Goal: Task Accomplishment & Management: Manage account settings

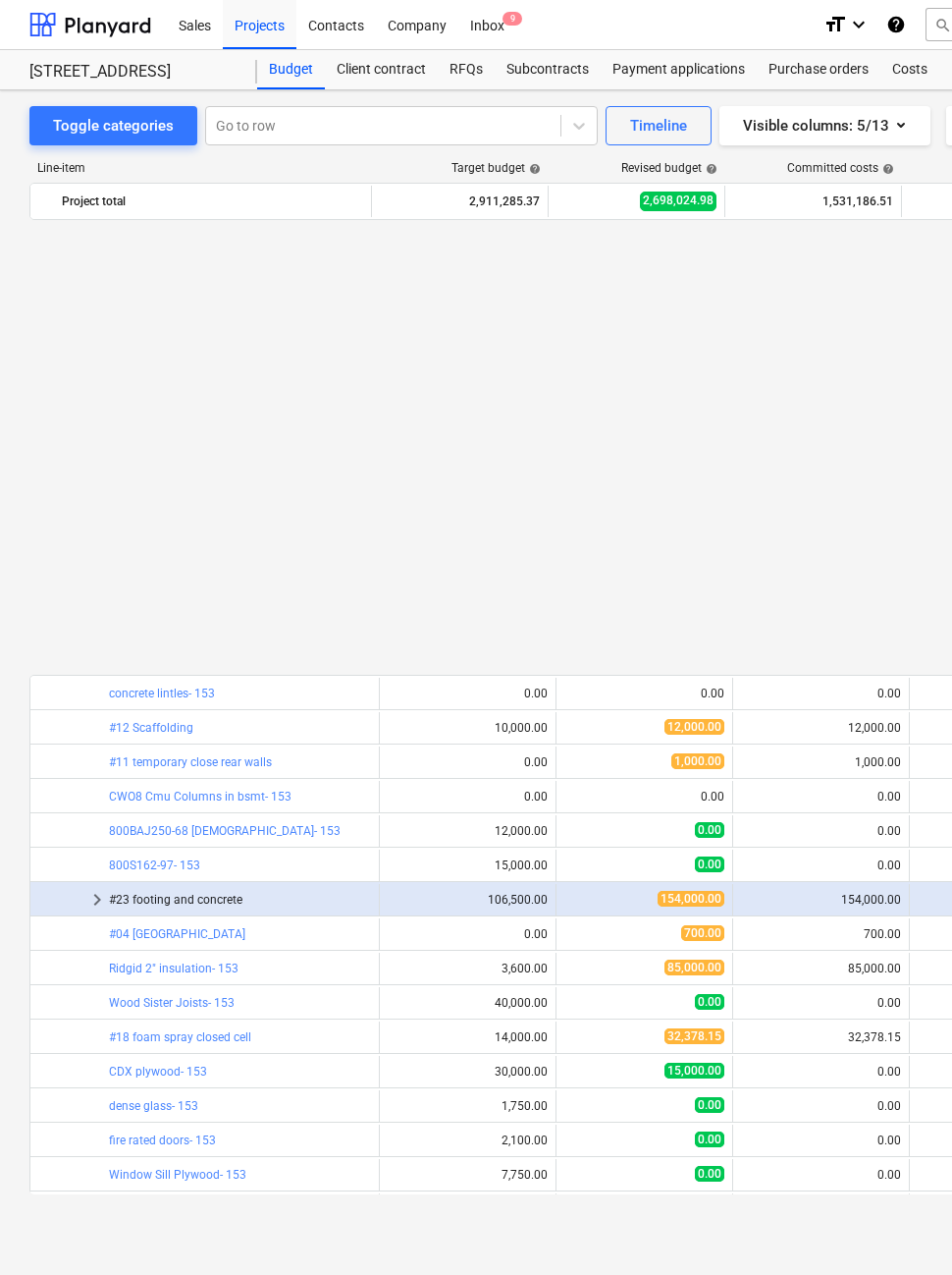
scroll to position [491, 0]
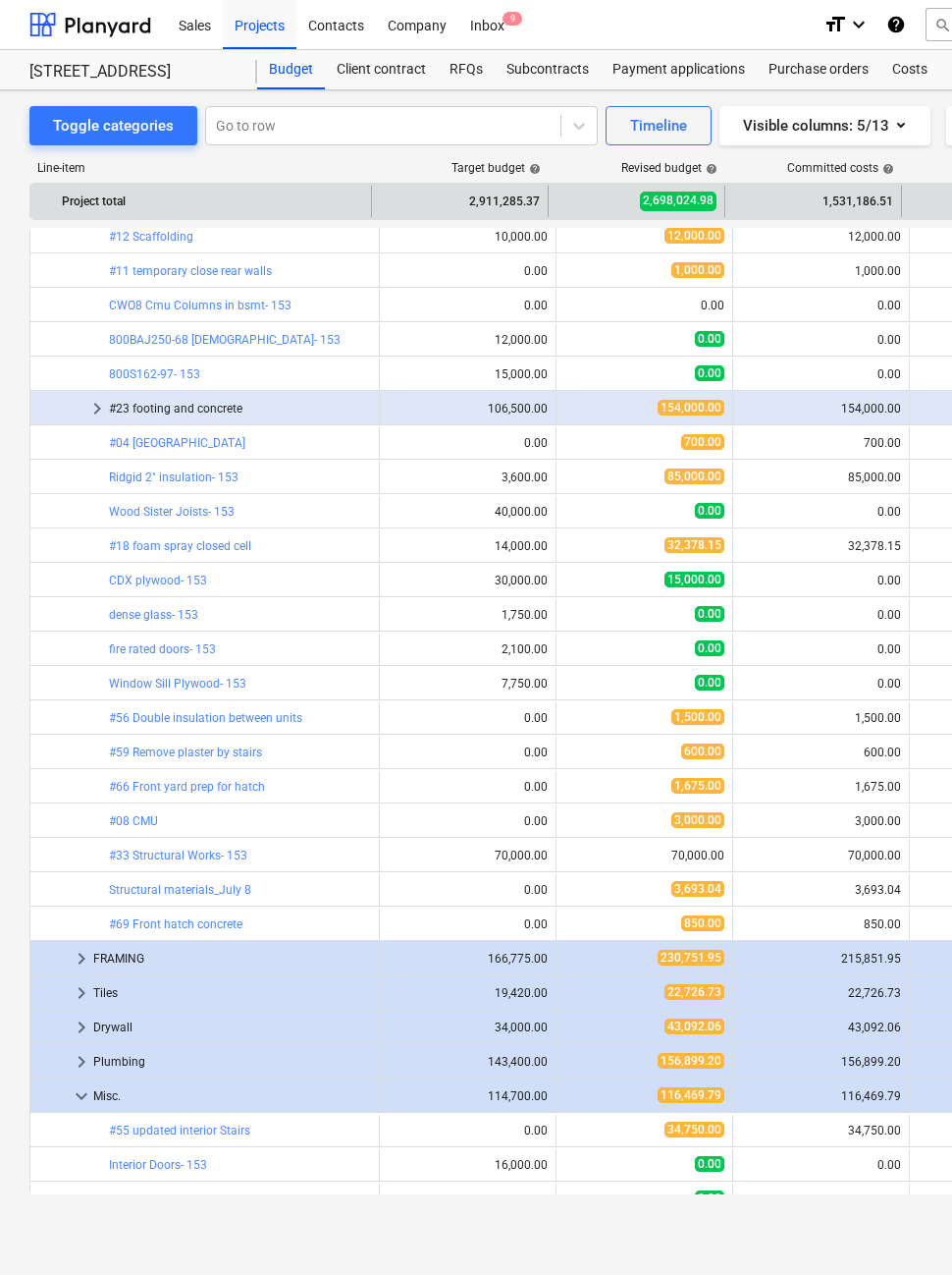
drag, startPoint x: 318, startPoint y: 168, endPoint x: 324, endPoint y: 205, distance: 37.5
click at [318, 168] on div "Line-item" at bounding box center [201, 168] width 343 height 14
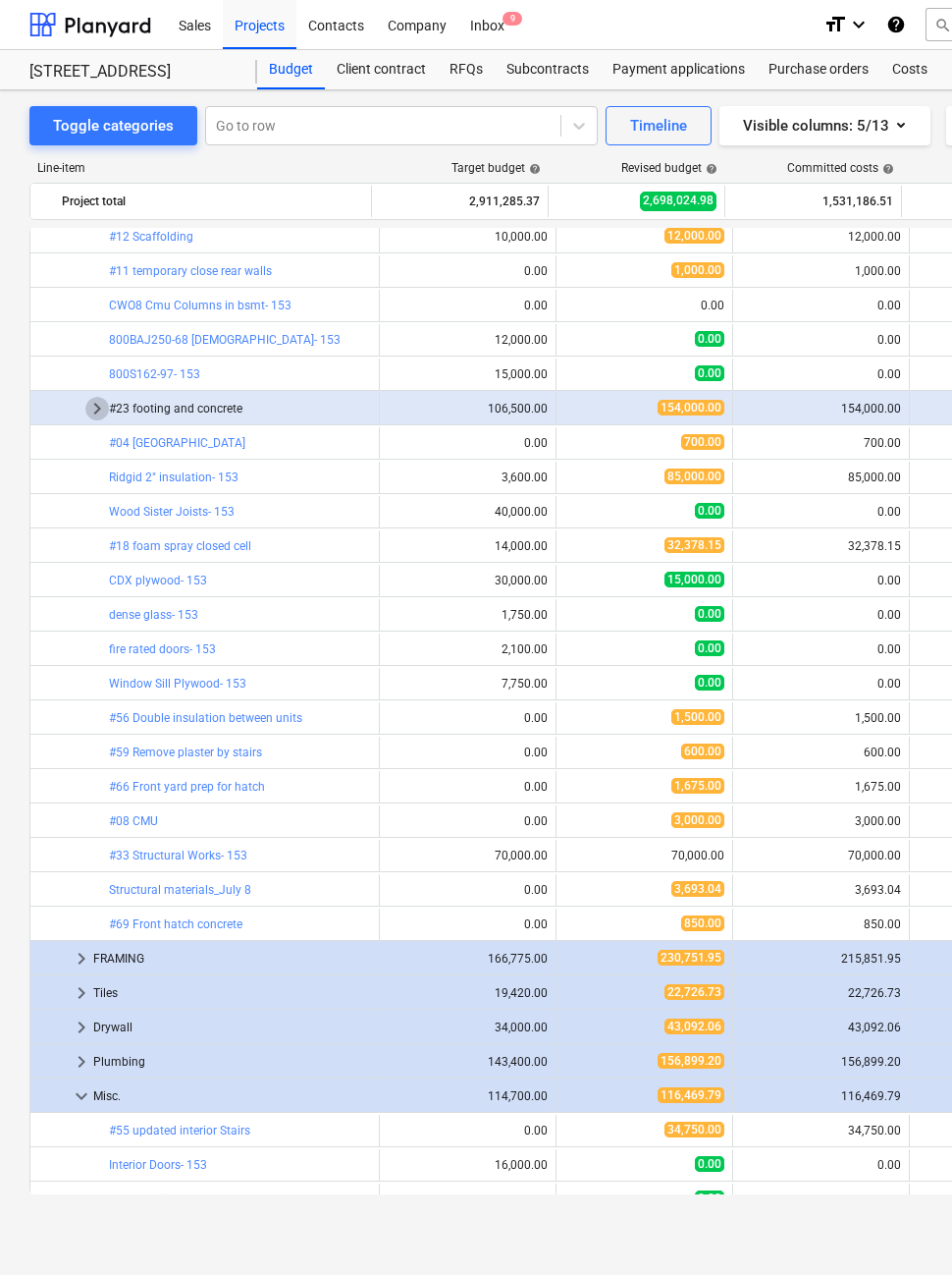
click at [93, 398] on span "keyboard_arrow_right" at bounding box center [97, 408] width 24 height 24
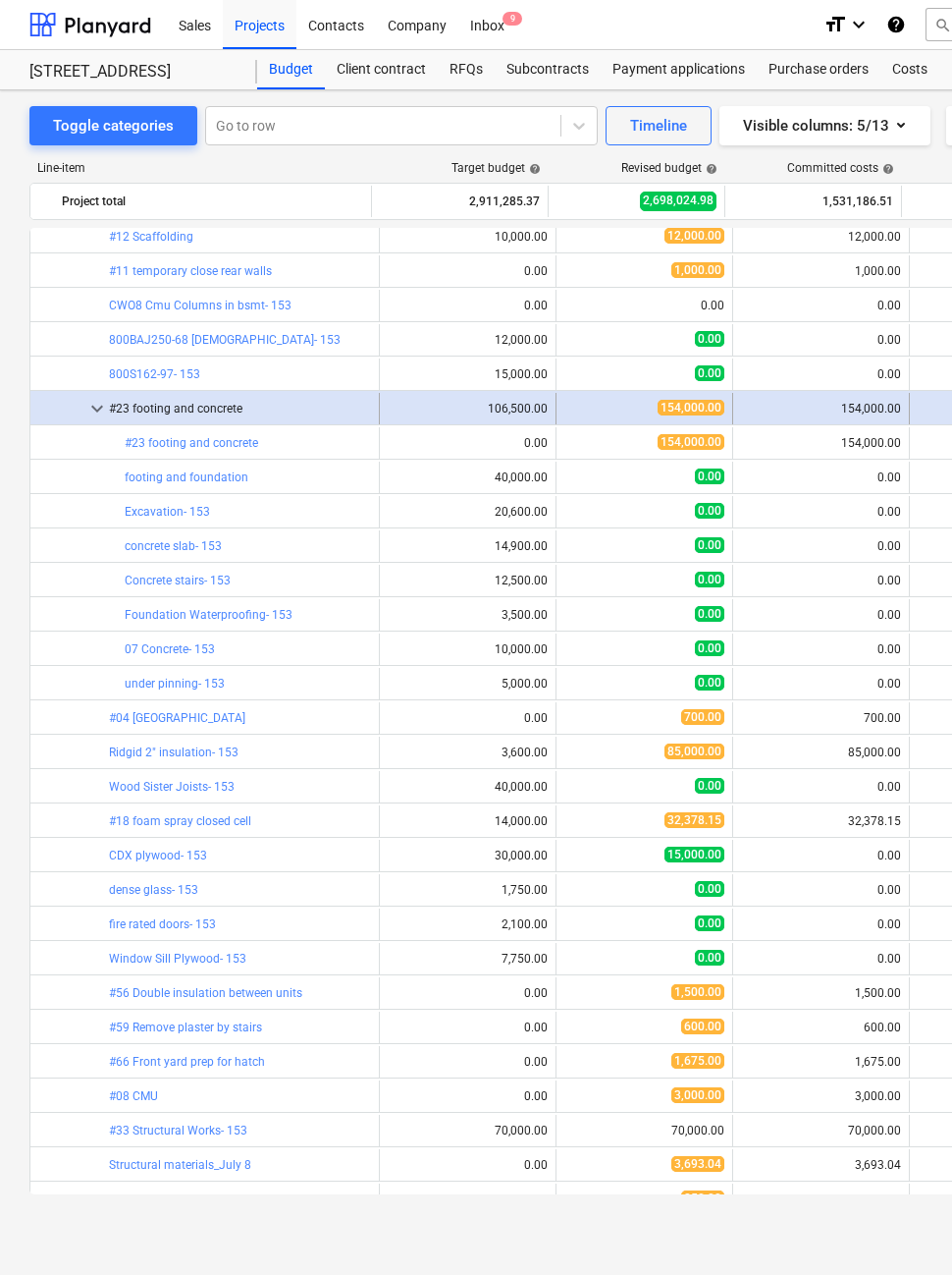
click at [92, 401] on span "keyboard_arrow_down" at bounding box center [97, 408] width 24 height 24
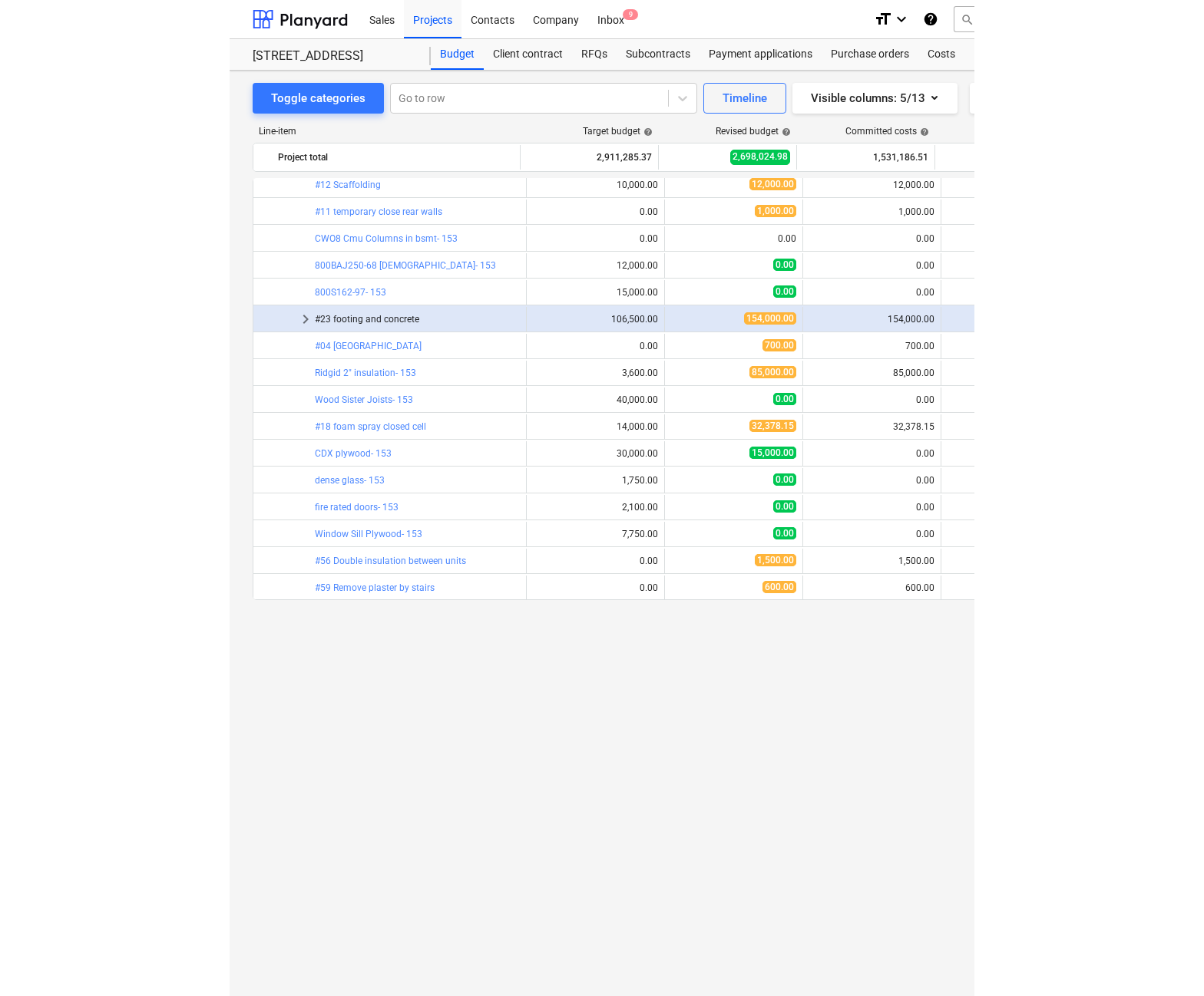
scroll to position [0, 0]
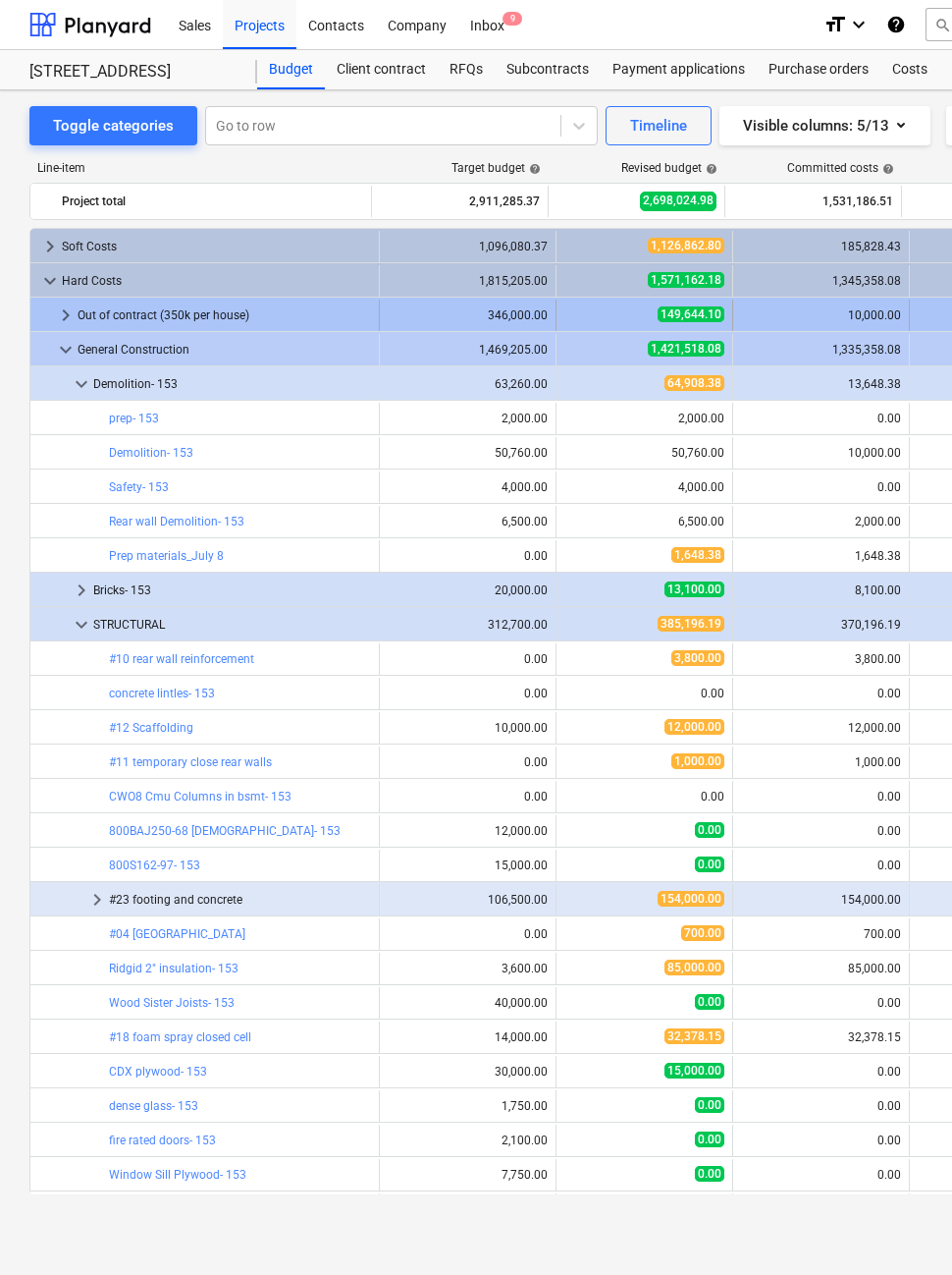
click at [67, 315] on span "keyboard_arrow_right" at bounding box center [66, 316] width 24 height 24
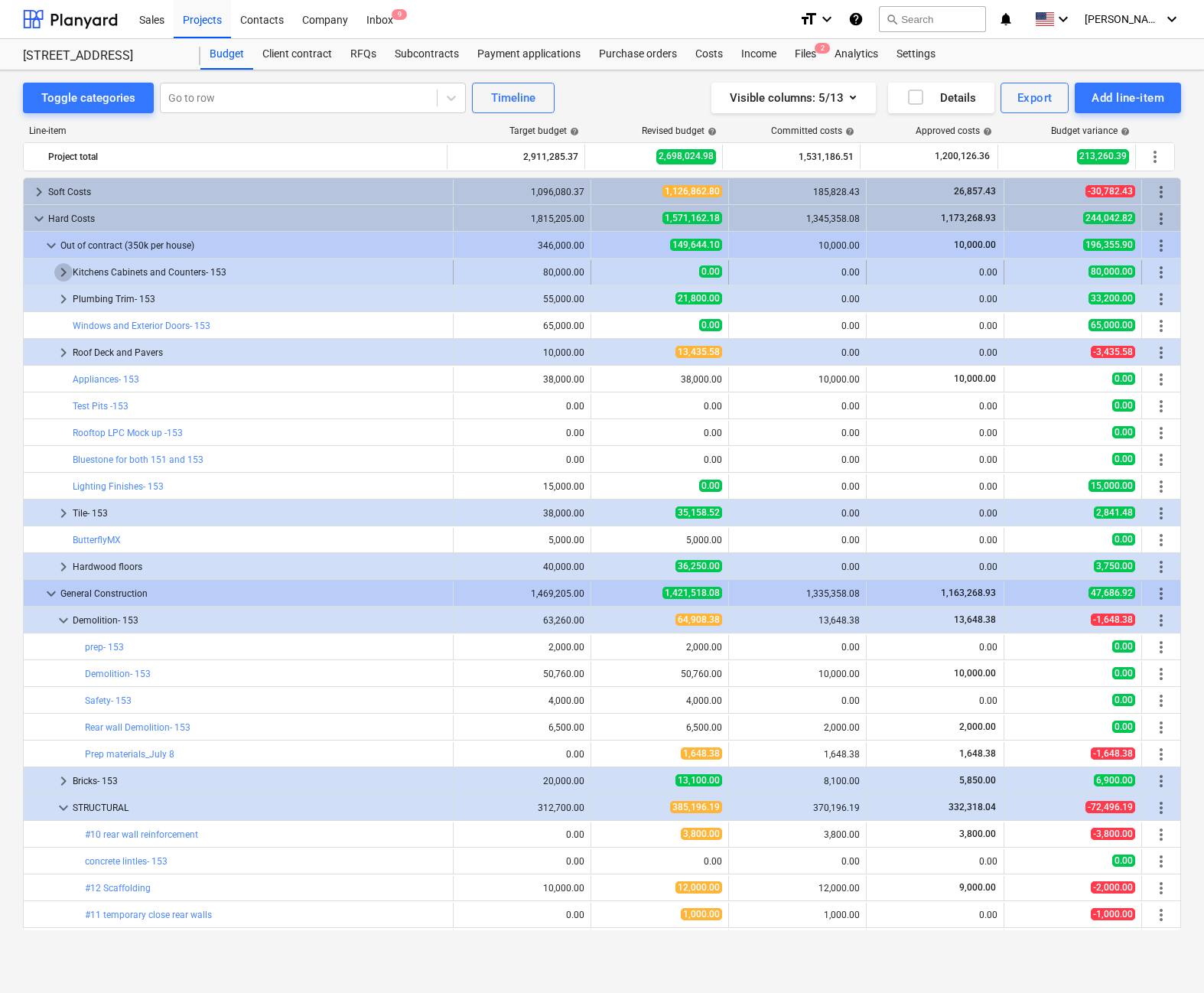
click at [60, 272] on span "keyboard_arrow_right" at bounding box center [64, 272] width 18 height 18
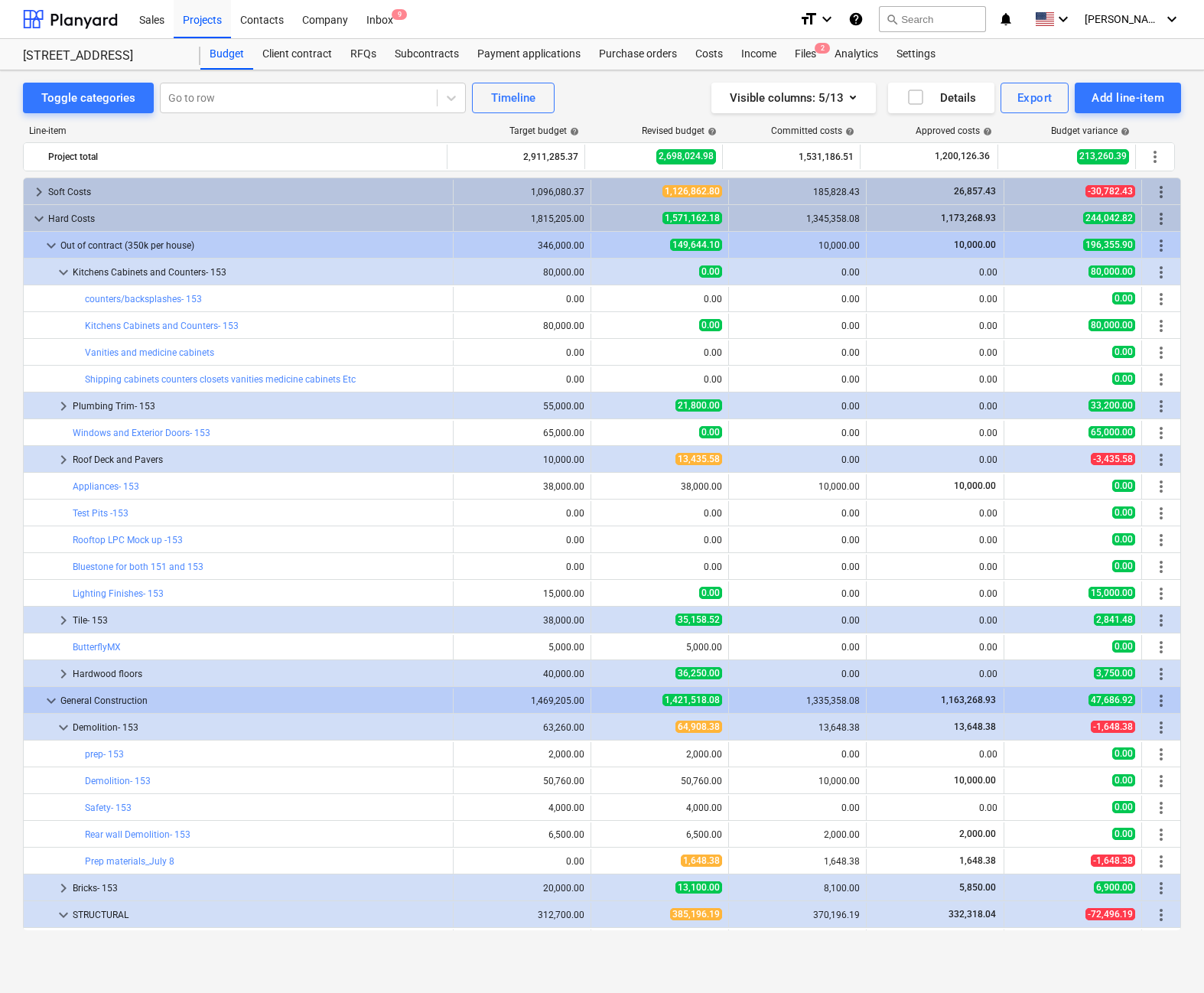
click at [221, 352] on div "bar_chart Vanities and medicine cabinets" at bounding box center [266, 352] width 362 height 11
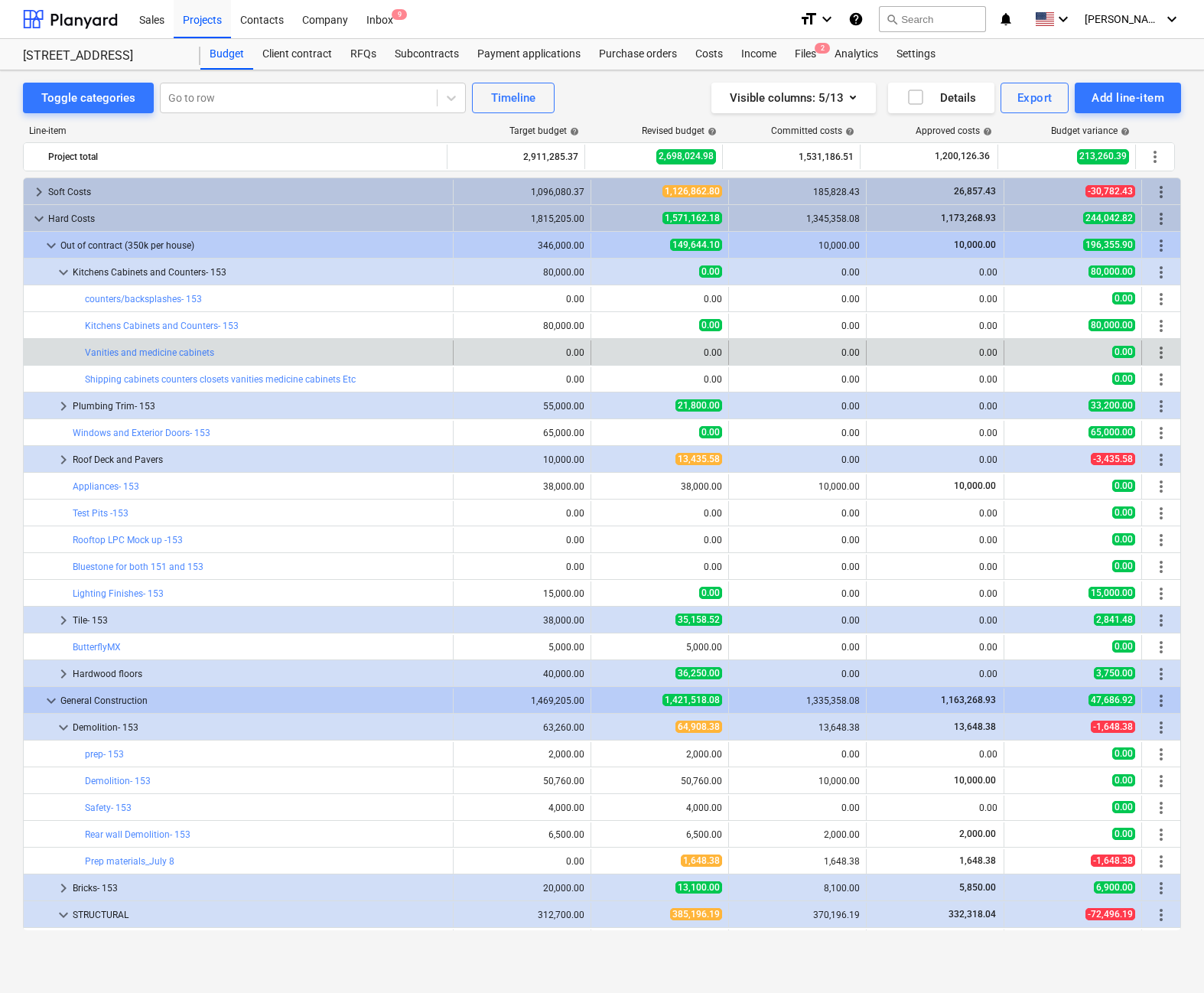
click at [741, 349] on span "more_vert" at bounding box center [1162, 352] width 18 height 18
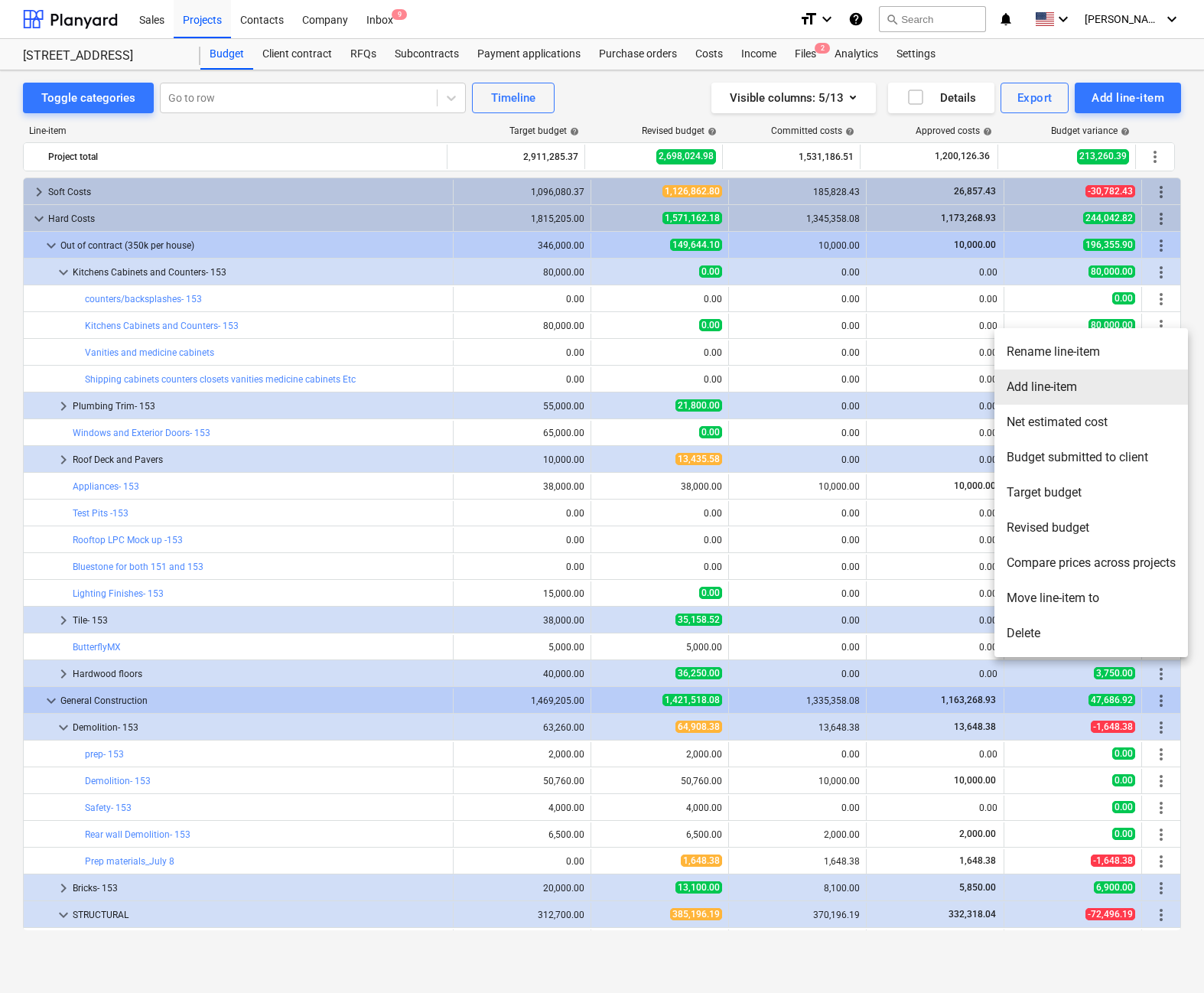
drag, startPoint x: 1053, startPoint y: 385, endPoint x: 1054, endPoint y: 348, distance: 37.0
click at [741, 348] on ul "Rename line-item Add line-item Net estimated cost Budget submitted to client Ta…" at bounding box center [1091, 492] width 194 height 329
click at [238, 351] on div at bounding box center [602, 496] width 1204 height 993
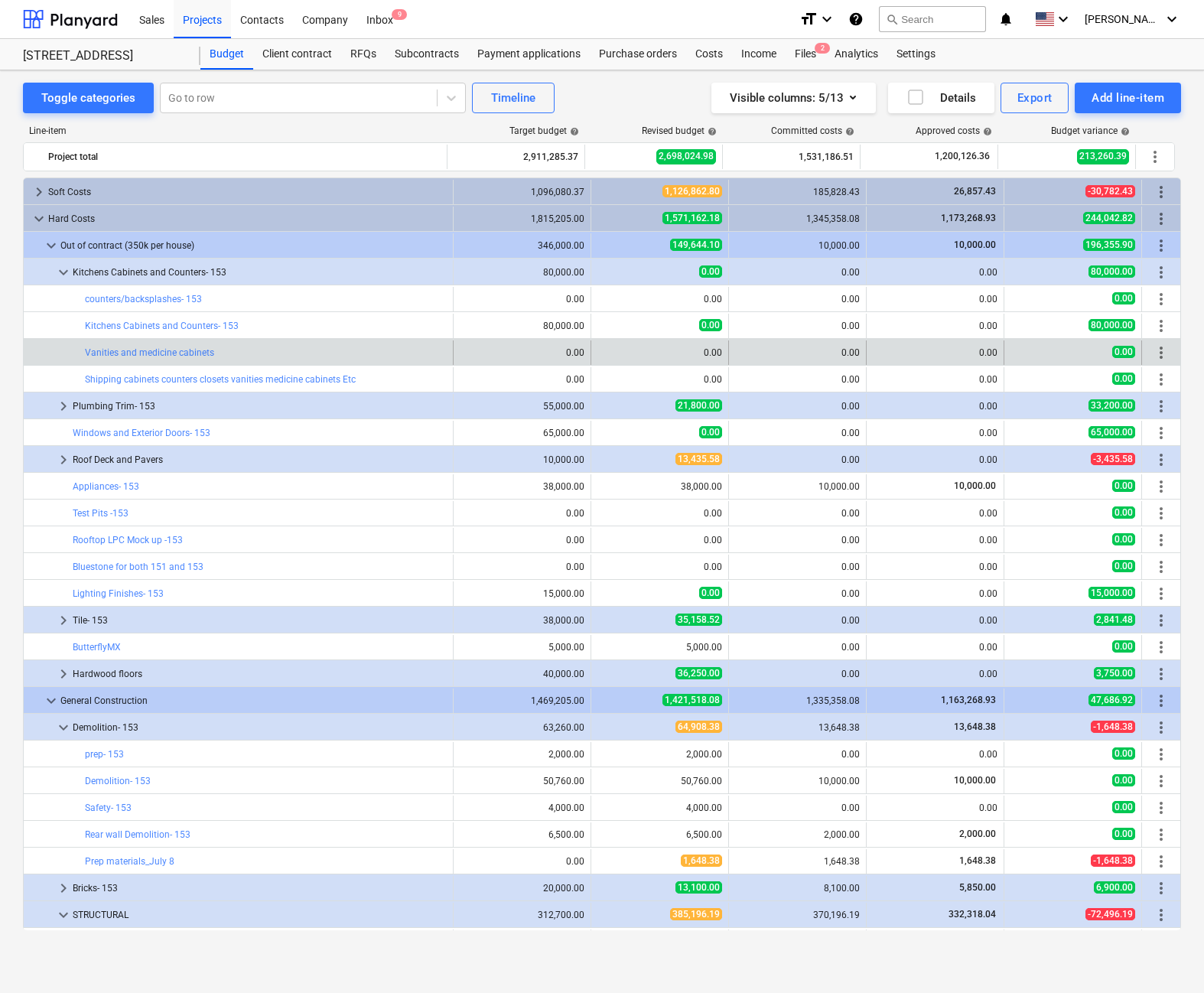
click at [741, 351] on span "more_vert" at bounding box center [1162, 352] width 18 height 18
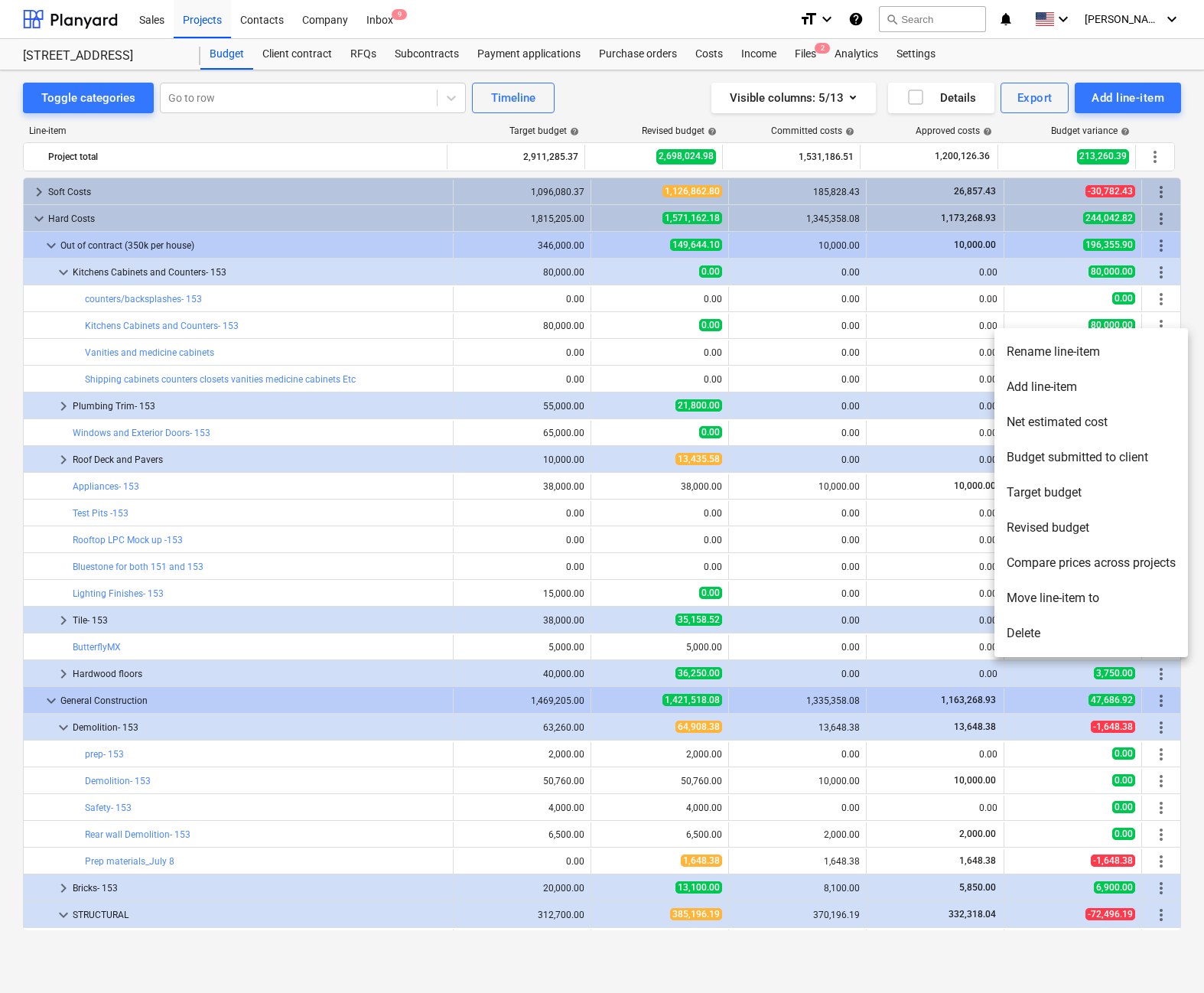
click at [741, 352] on li "Rename line-item" at bounding box center [1091, 352] width 194 height 35
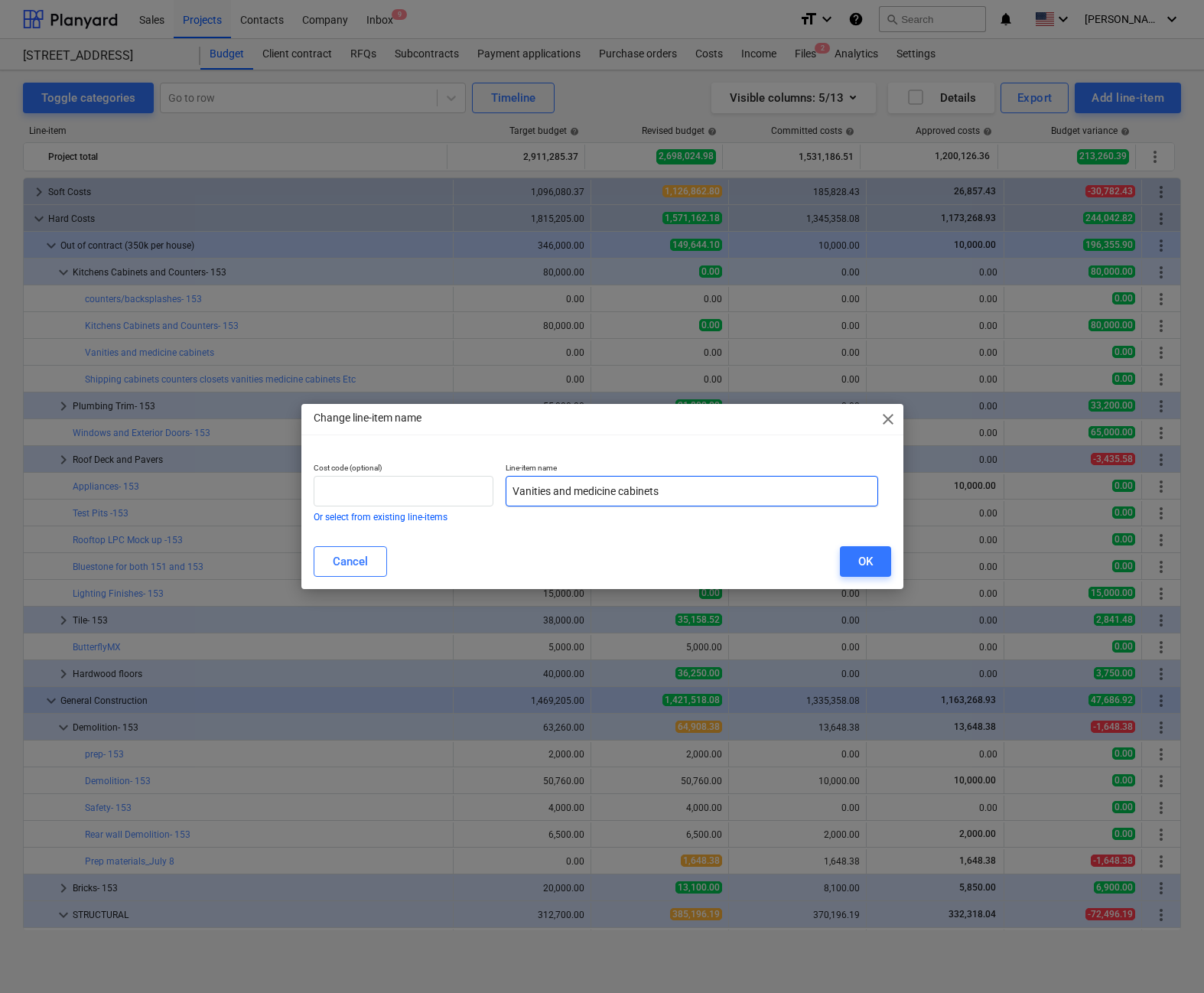
click at [704, 493] on input "Vanities and medicine cabinets" at bounding box center [692, 491] width 372 height 31
type input "Vanities and medicine cabinets and Counters/Sinks"
click at [741, 555] on button "OK" at bounding box center [865, 562] width 51 height 31
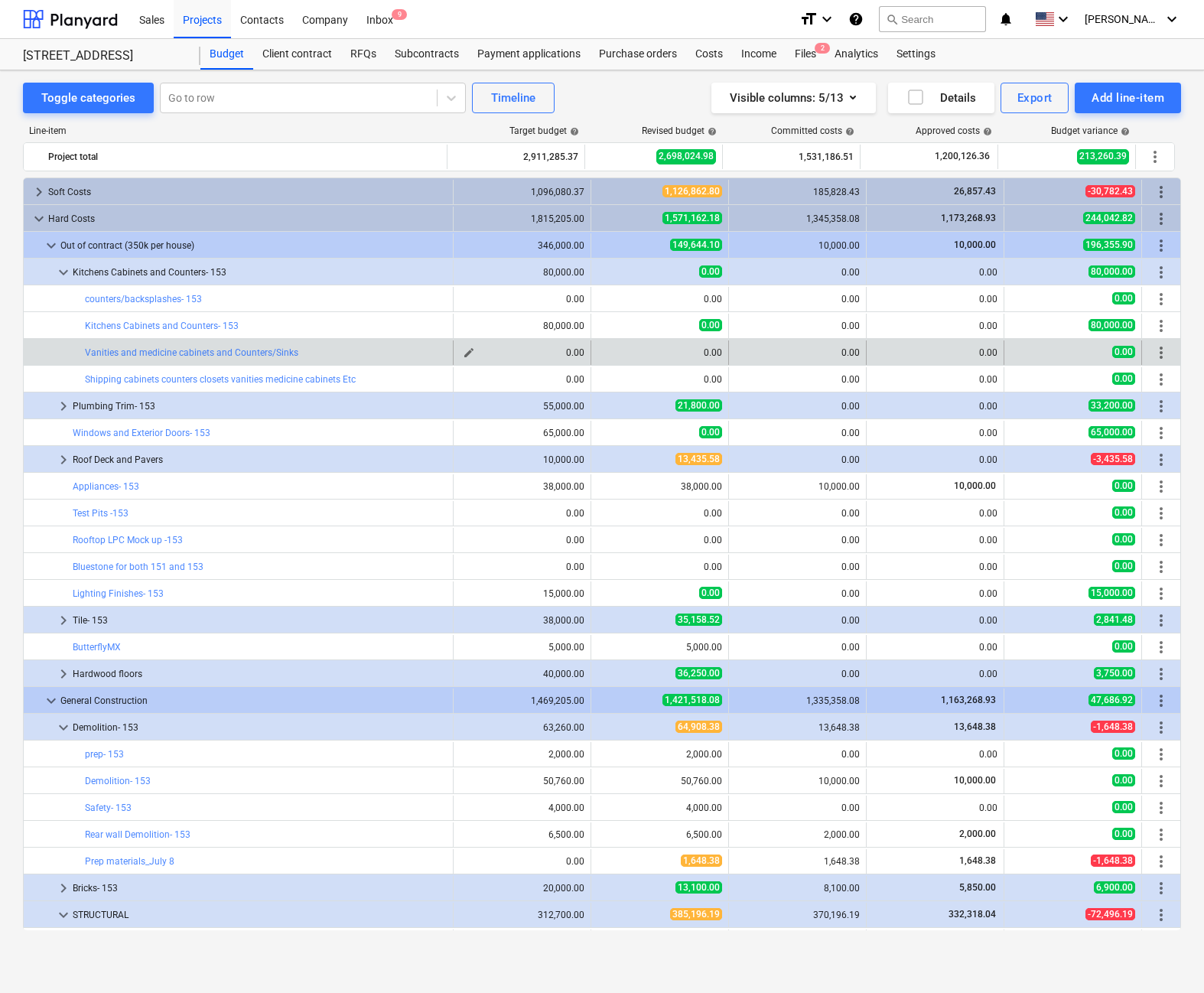
click at [463, 349] on span "edit" at bounding box center [469, 352] width 12 height 12
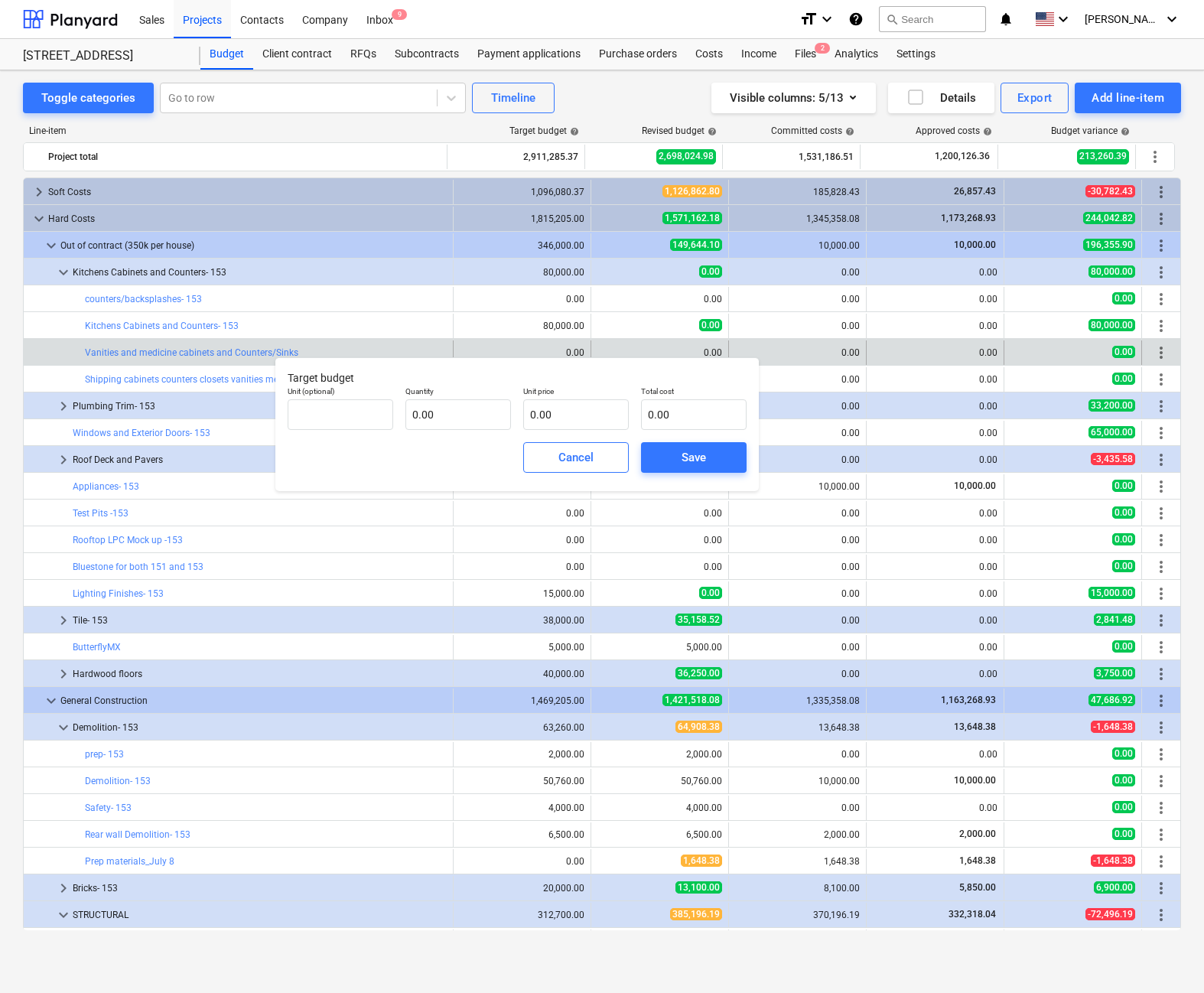
click at [678, 340] on div "edit 0.00" at bounding box center [660, 352] width 125 height 25
click at [687, 343] on div "edit 0.00" at bounding box center [660, 352] width 125 height 25
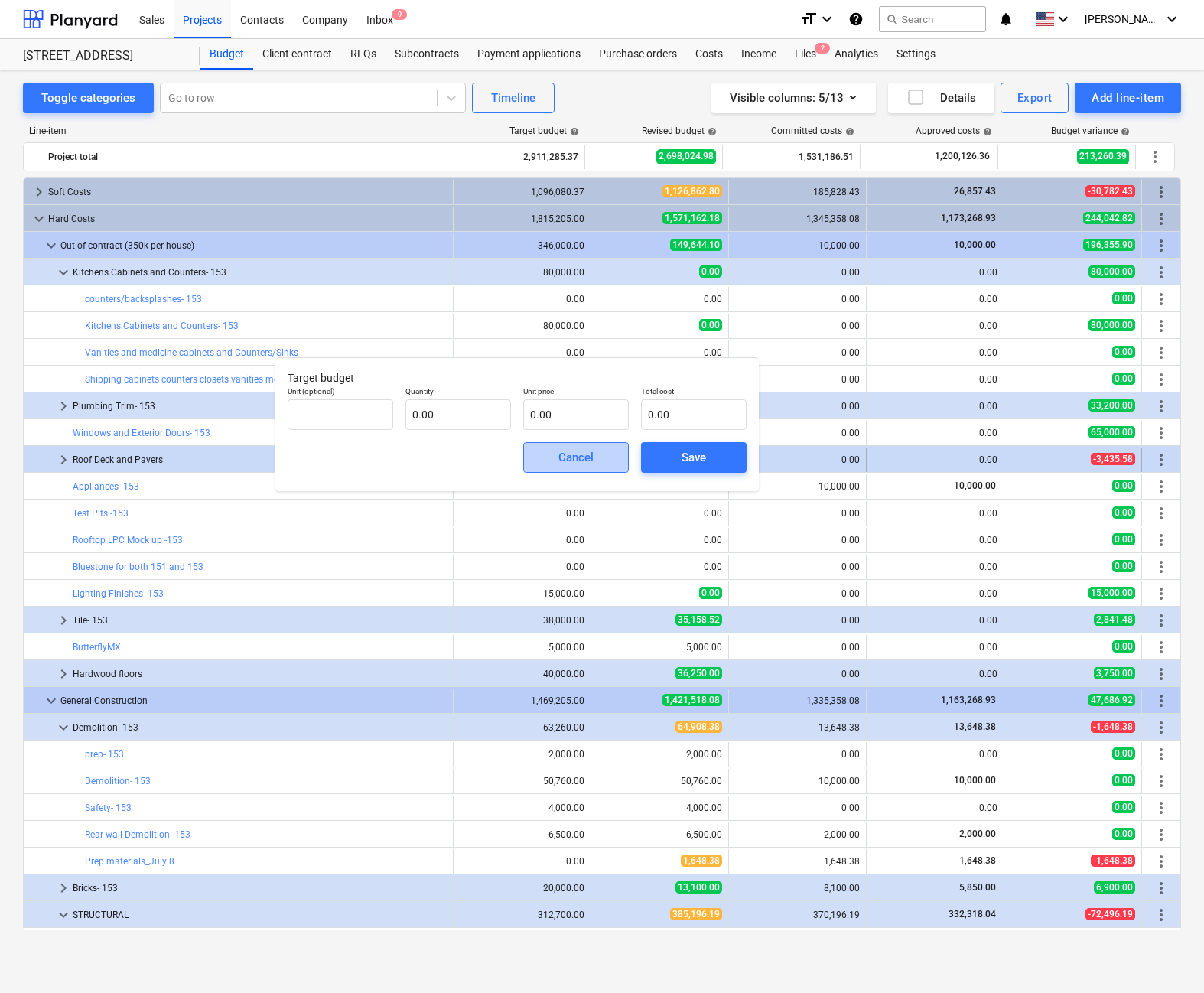
click at [596, 464] on span "Cancel" at bounding box center [576, 457] width 67 height 20
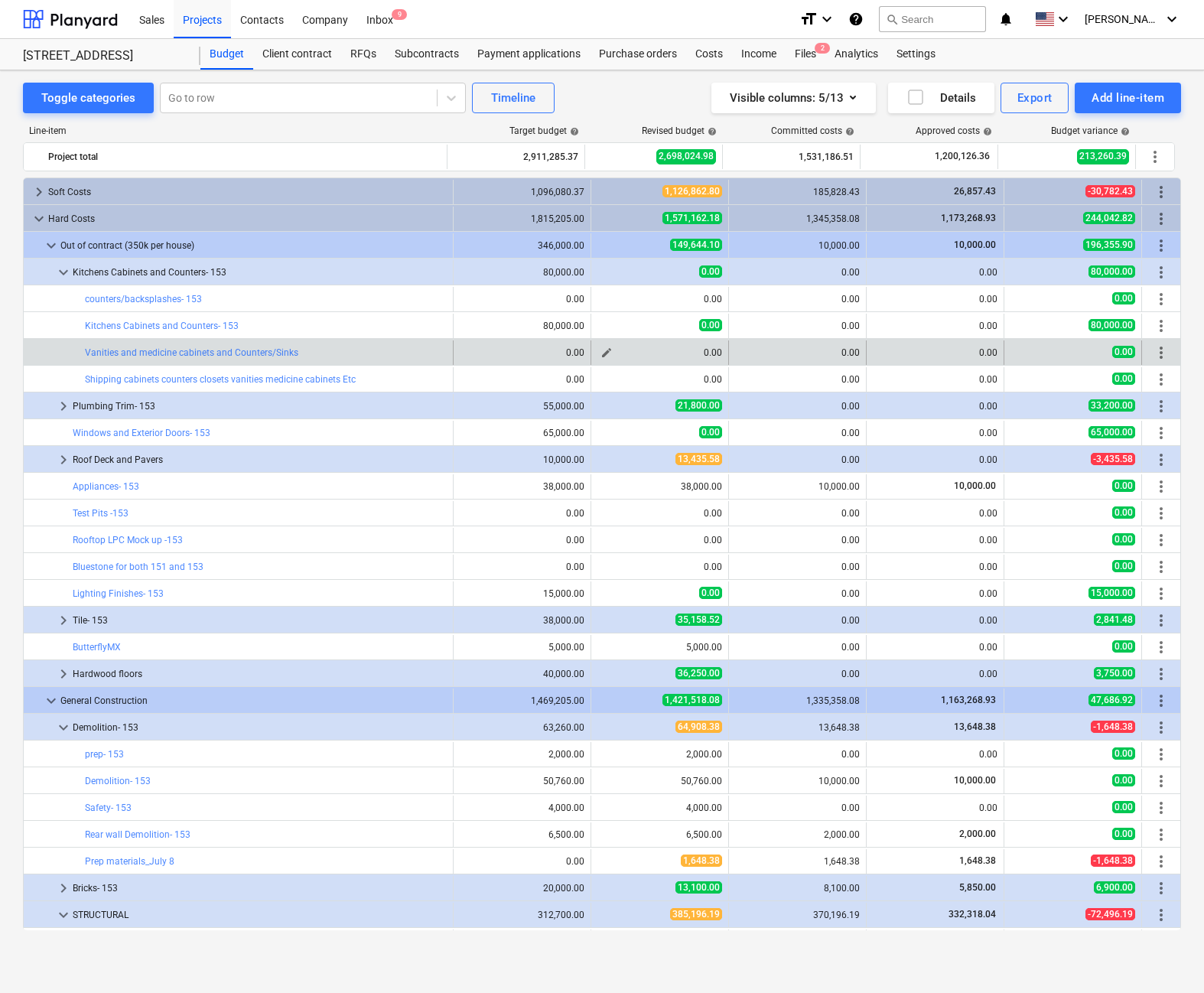
click at [608, 349] on button "edit" at bounding box center [607, 352] width 18 height 18
type textarea "x"
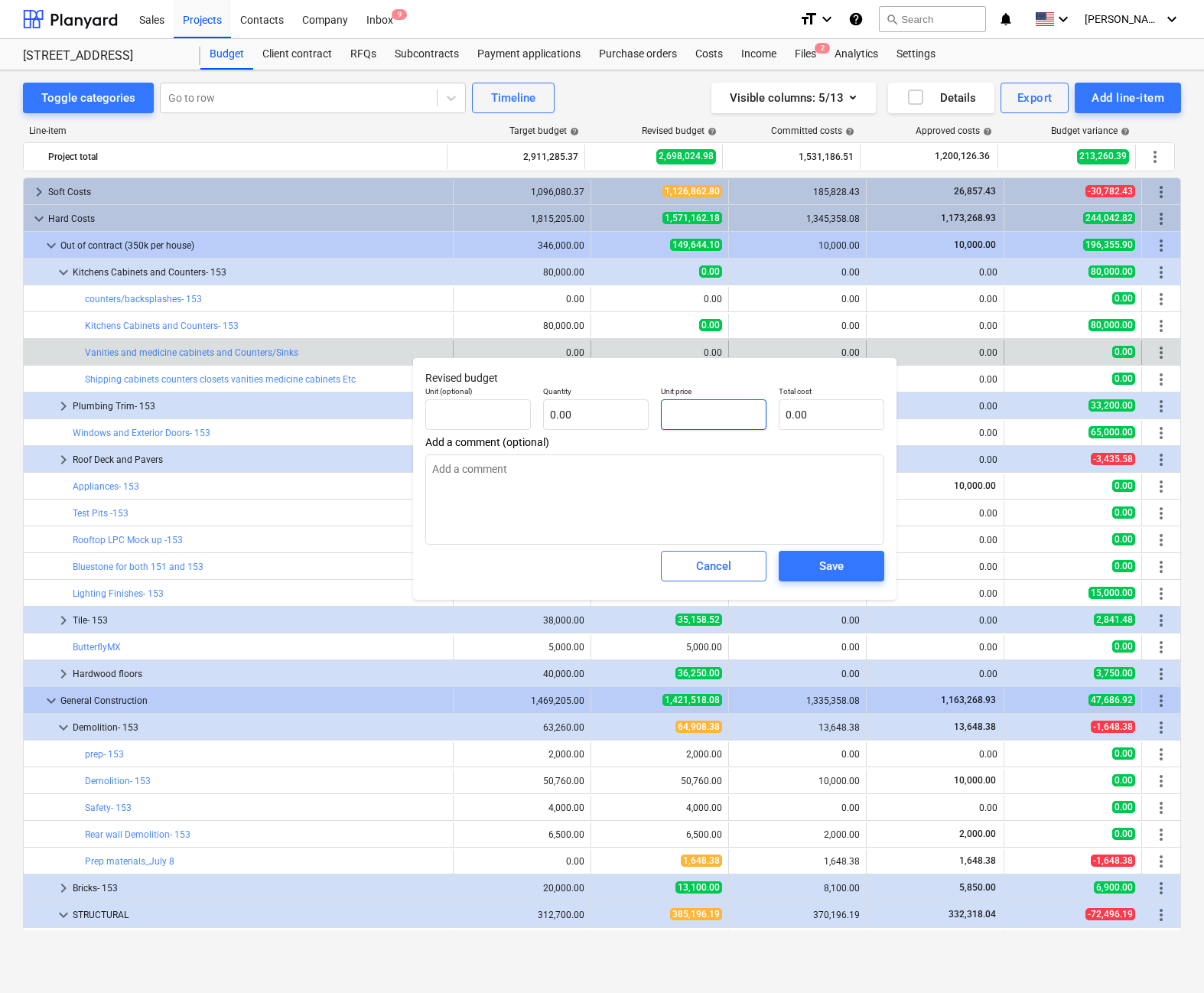
drag, startPoint x: 688, startPoint y: 414, endPoint x: 661, endPoint y: 415, distance: 27.0
click at [661, 415] on div "Unit price" at bounding box center [714, 408] width 118 height 56
type textarea "x"
type input "pcs"
type input "4"
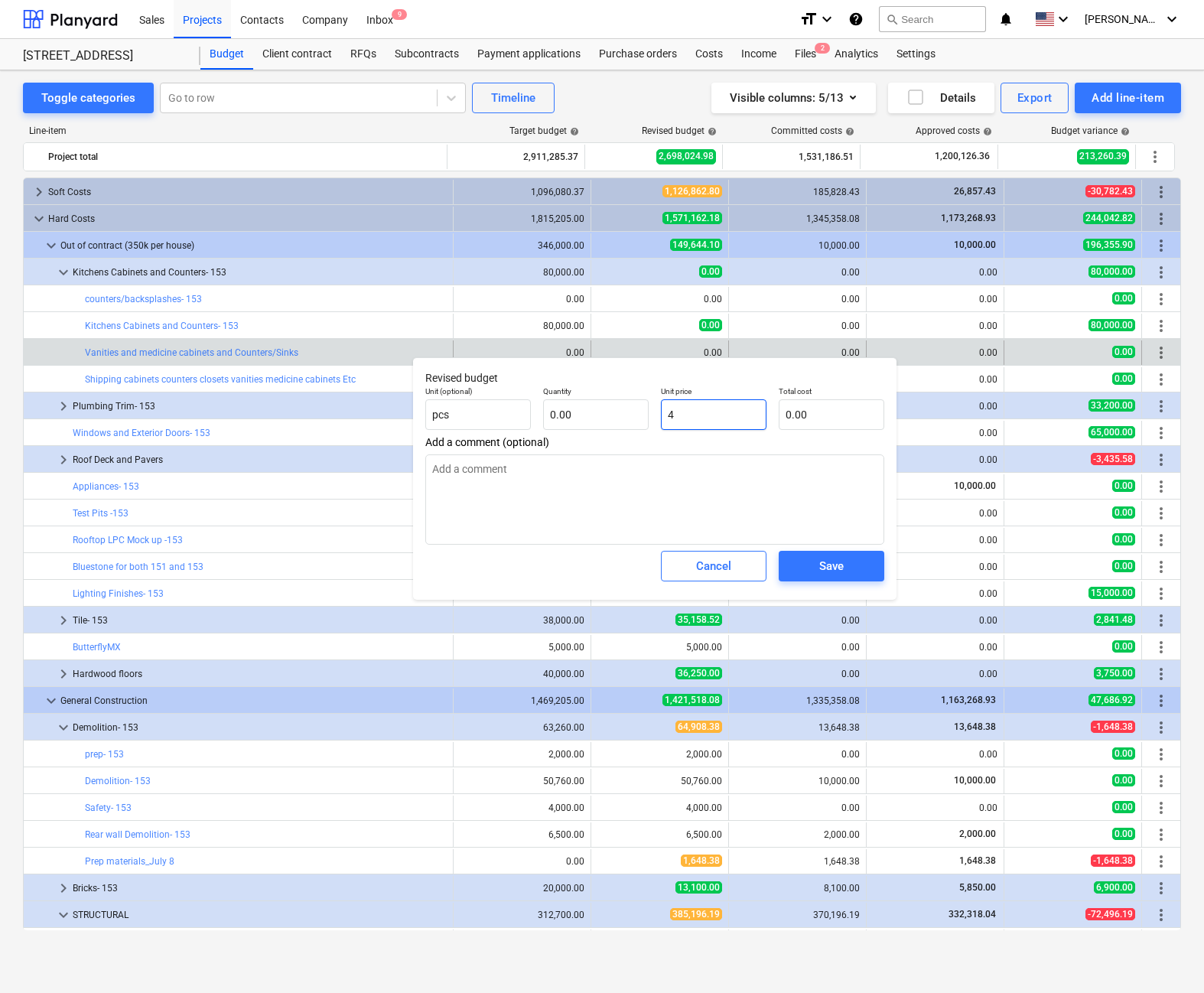
type input "1.00"
type input "4.00"
type textarea "x"
type input "41"
type input "41.00"
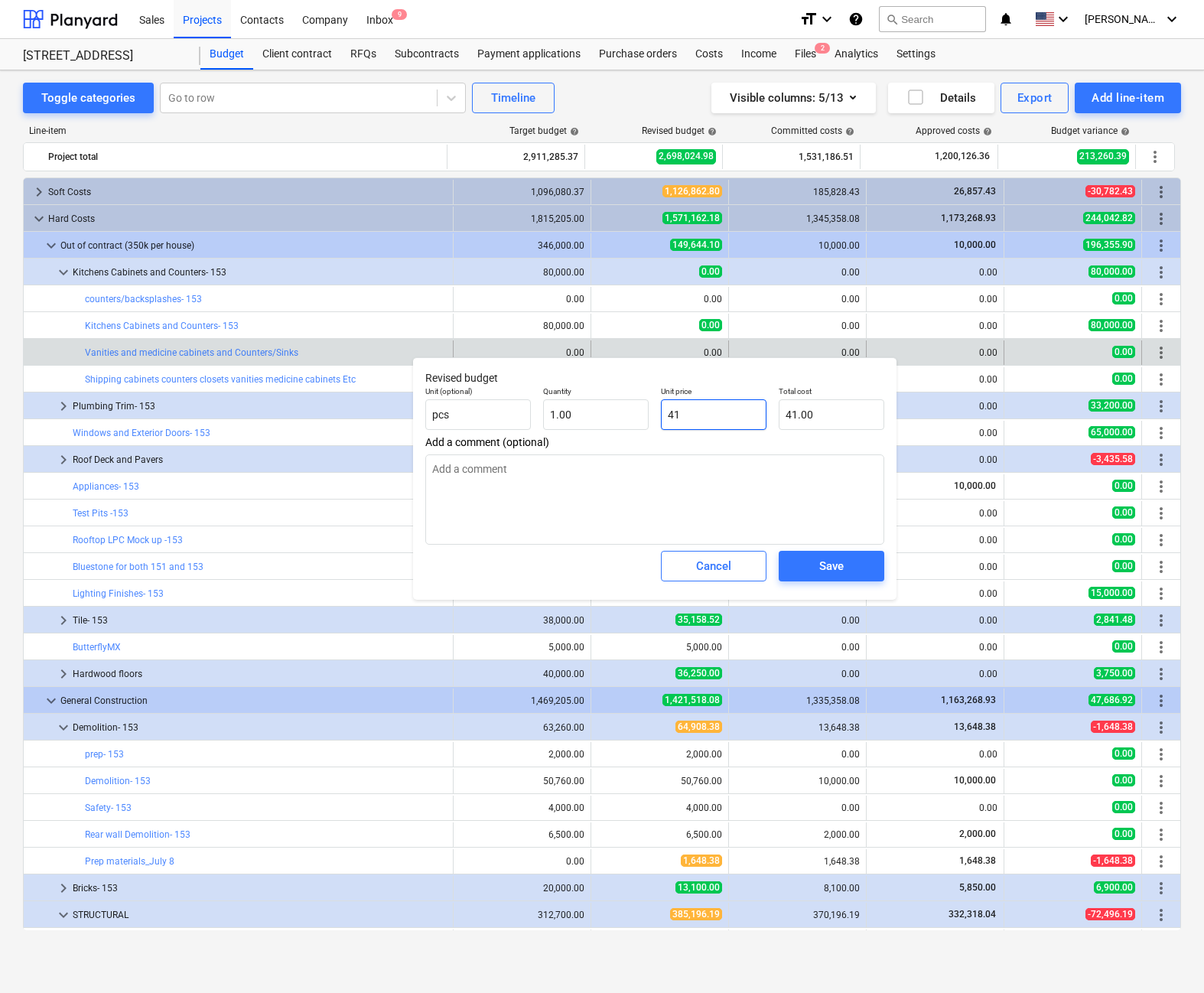
type textarea "x"
type input "416"
type input "416.00"
type textarea "x"
type input "4160"
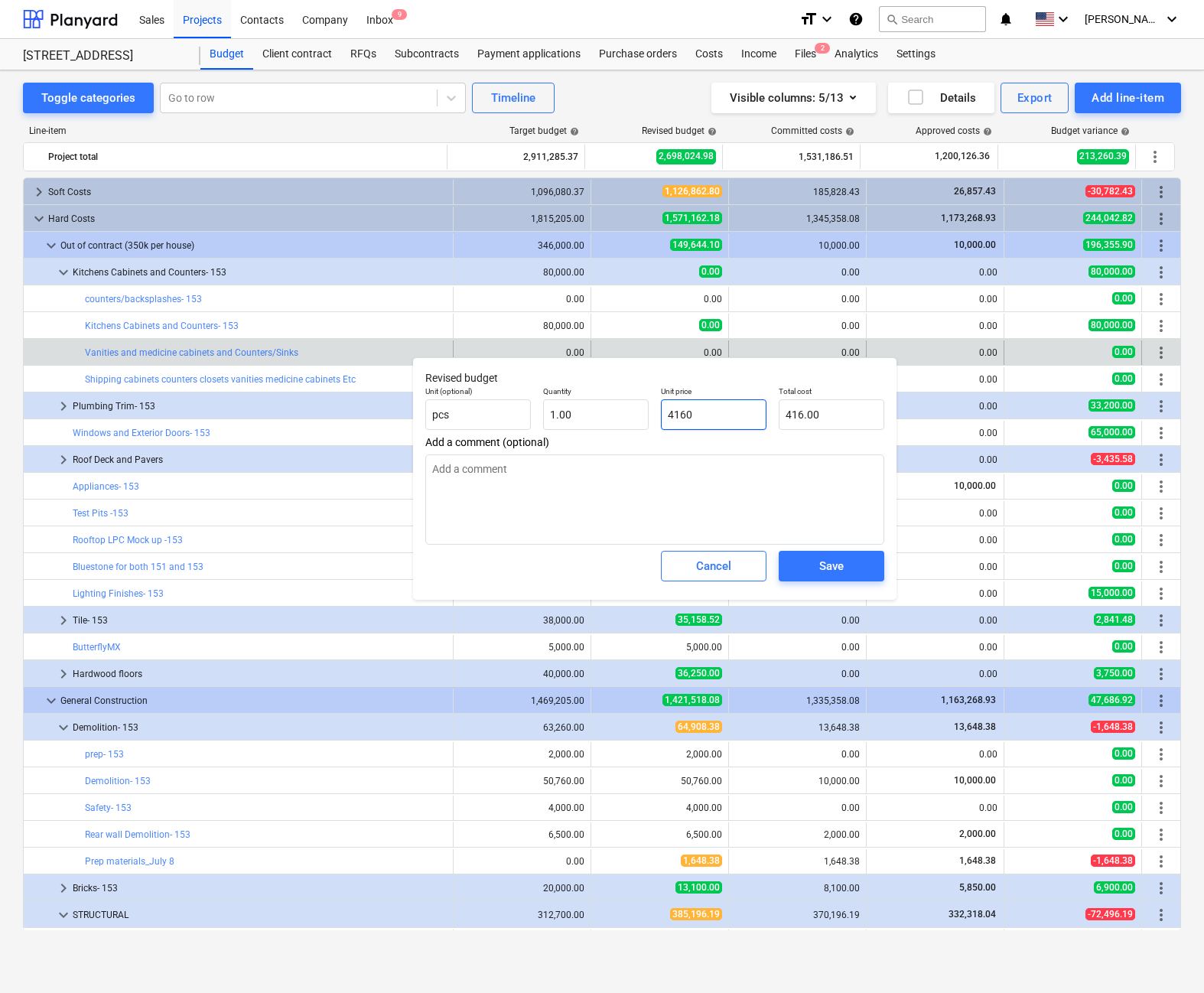
type input "4,160.00"
type textarea "x"
type input "41603"
type input "41,603.00"
type input "41603"
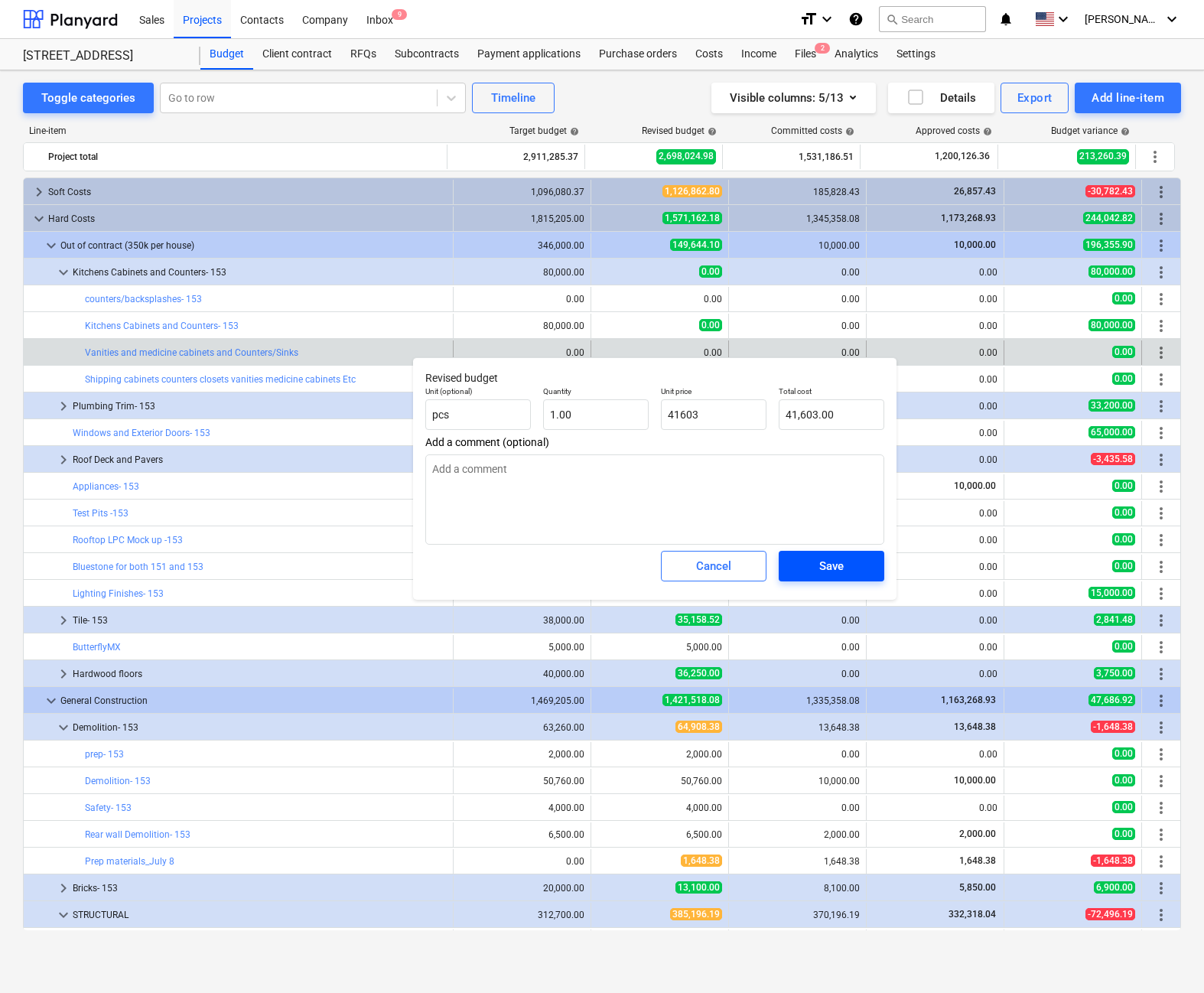
type textarea "x"
type input "41,603.00"
click at [741, 570] on div "Save" at bounding box center [832, 566] width 25 height 20
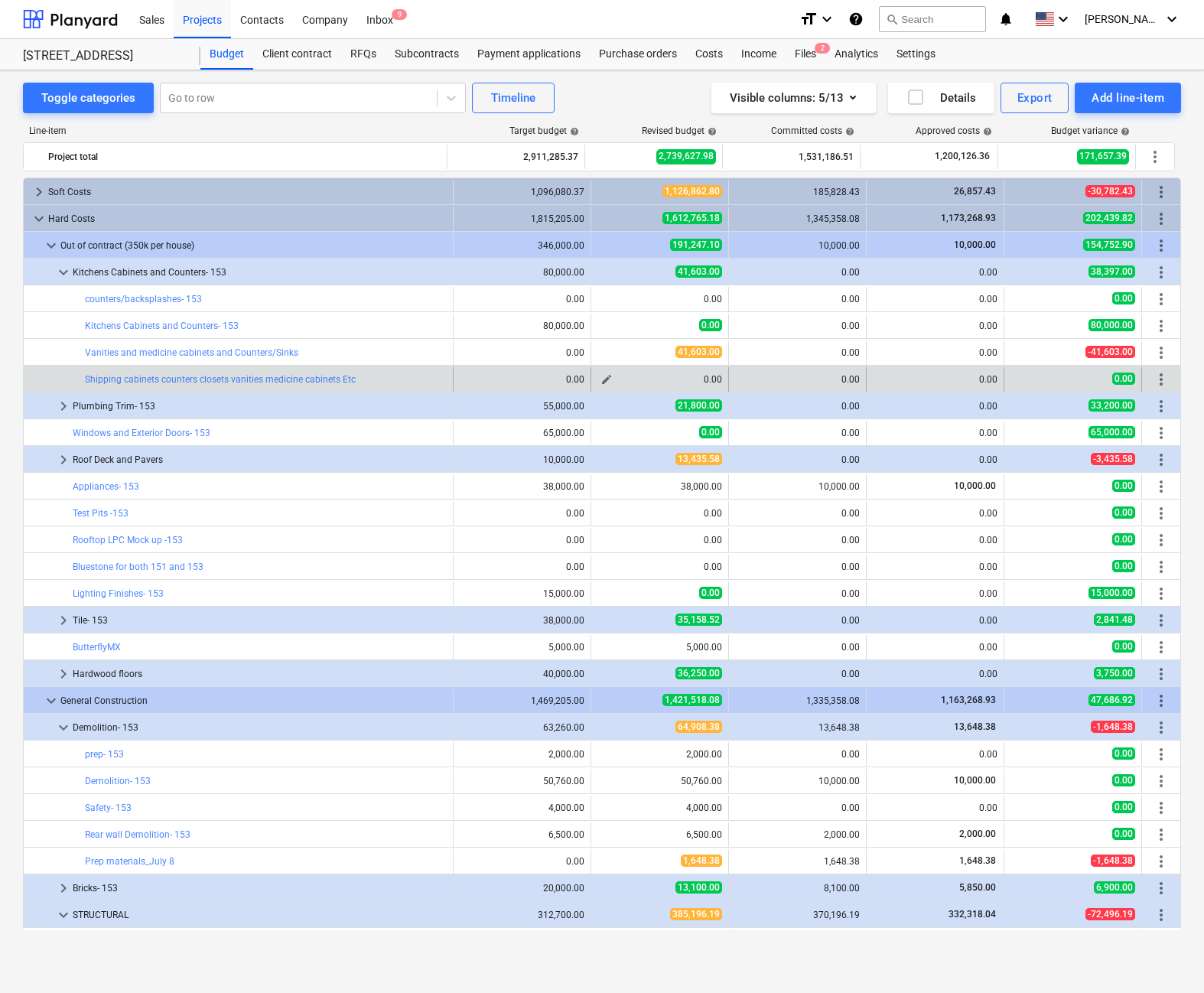
click at [605, 375] on span "edit" at bounding box center [607, 379] width 12 height 12
type textarea "x"
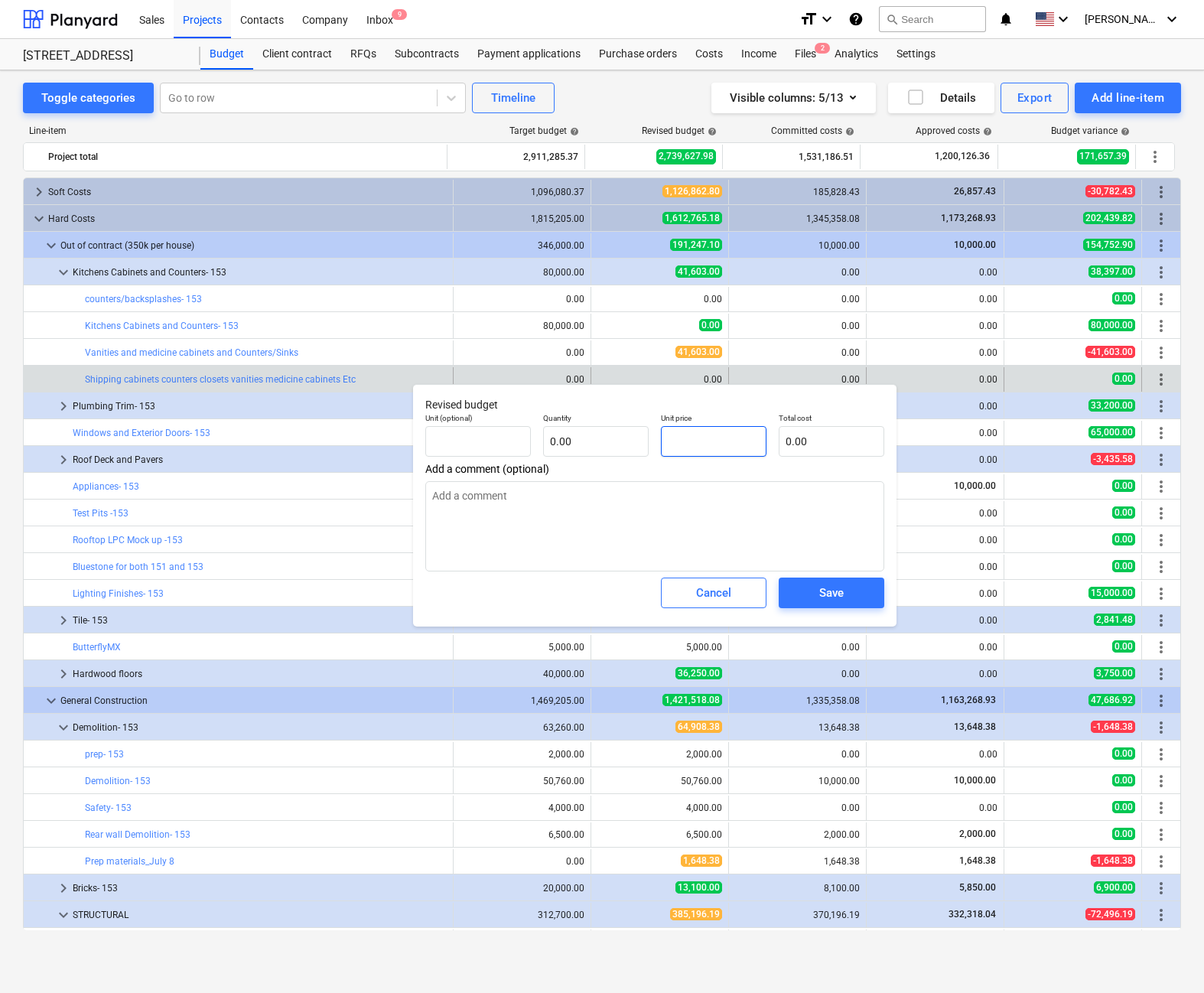
click at [706, 438] on input "text" at bounding box center [714, 441] width 106 height 31
type textarea "x"
type input "pcs"
type input "1"
type input "1.00"
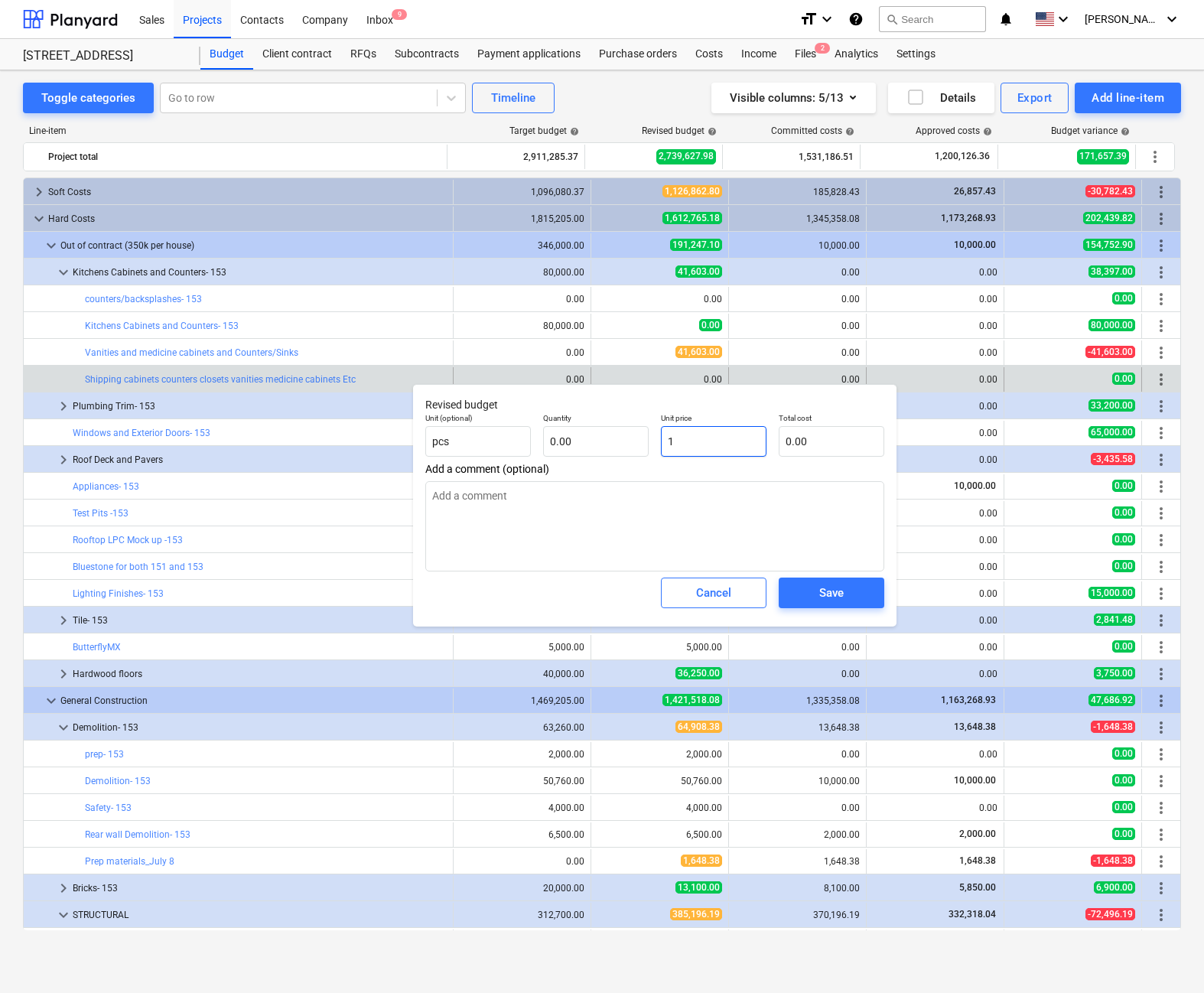
type input "1.00"
type textarea "x"
type input "10"
type input "10.00"
type textarea "x"
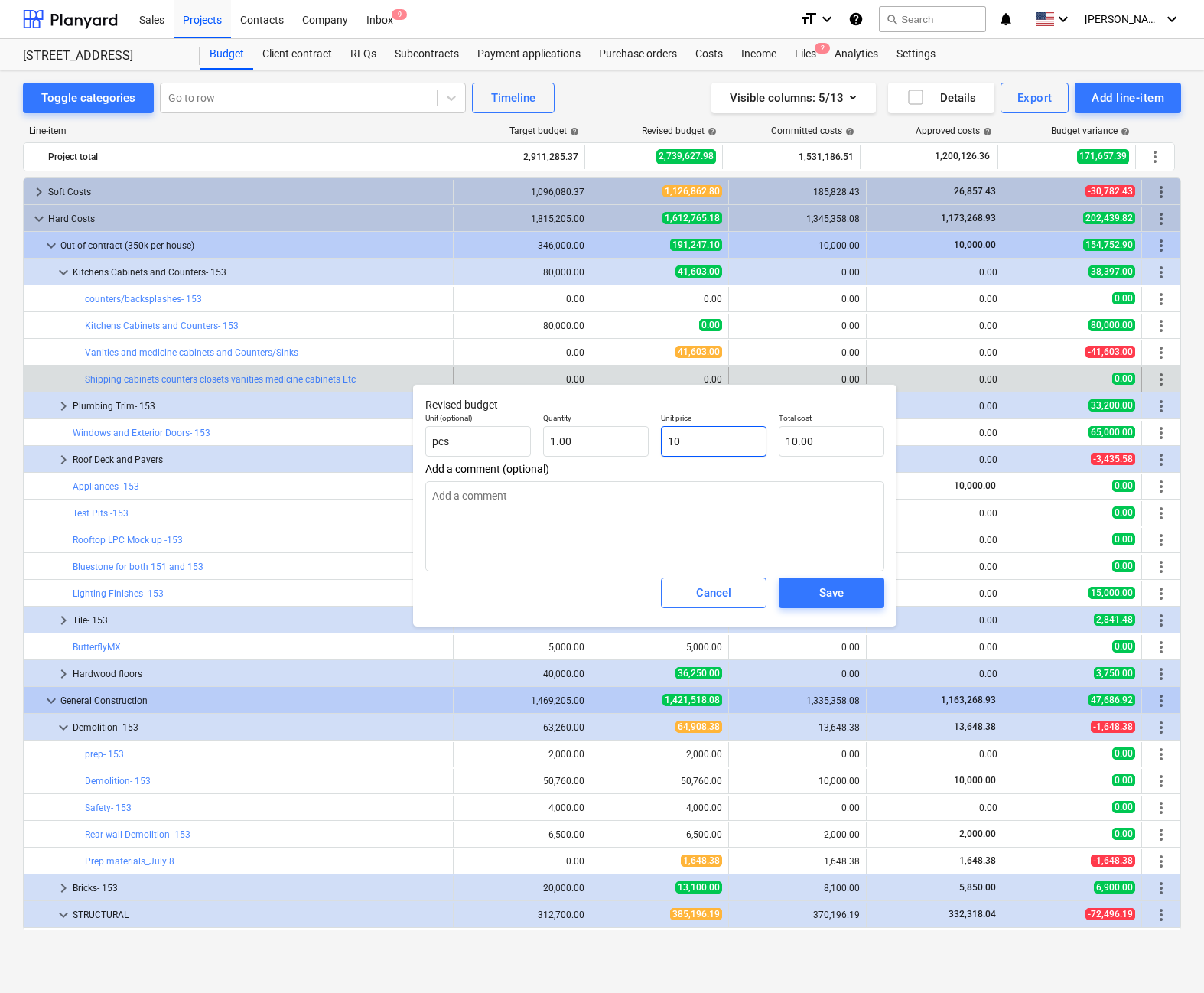
type input "100"
type input "100.00"
type textarea "x"
type input "1000"
type input "1,000.00"
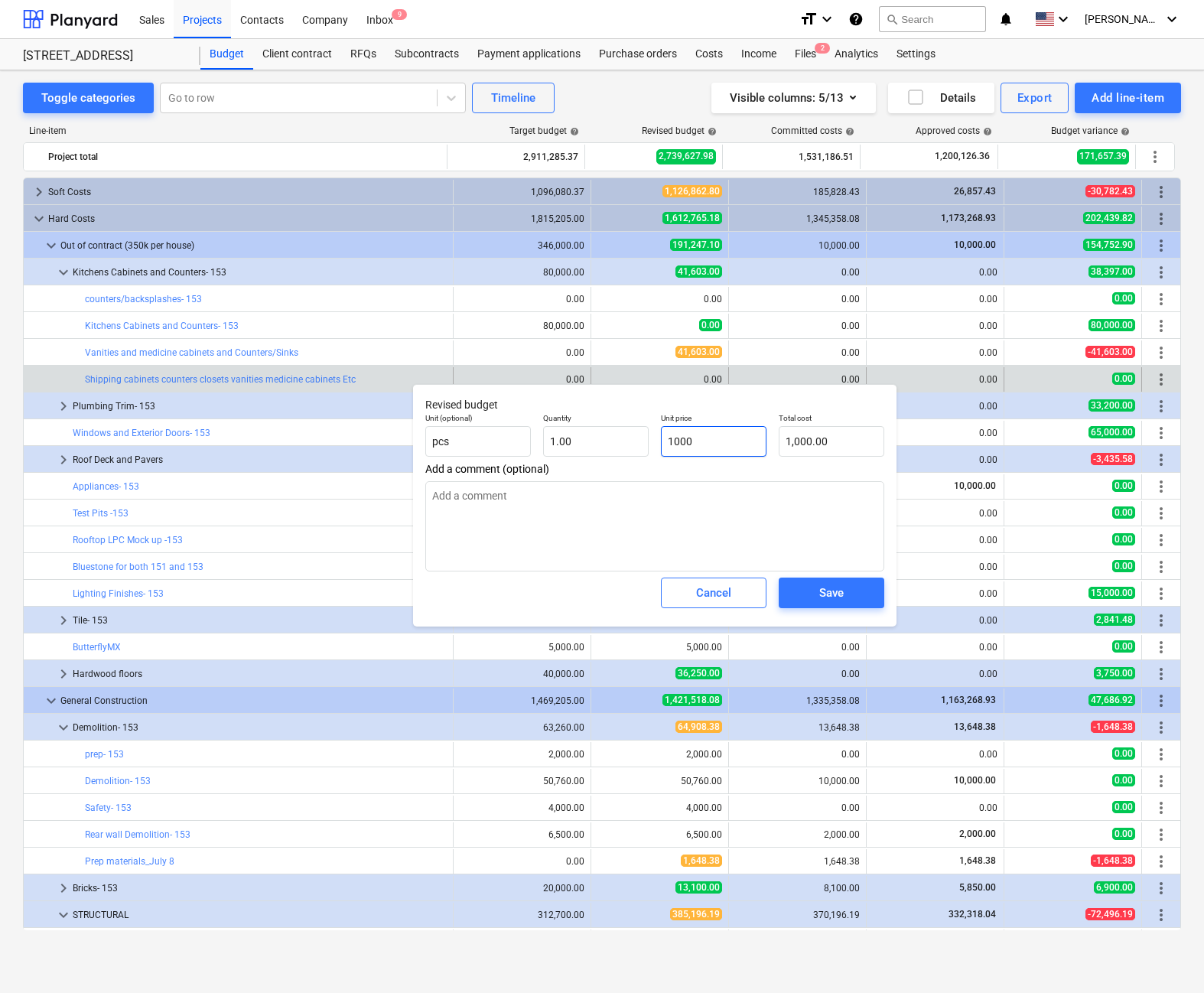
type textarea "x"
type input "10000"
type input "10,000.00"
type input "10000"
type textarea "x"
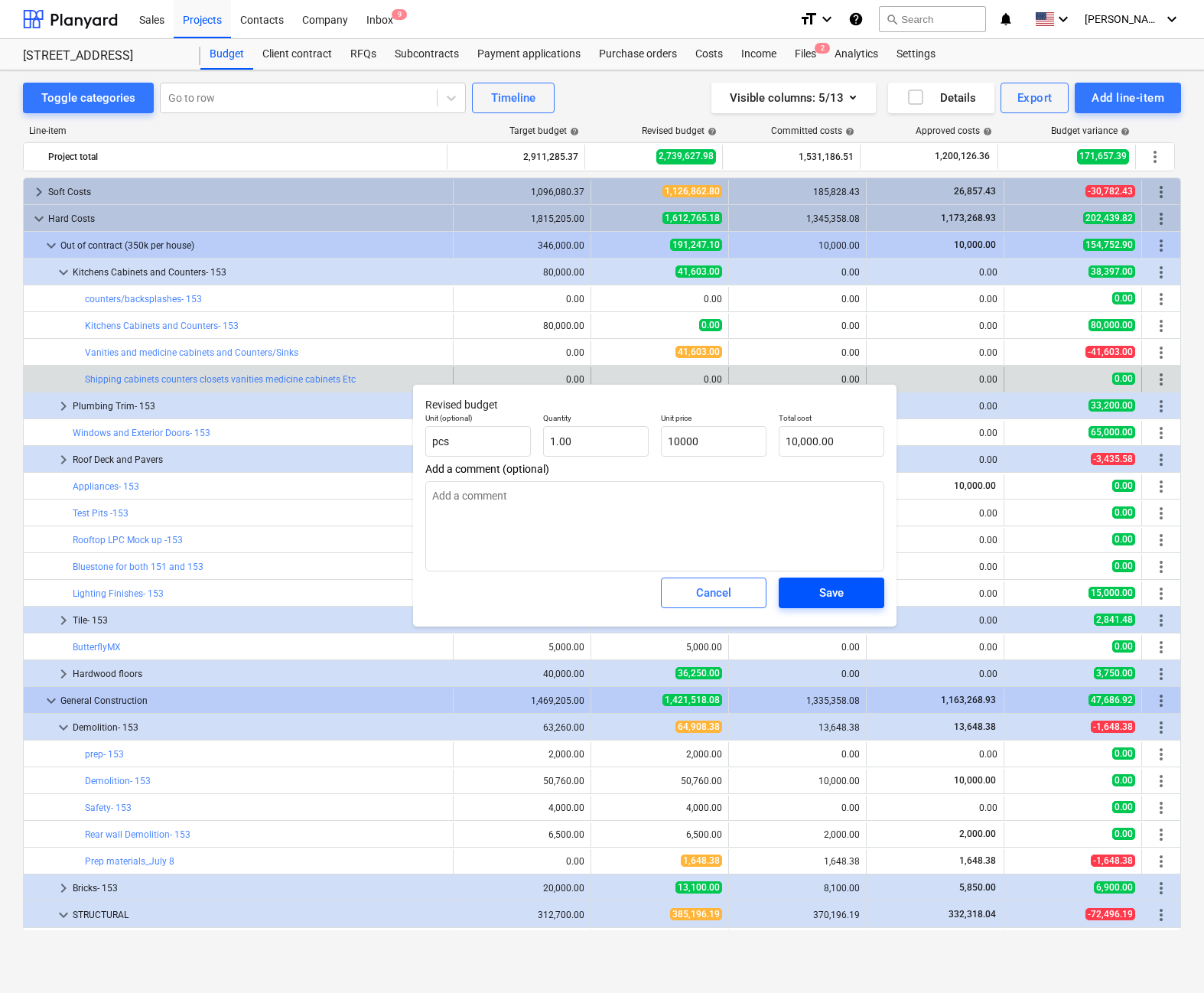
type input "10,000.00"
click at [741, 592] on div "Save" at bounding box center [832, 593] width 25 height 20
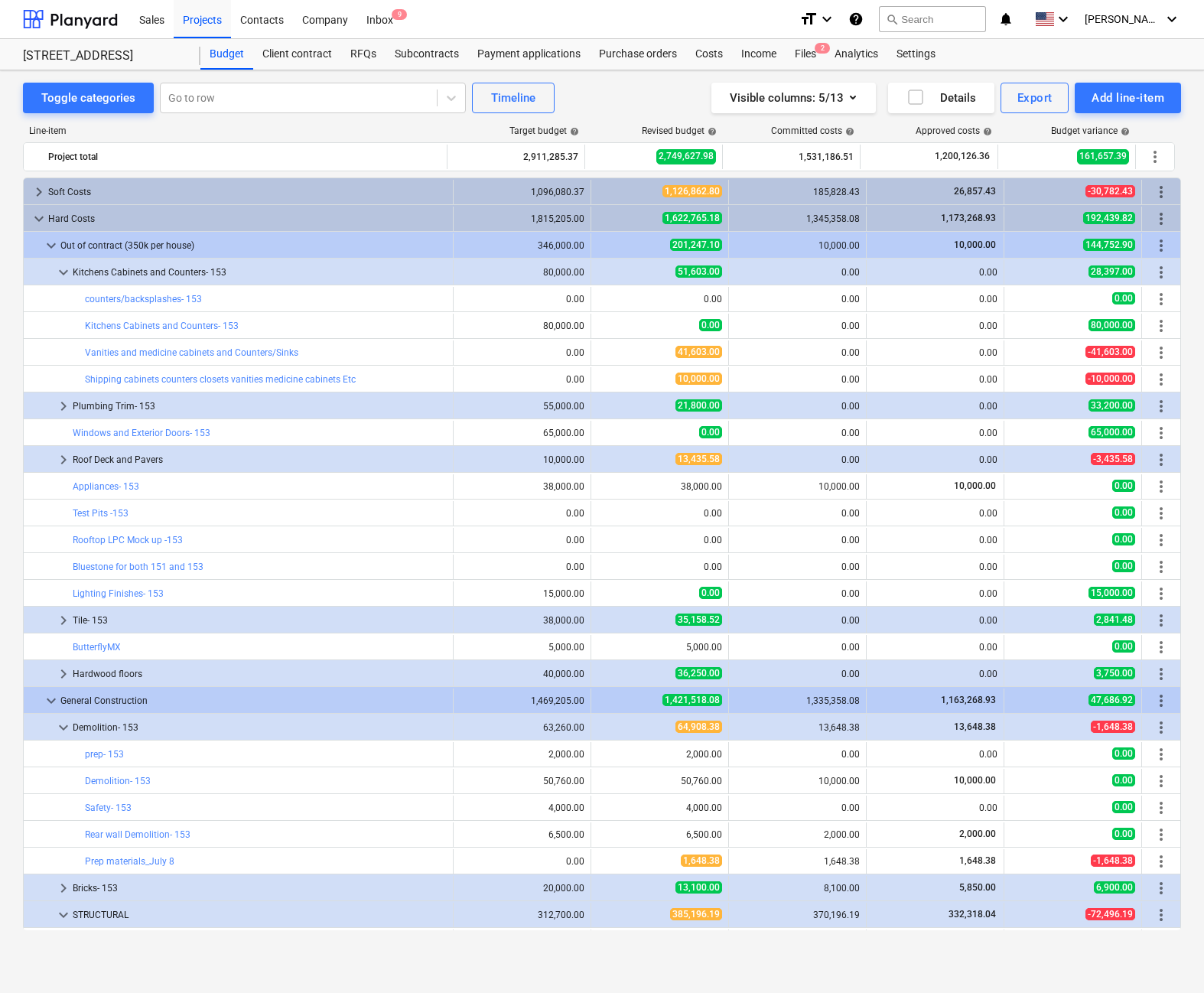
click at [601, 293] on span "edit" at bounding box center [607, 299] width 12 height 12
type textarea "x"
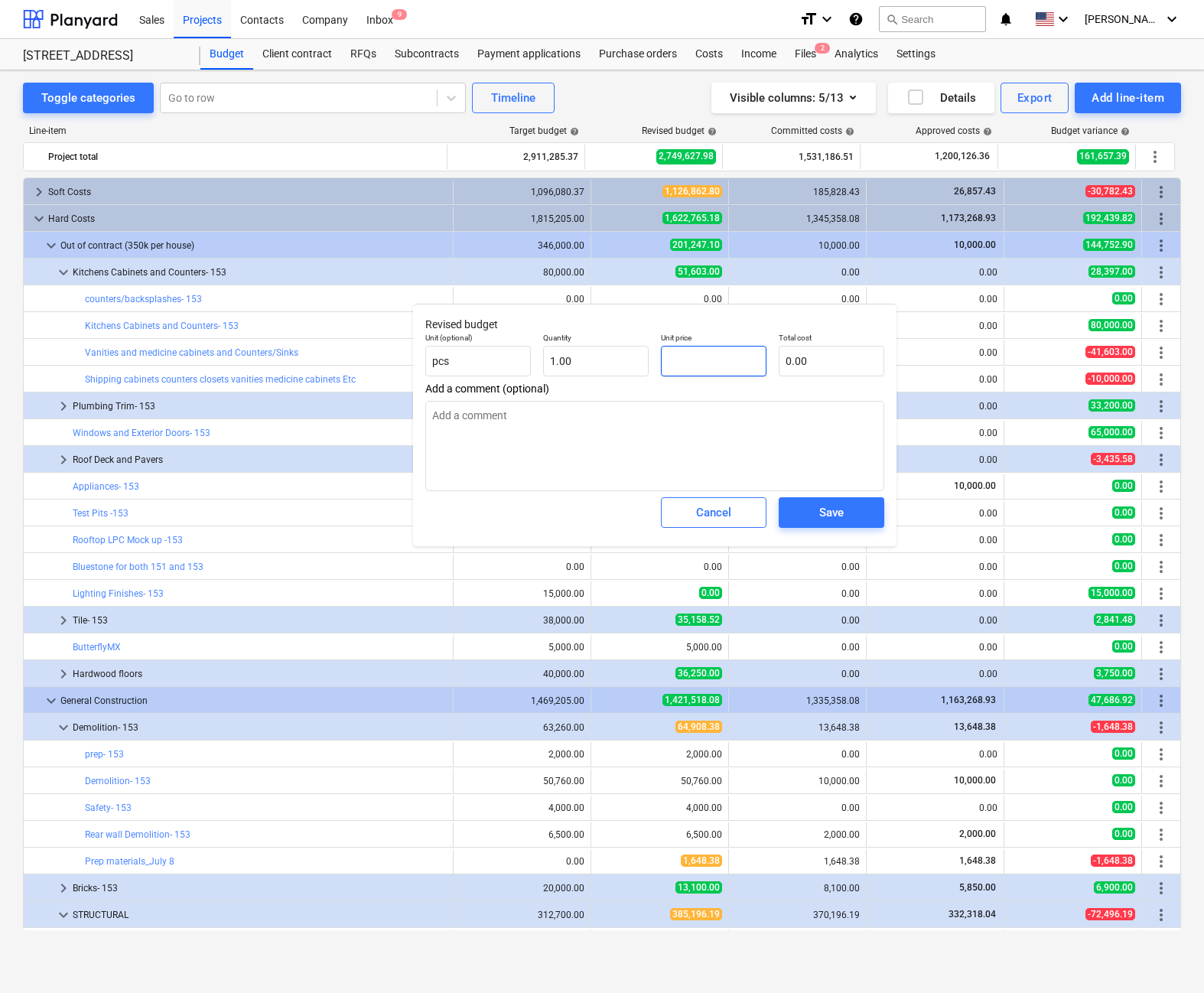
click at [704, 356] on input "text" at bounding box center [714, 361] width 106 height 31
type textarea "x"
type input "1"
type input "1.00"
type textarea "x"
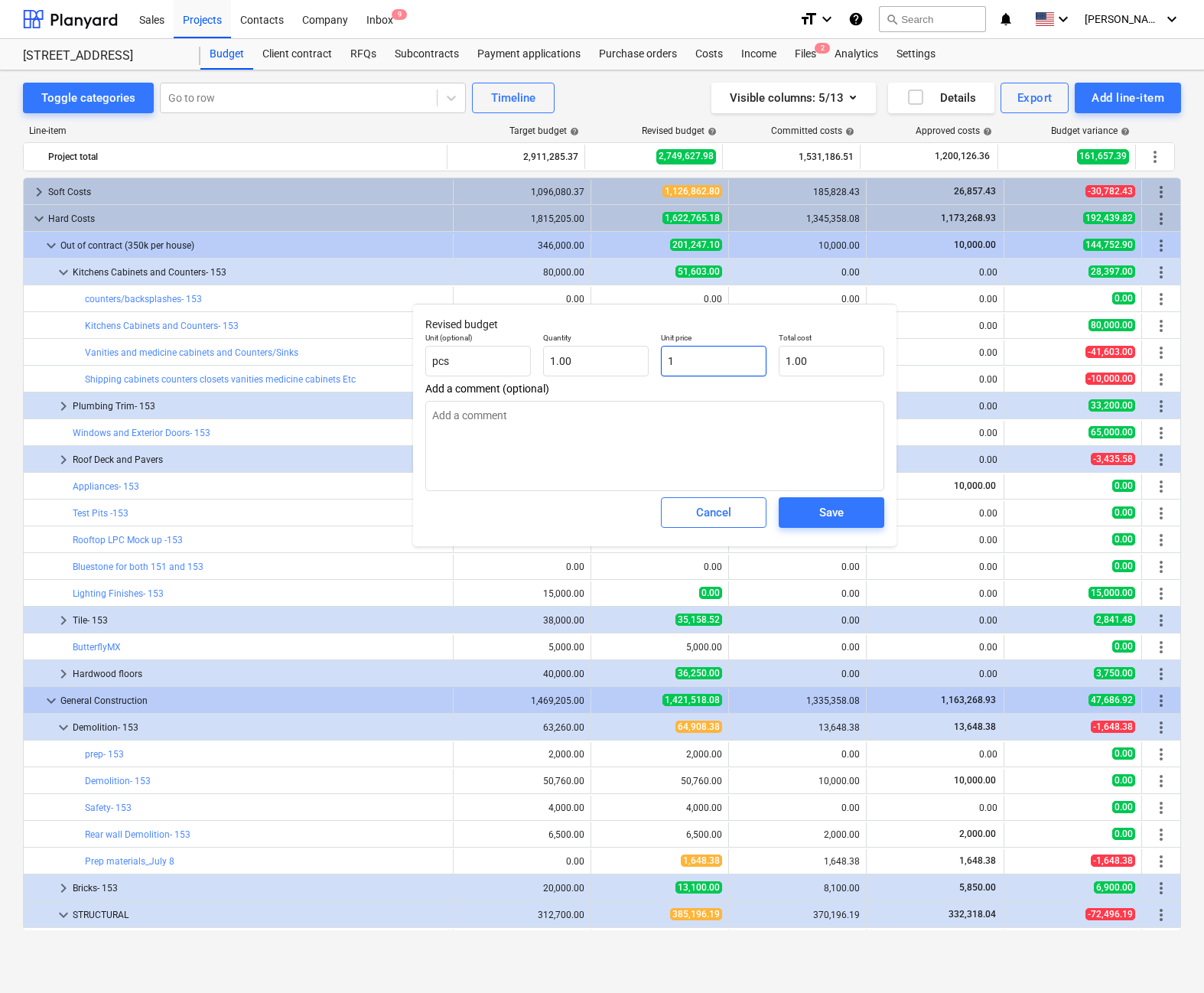
type input "14"
type input "14.00"
type textarea "x"
type input "143"
type input "143.00"
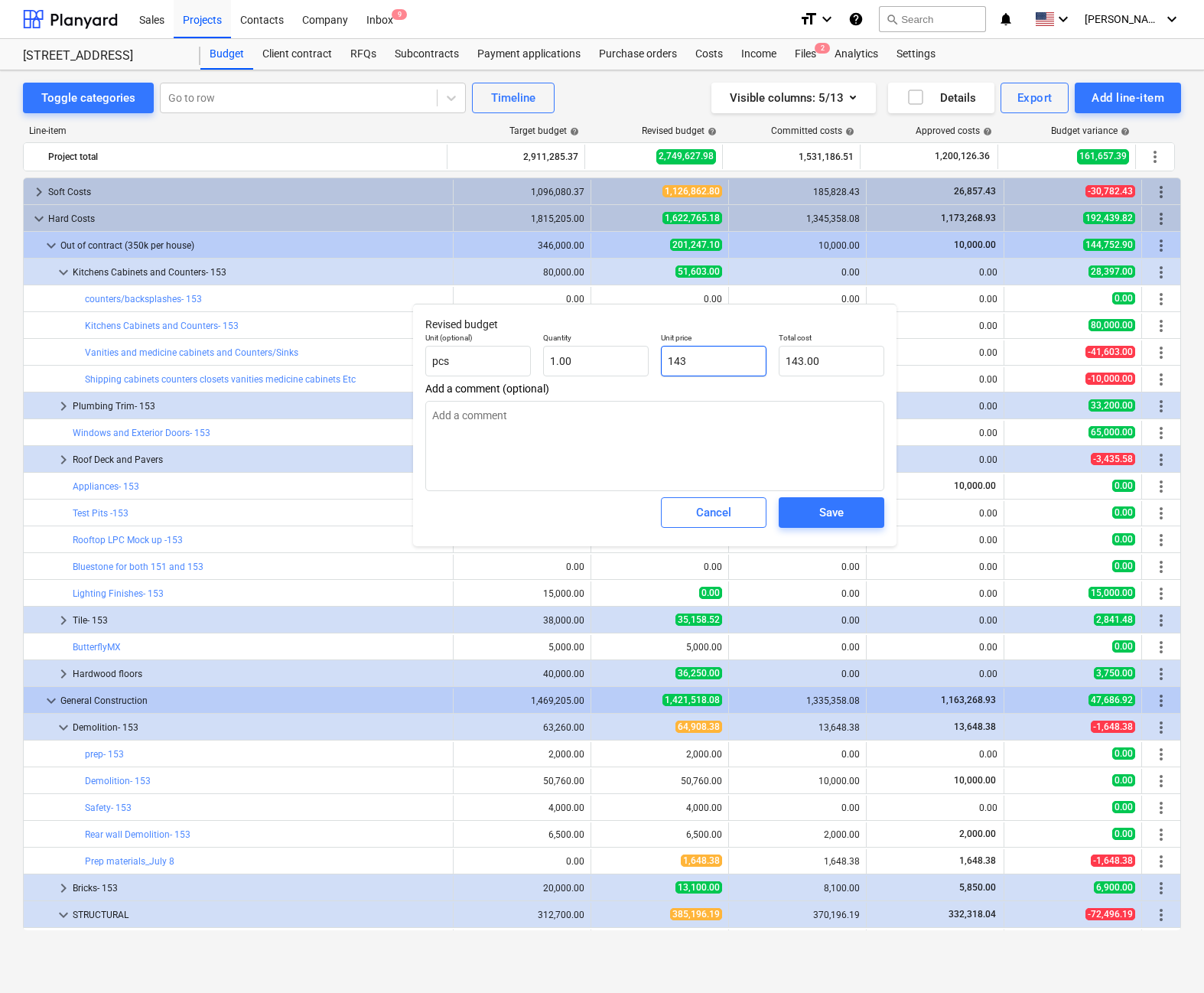
type textarea "x"
type input "1431"
type input "1,431.00"
type textarea "x"
type input "14313"
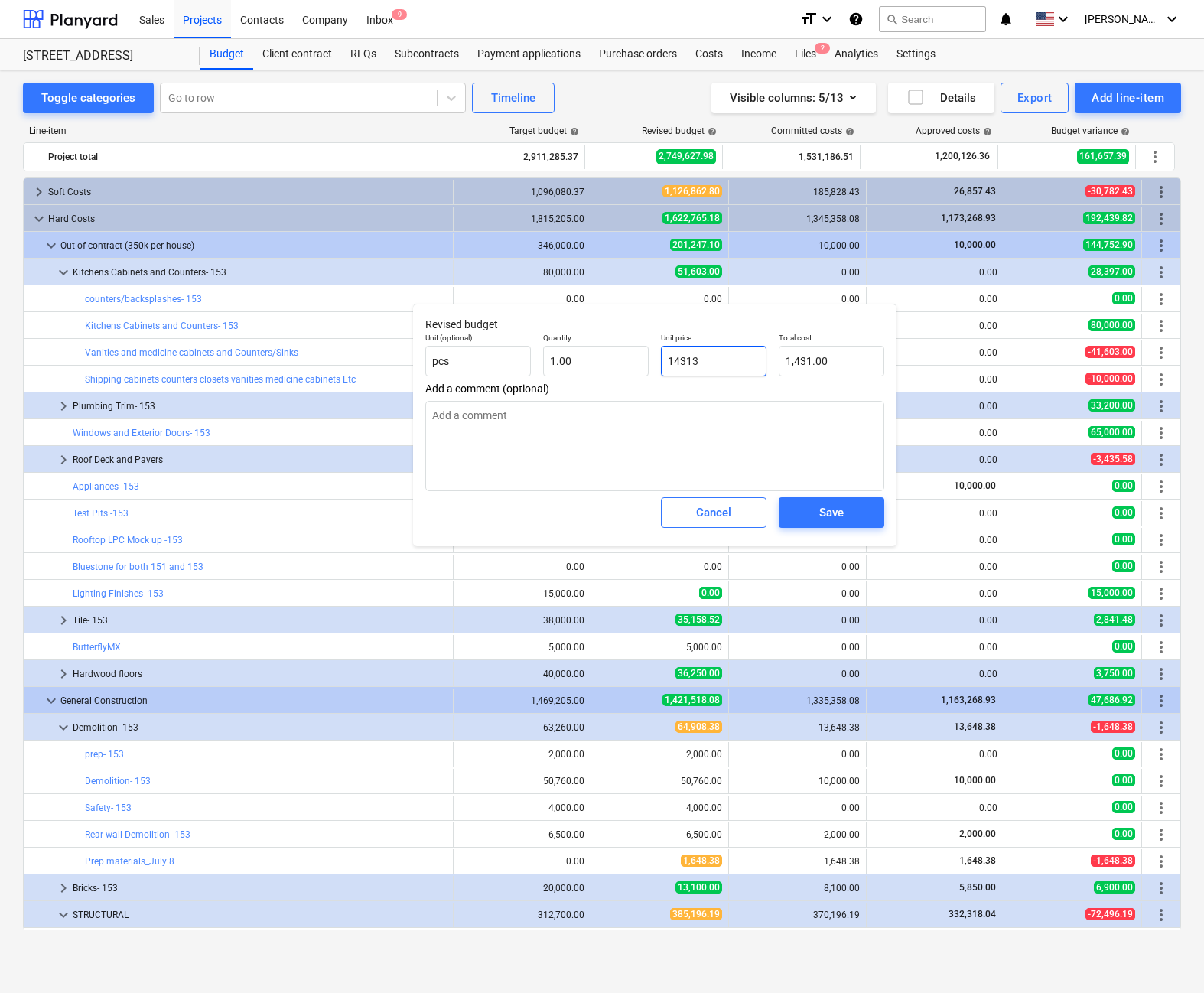
type input "14,313.00"
type input "14313"
type textarea "x"
type input "14,313.00"
click at [741, 506] on span "Save" at bounding box center [832, 513] width 69 height 20
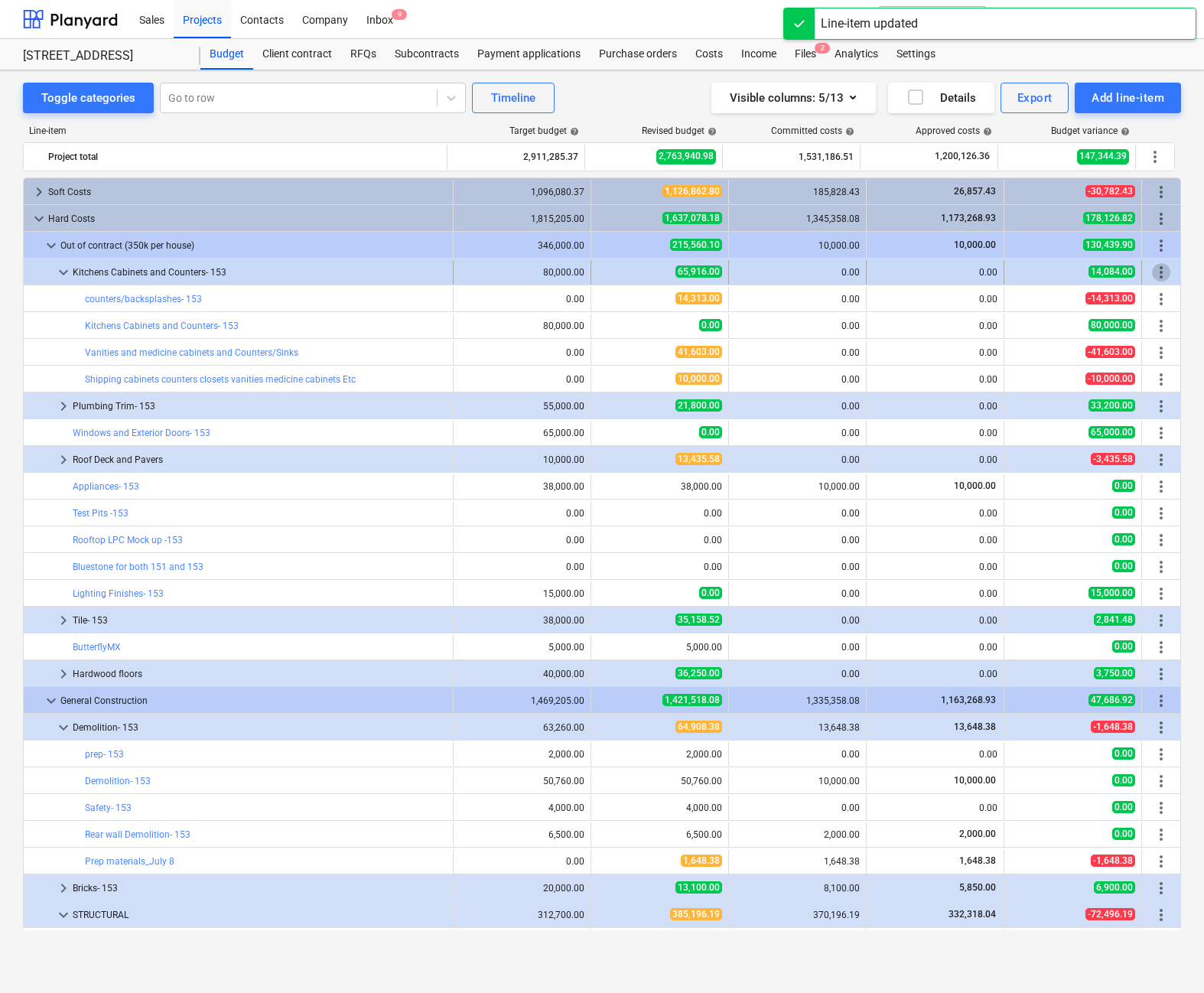
drag, startPoint x: 369, startPoint y: 268, endPoint x: 1162, endPoint y: 267, distance: 793.0
click at [741, 267] on span "more_vert" at bounding box center [1162, 272] width 18 height 18
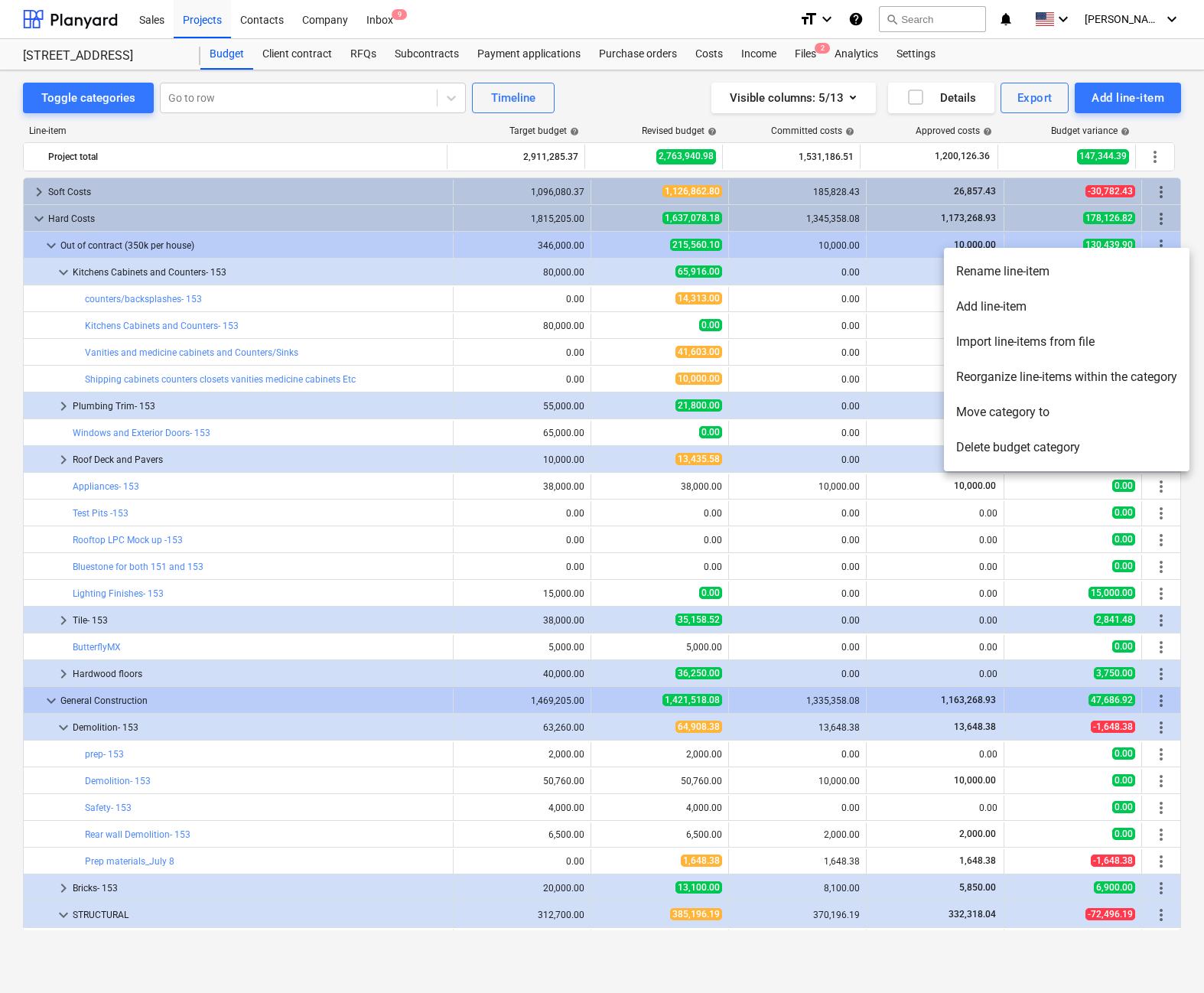
click at [741, 383] on li "Reorganize line-items within the category" at bounding box center [1067, 377] width 245 height 35
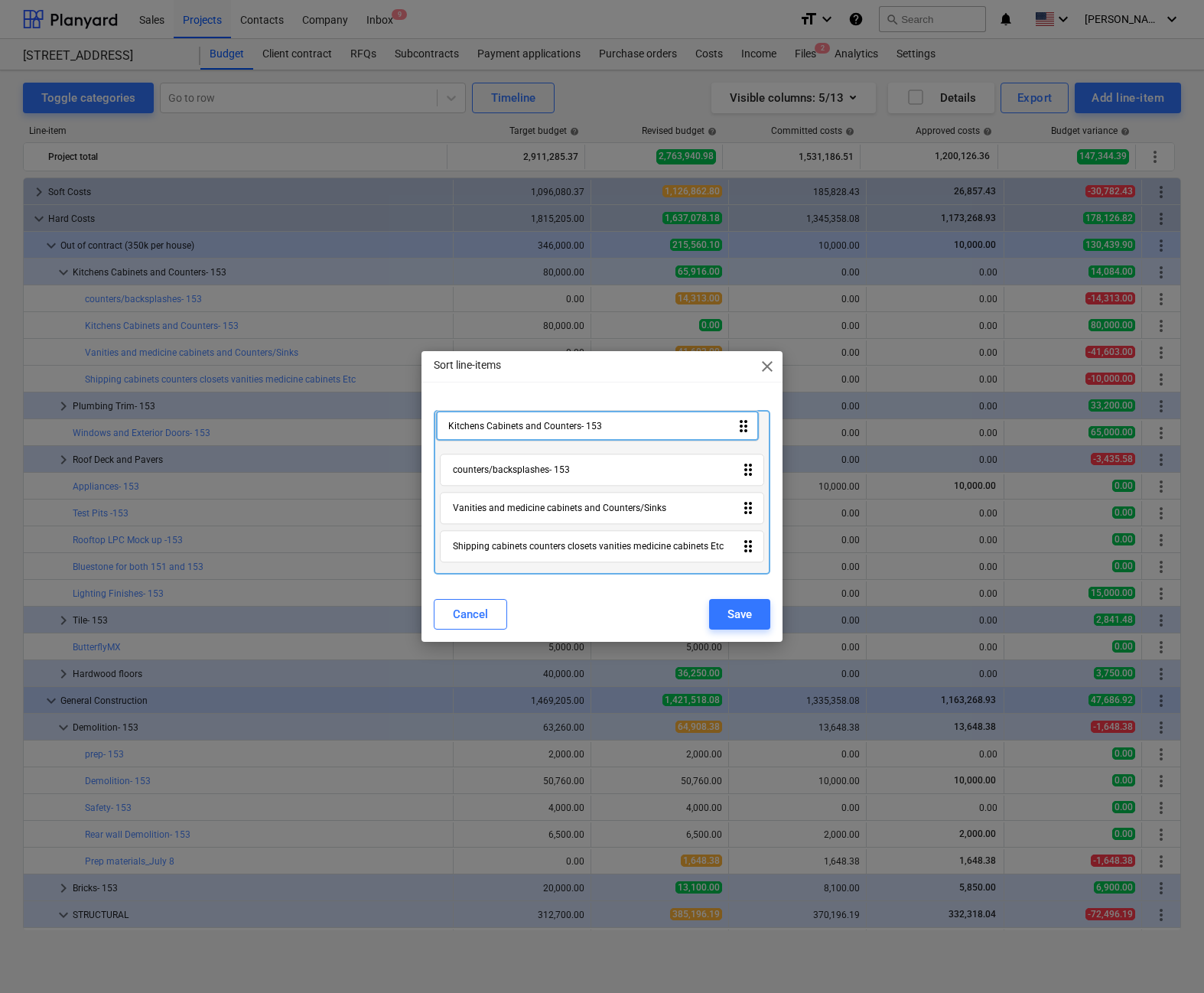
drag, startPoint x: 752, startPoint y: 471, endPoint x: 746, endPoint y: 428, distance: 43.4
click at [741, 428] on div "counters/backsplashes- 153 drag_indicator Kitchens Cabinets and Counters- 153 d…" at bounding box center [602, 492] width 336 height 165
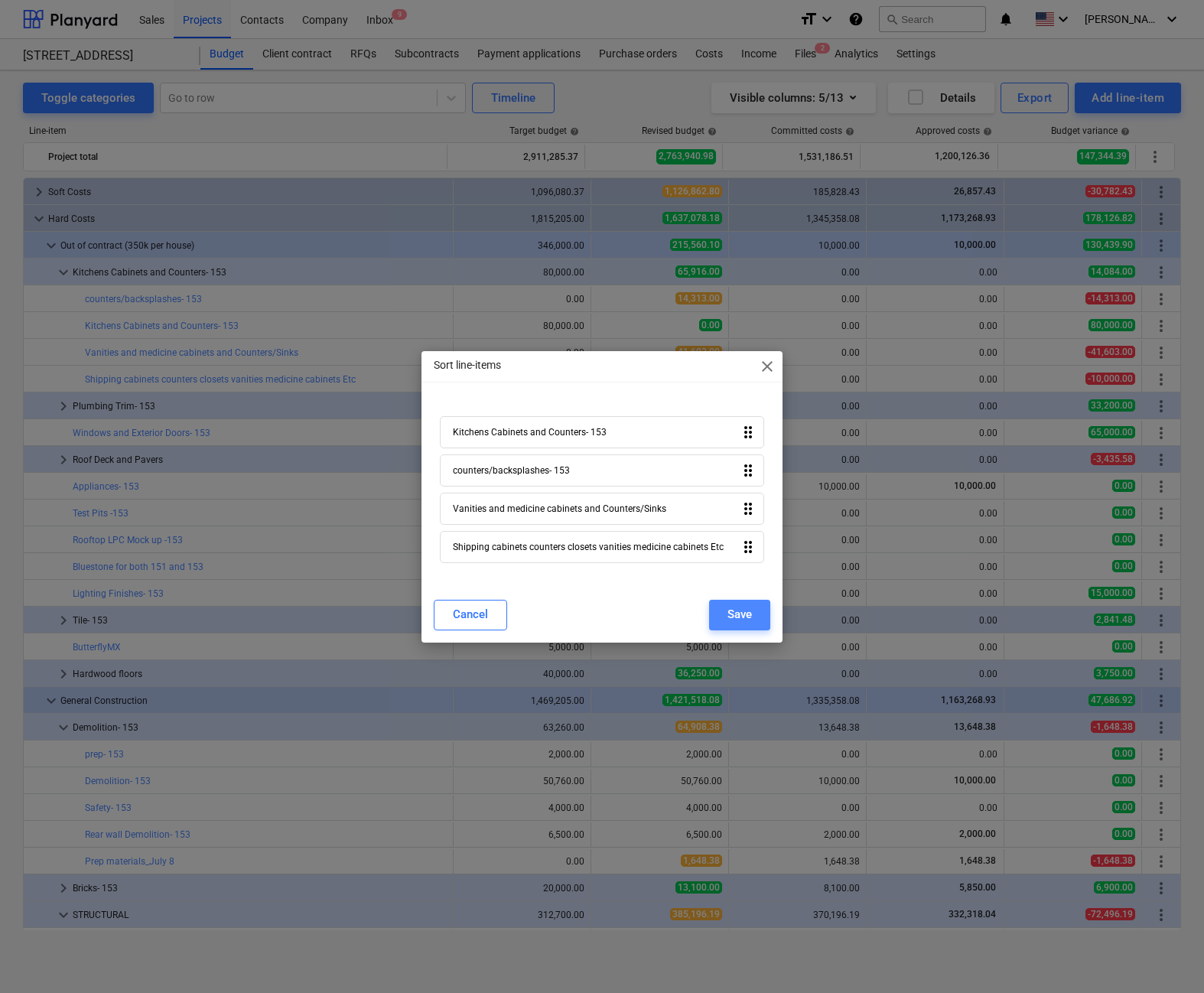
click at [730, 602] on button "Save" at bounding box center [740, 615] width 61 height 31
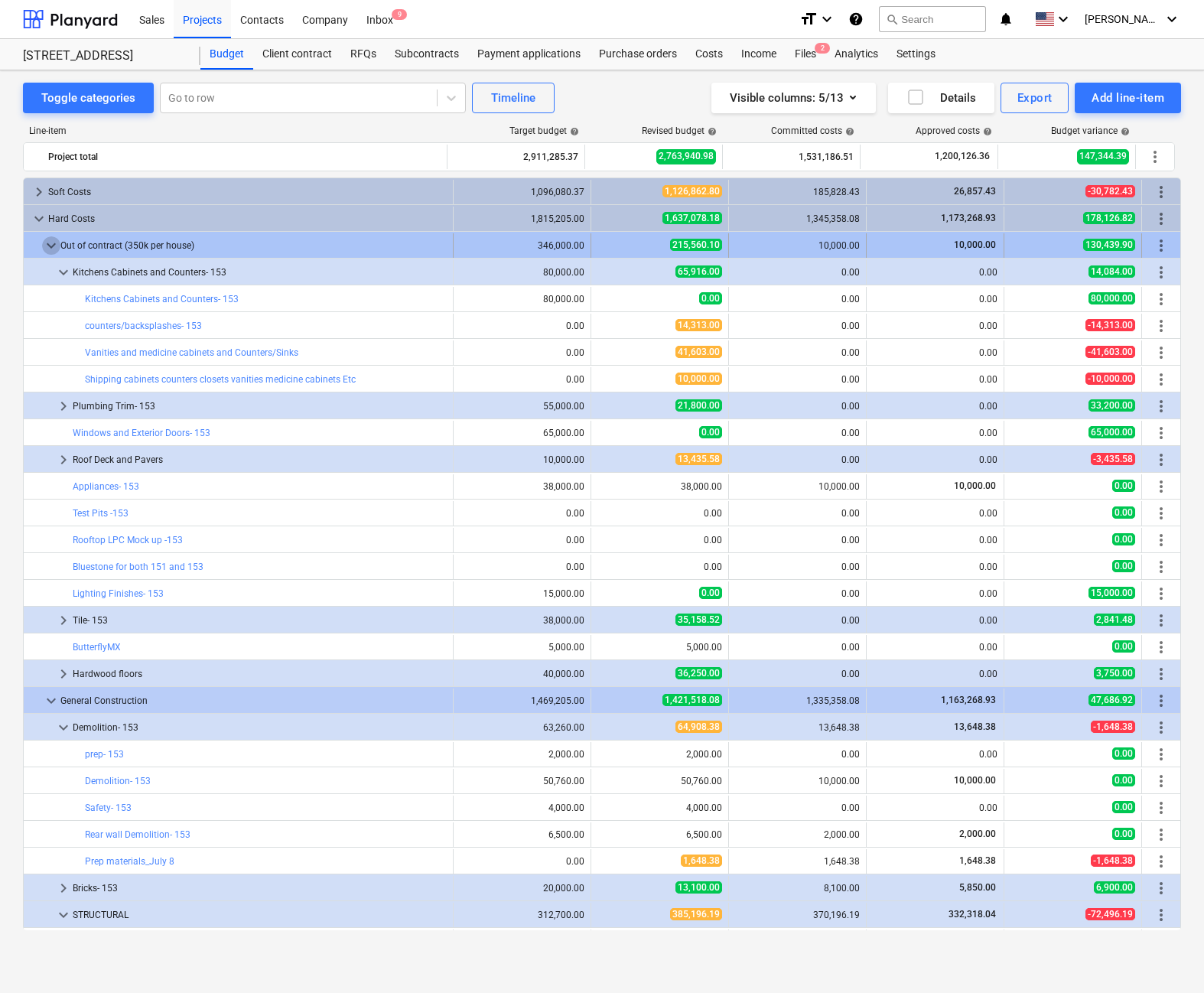
click at [46, 244] on span "keyboard_arrow_down" at bounding box center [51, 246] width 18 height 18
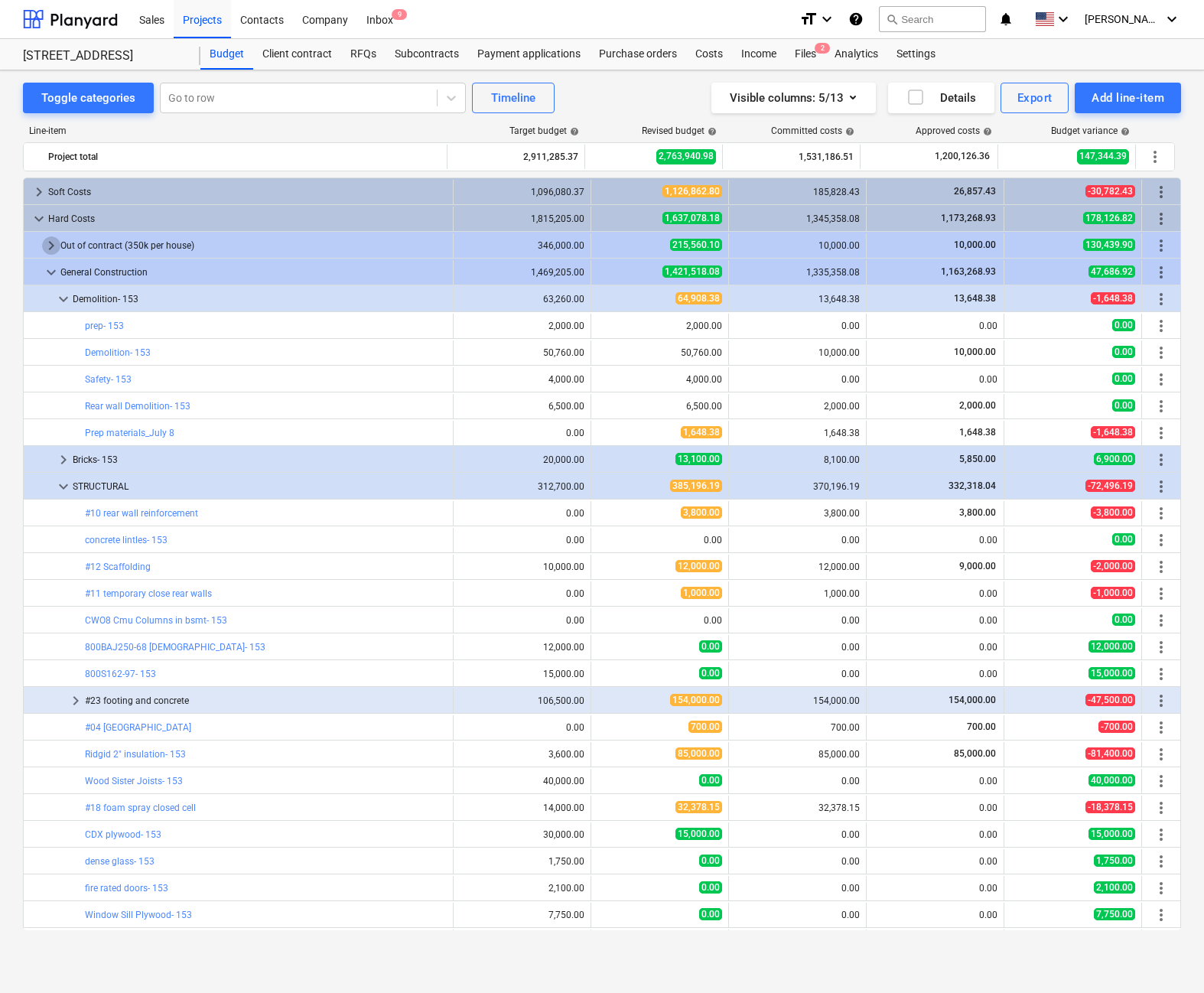
click at [46, 244] on span "keyboard_arrow_right" at bounding box center [51, 246] width 18 height 18
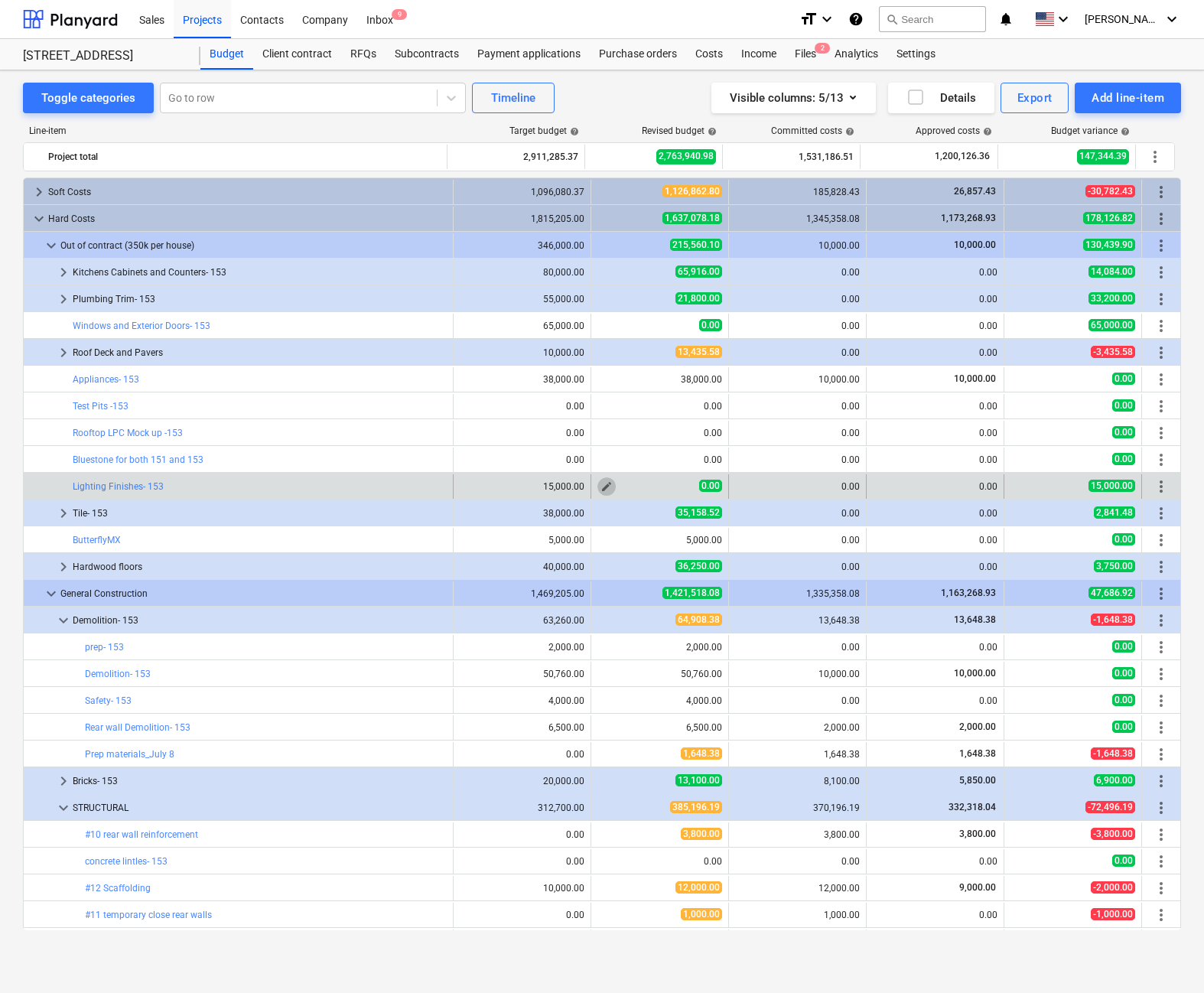
click at [601, 481] on span "edit" at bounding box center [607, 487] width 12 height 12
type textarea "x"
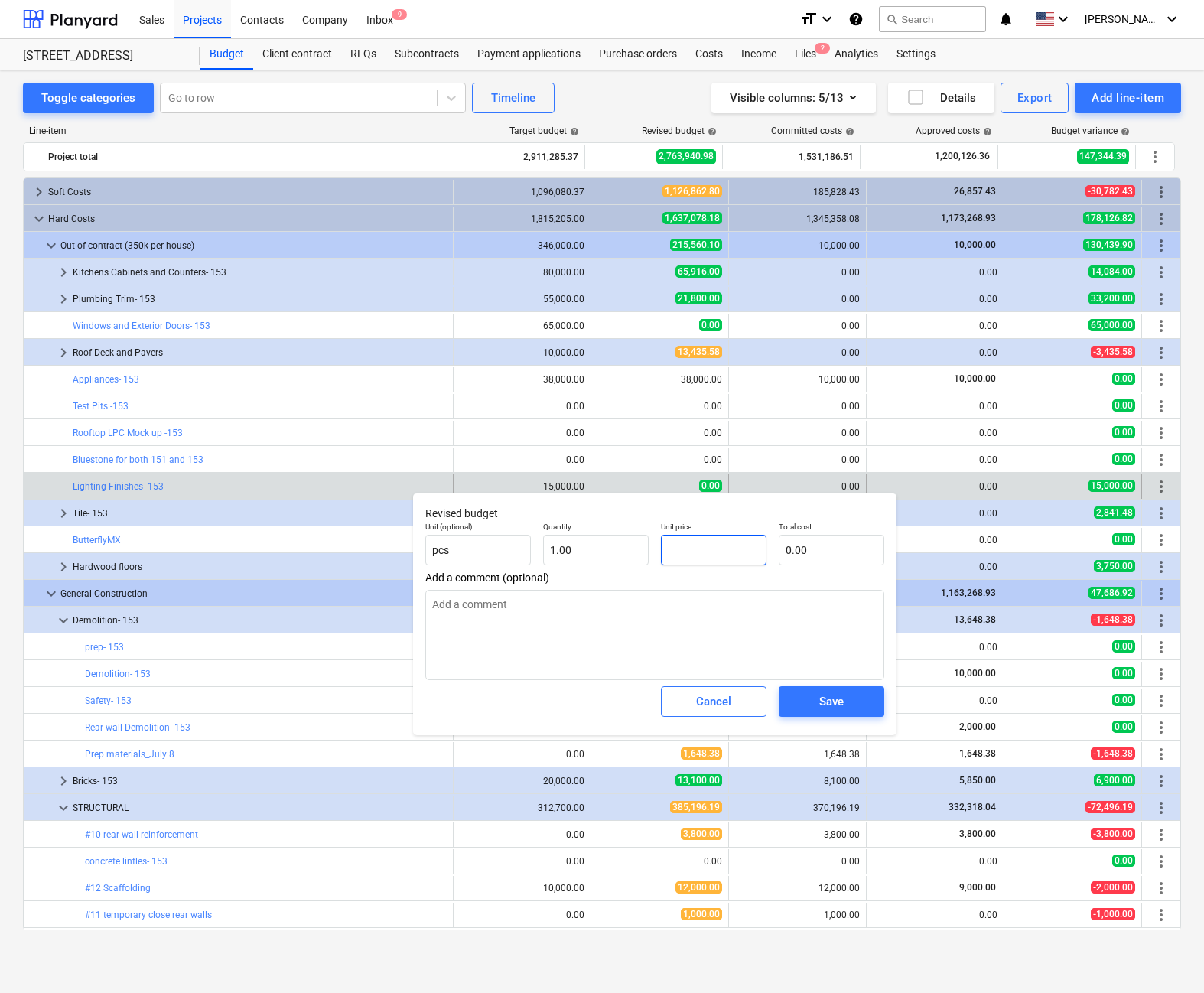
click at [717, 548] on input "text" at bounding box center [714, 550] width 106 height 31
type textarea "x"
type input "1"
type input "1.00"
type textarea "x"
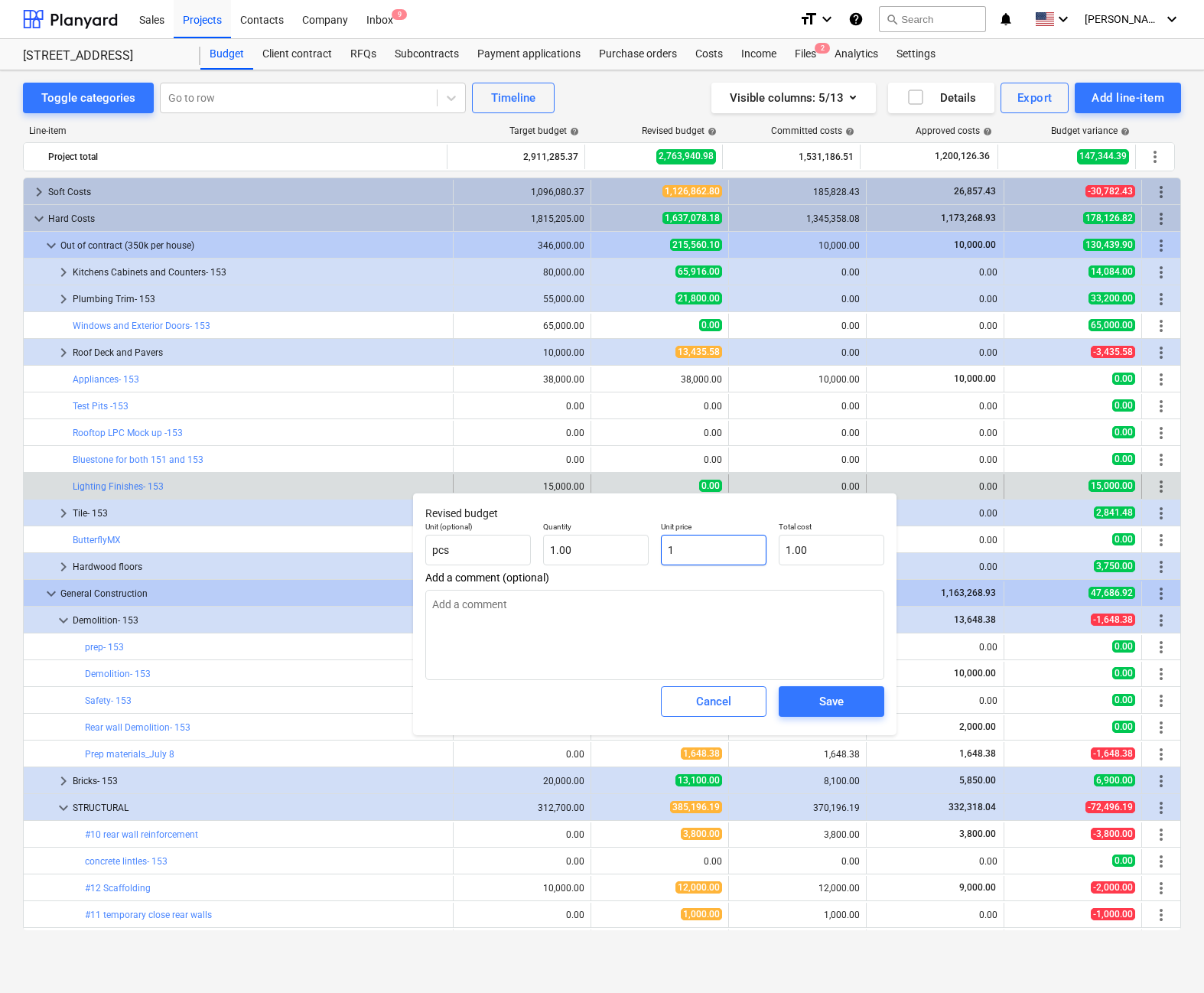
type input "15"
type input "15.00"
type textarea "x"
type input "150"
type input "150.00"
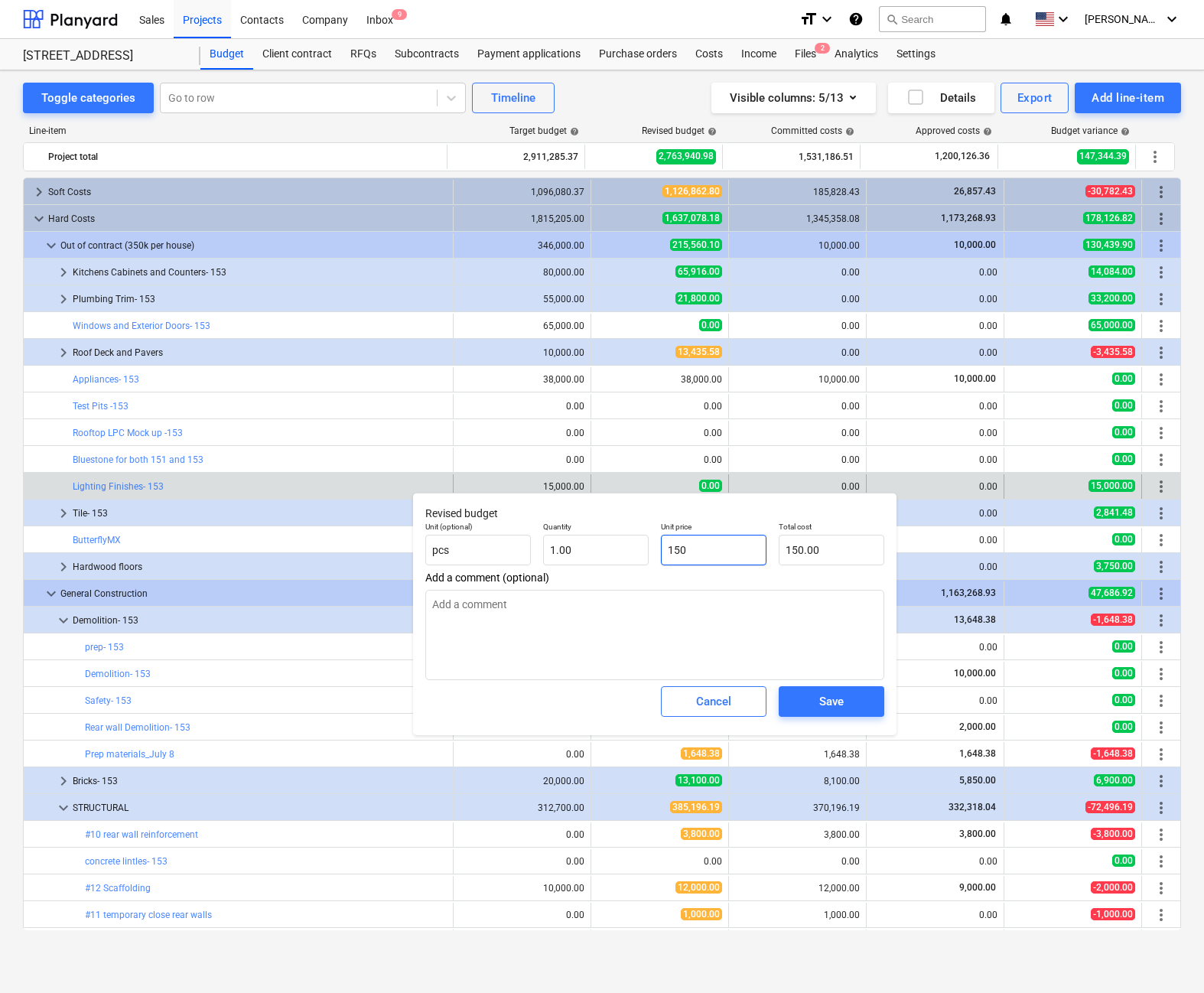
type textarea "x"
type input "1500"
type input "1,500.00"
type textarea "x"
type input "15000"
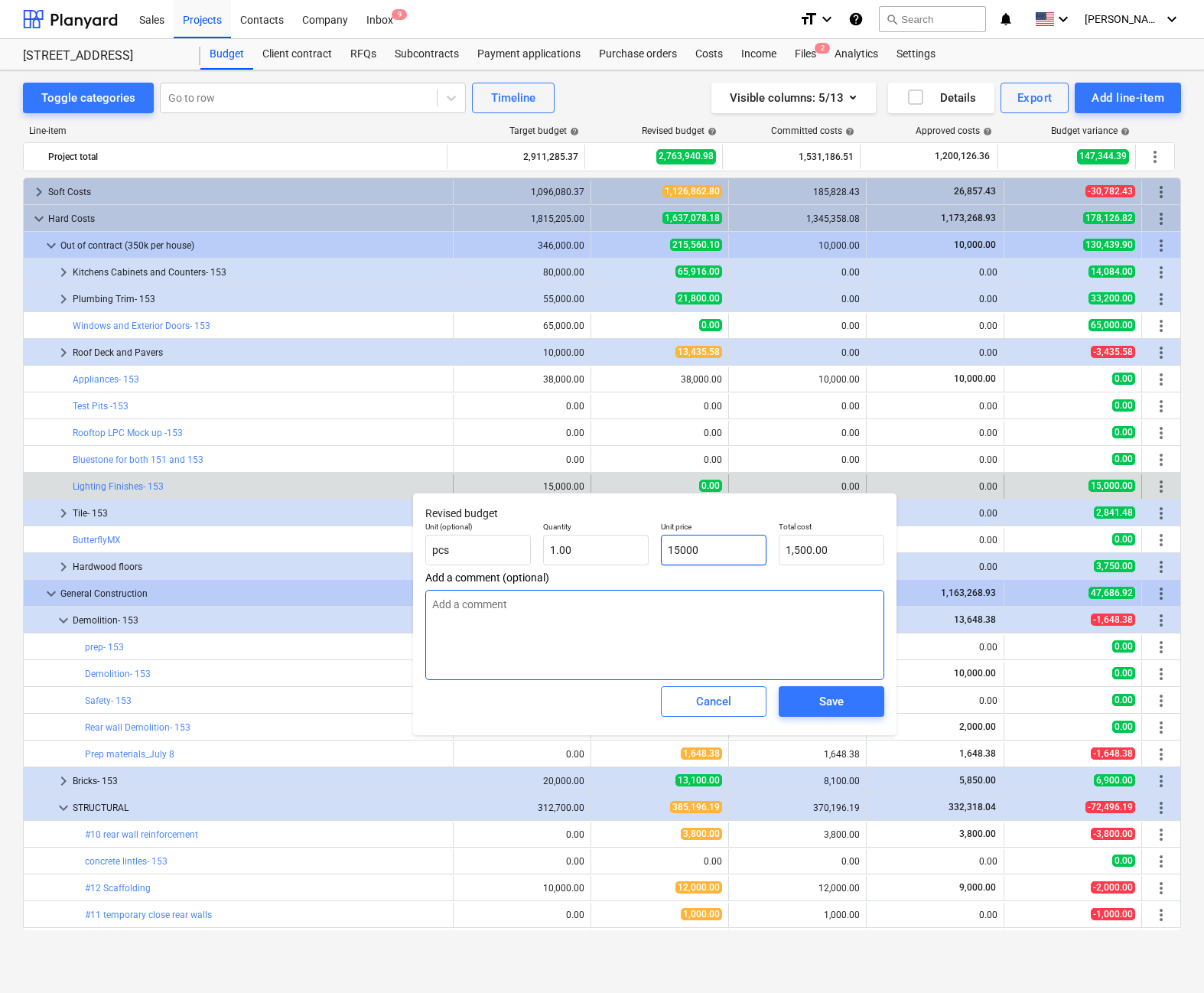
type input "15,000.00"
type input "15000"
type textarea "x"
type input "15,000.00"
click at [741, 703] on span "Save" at bounding box center [832, 702] width 69 height 20
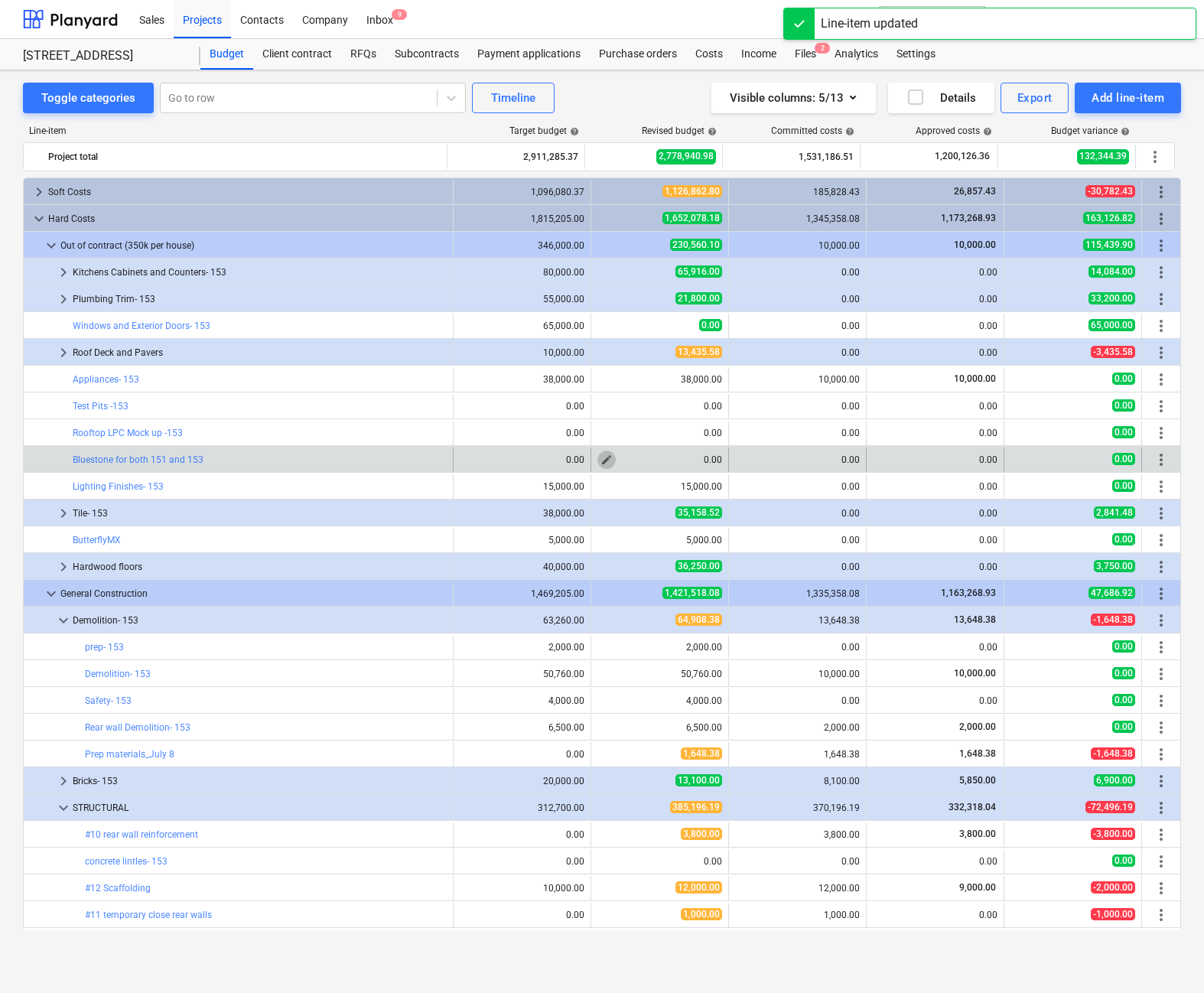
click at [602, 454] on span "edit" at bounding box center [607, 460] width 12 height 12
type textarea "x"
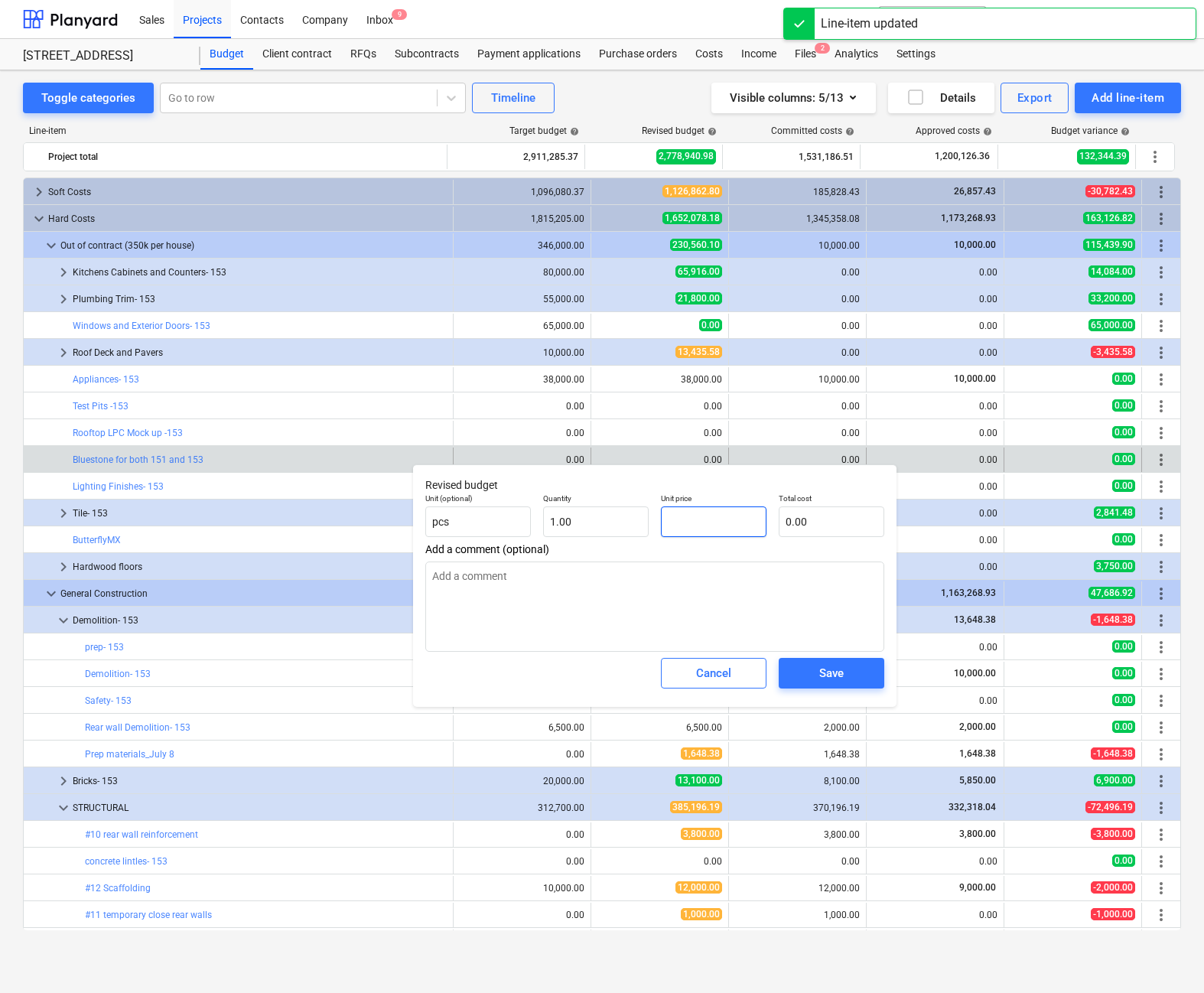
click at [720, 517] on input "text" at bounding box center [714, 522] width 106 height 31
type textarea "x"
type input "3"
type input "3.00"
type textarea "x"
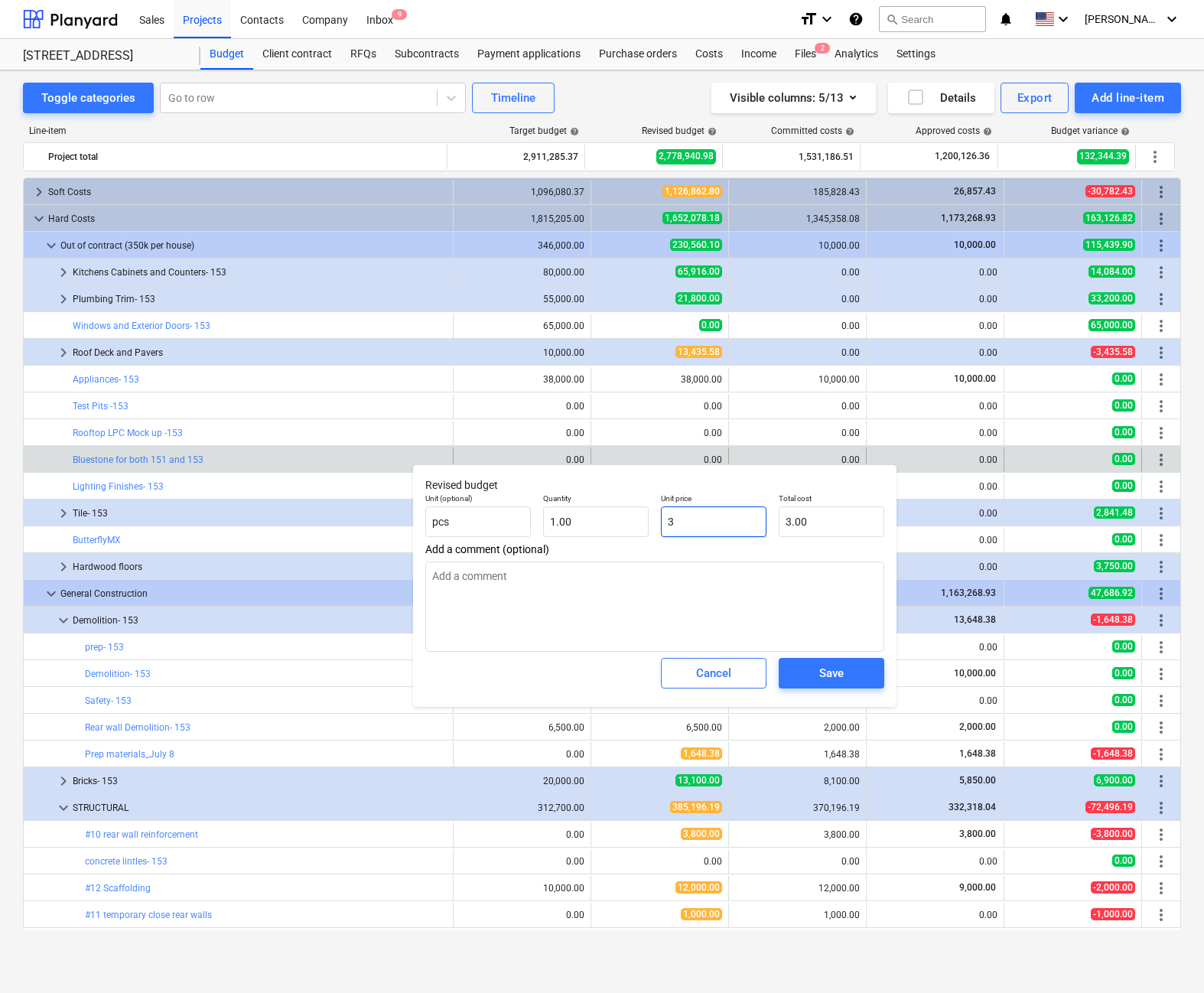
type input "30"
type input "30.00"
type textarea "x"
type input "300"
type input "300.00"
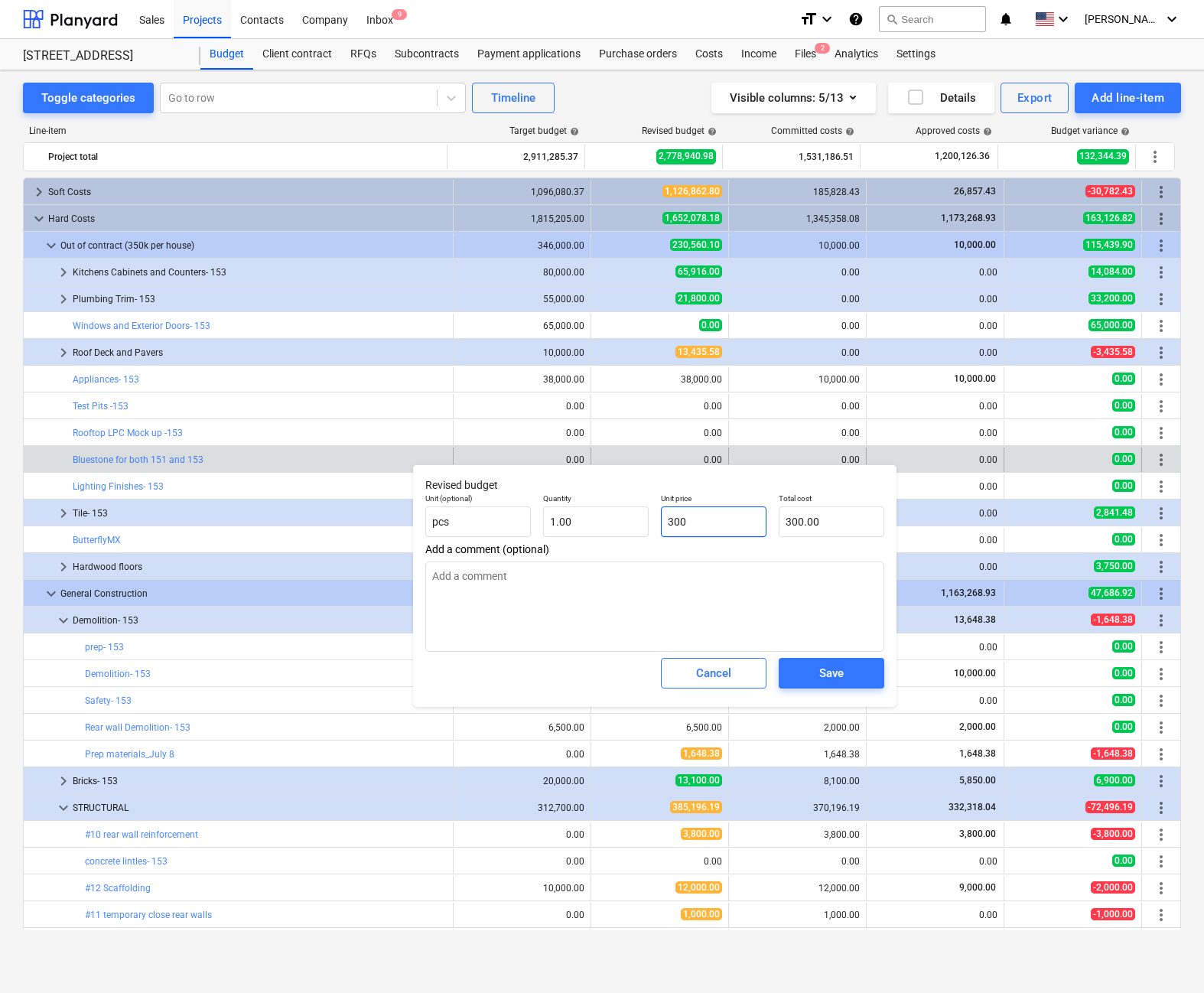
type textarea "x"
type input "3000"
type input "3,000.00"
type input "3000"
type textarea "x"
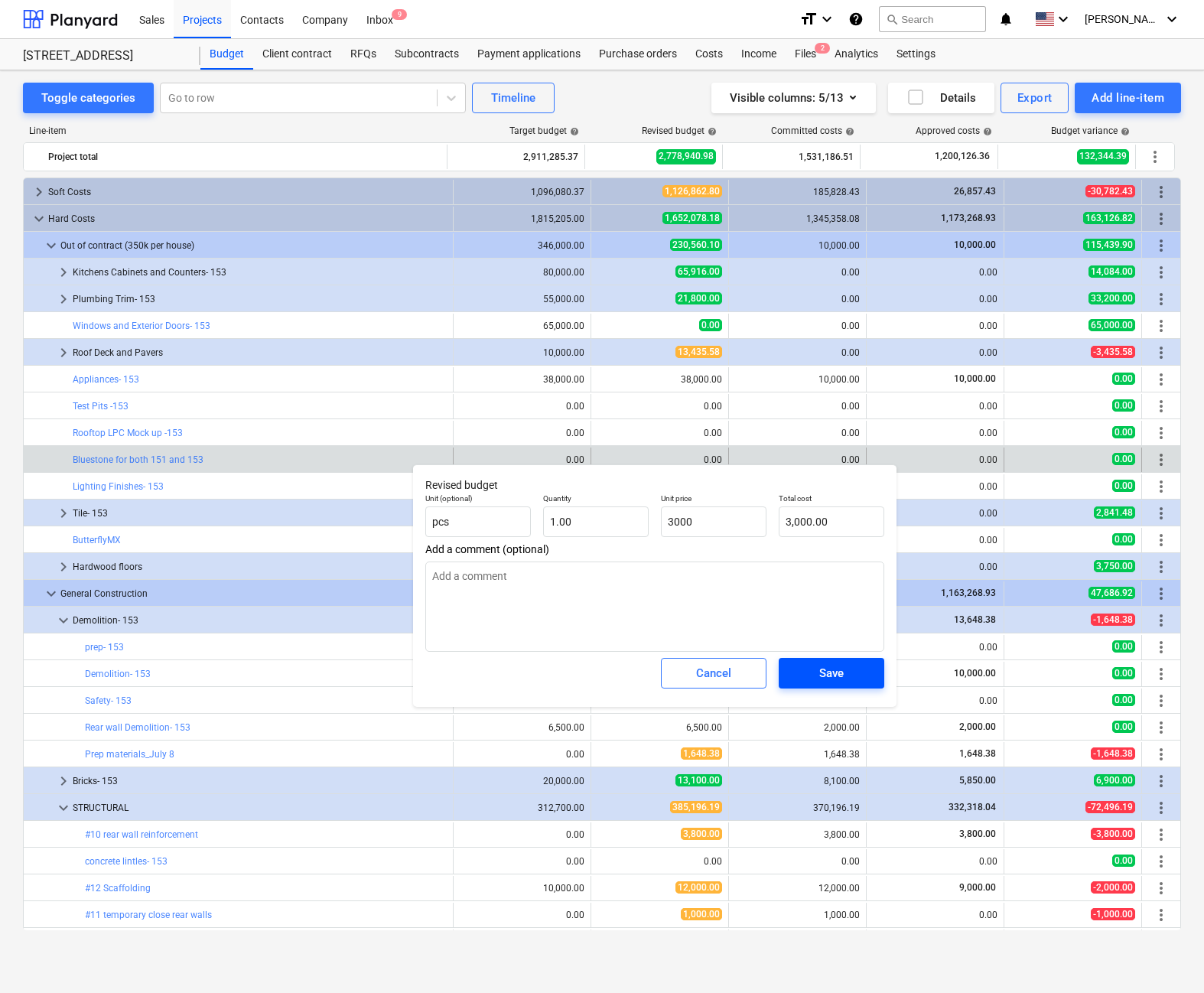
type input "3,000.00"
click at [741, 673] on div "Save" at bounding box center [832, 673] width 25 height 20
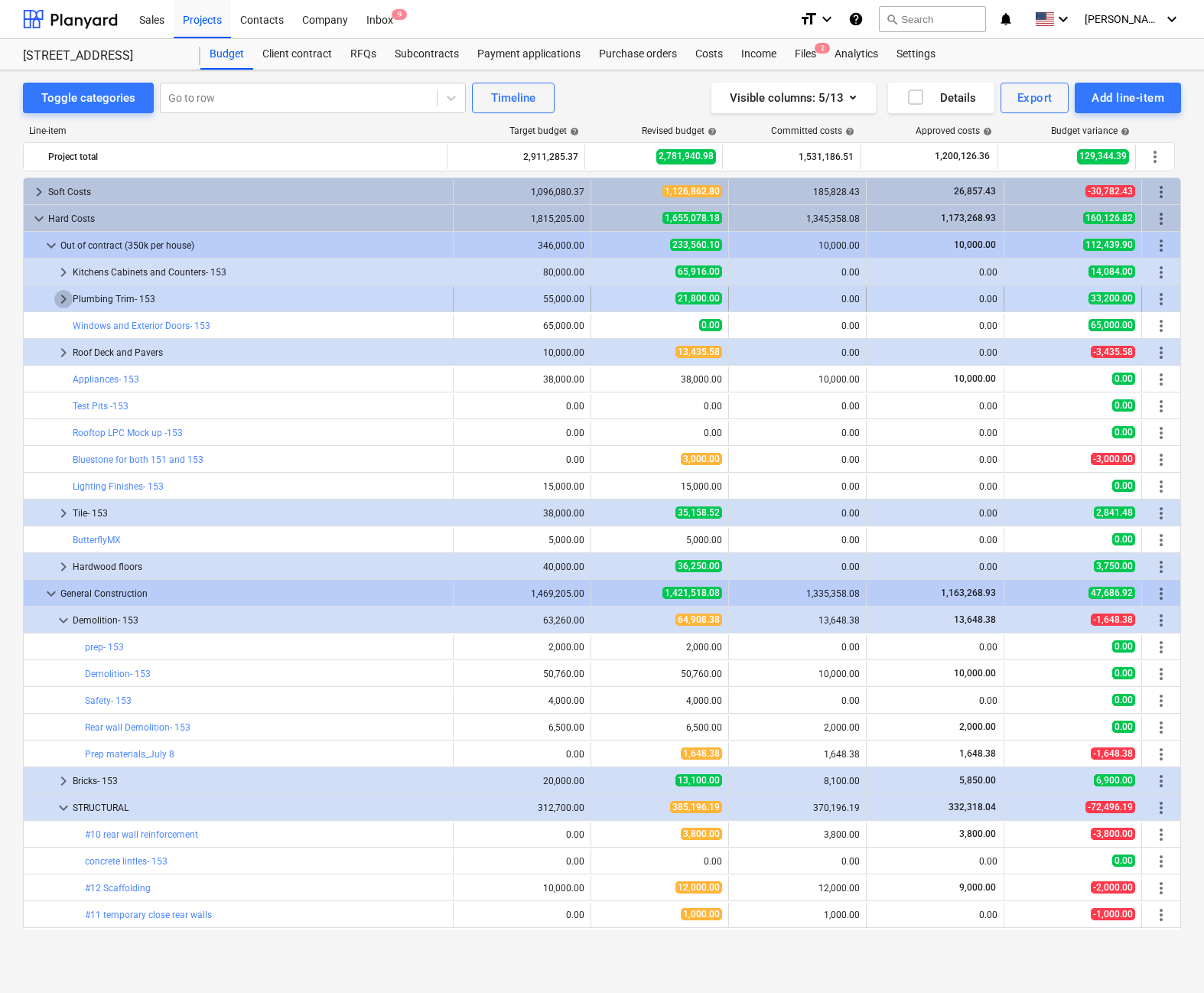
click at [59, 293] on span "keyboard_arrow_right" at bounding box center [64, 299] width 18 height 18
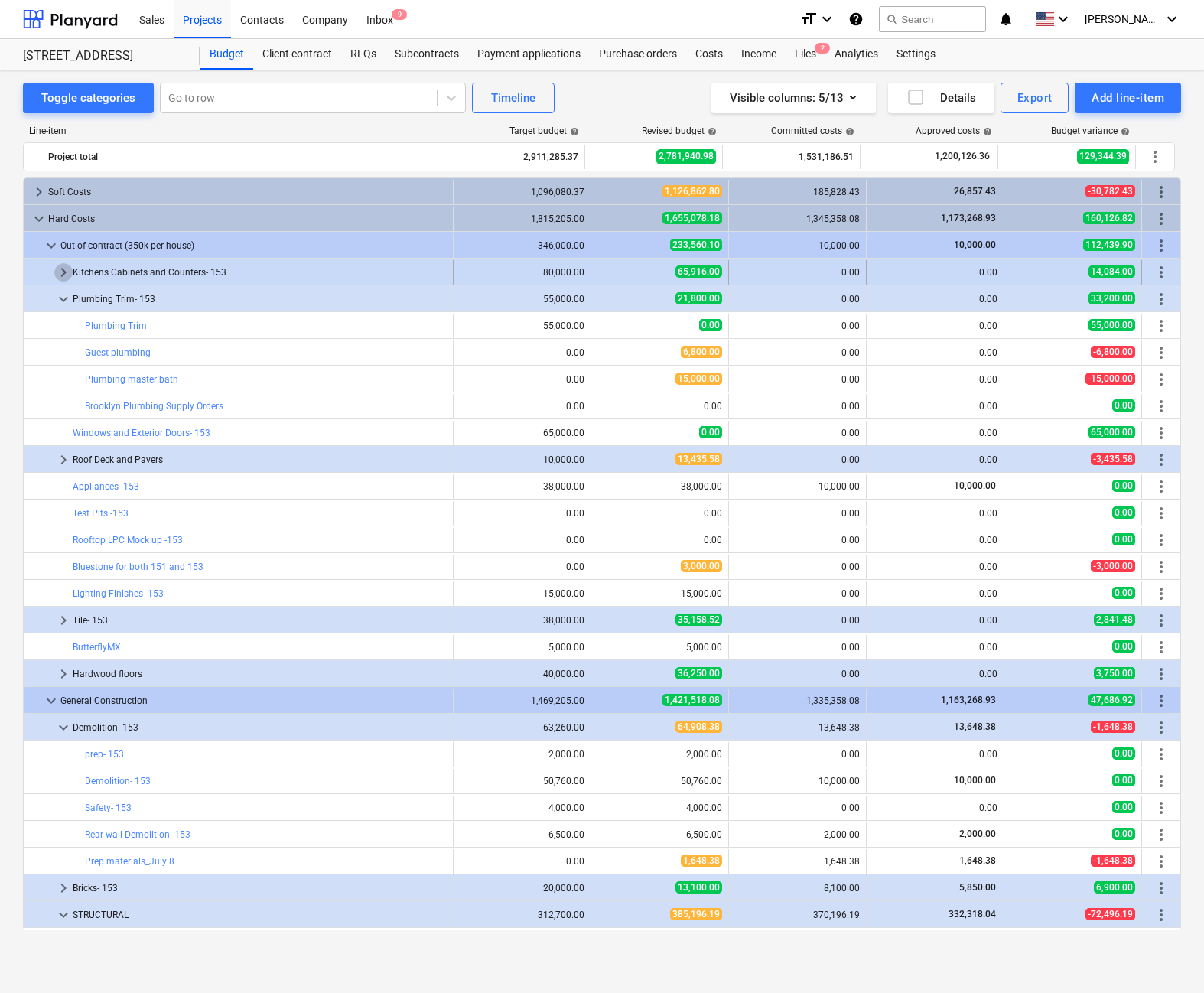
click at [59, 265] on span "keyboard_arrow_right" at bounding box center [64, 272] width 18 height 18
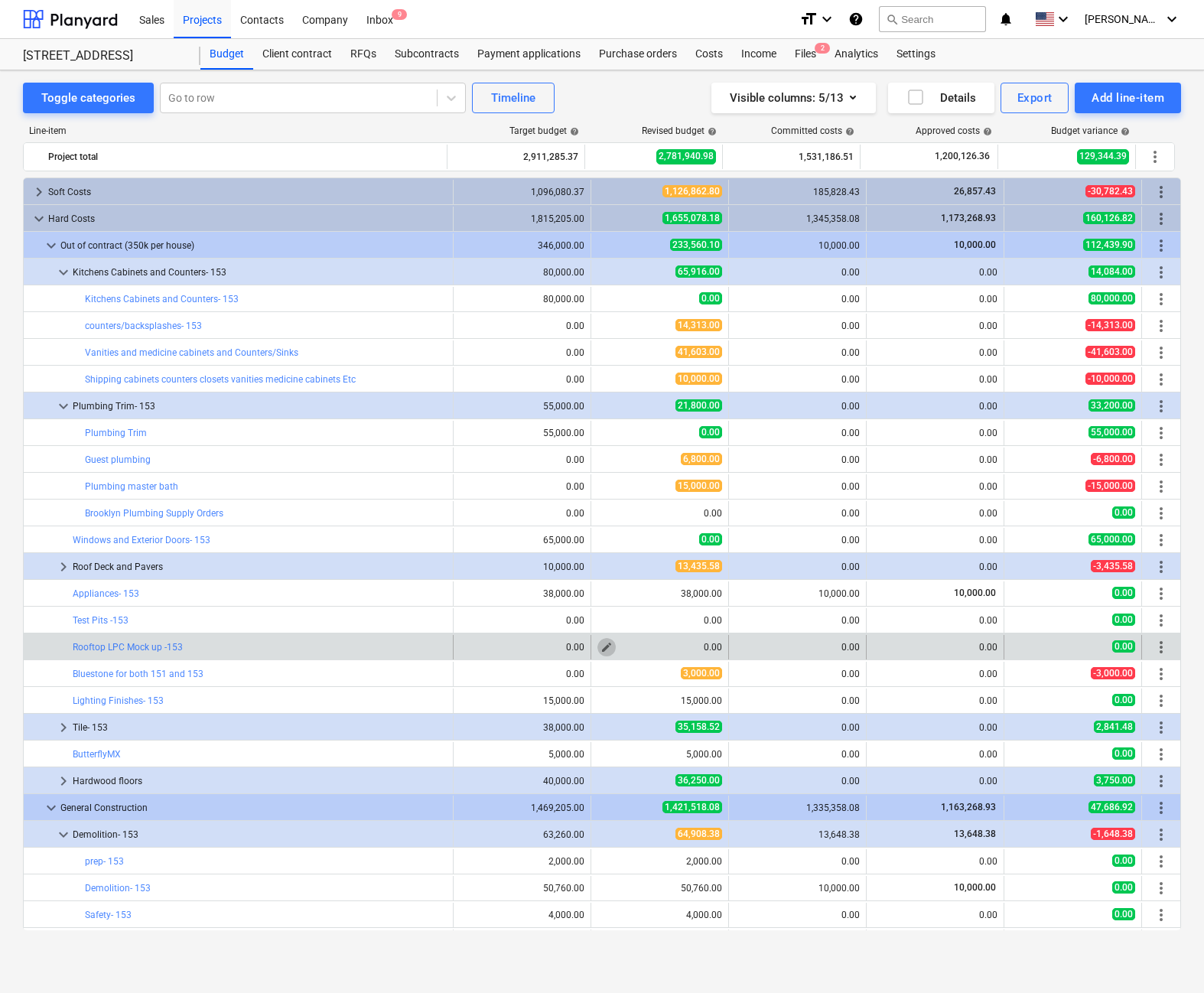
click at [604, 647] on span "edit" at bounding box center [607, 647] width 12 height 12
type textarea "x"
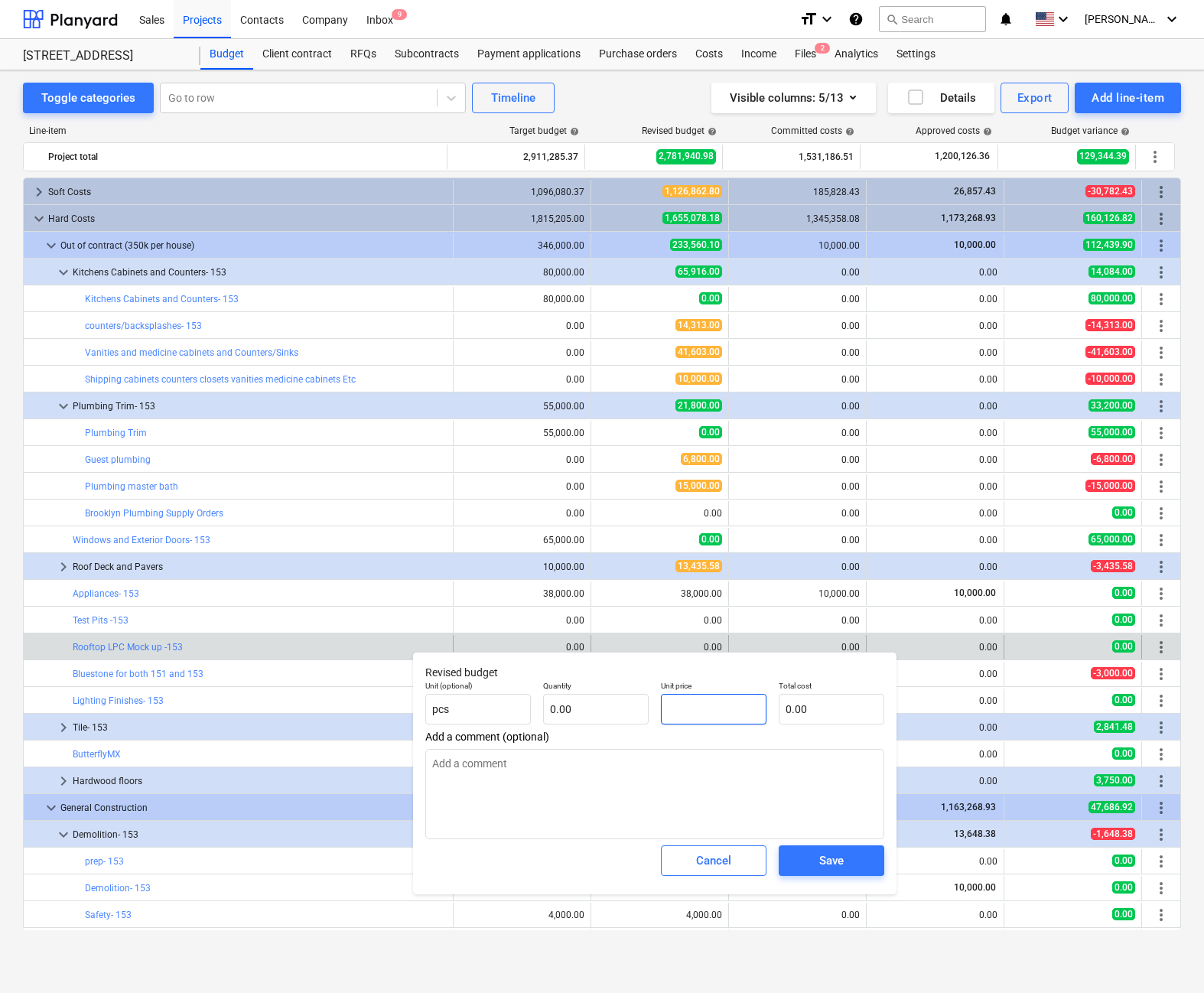
drag, startPoint x: 701, startPoint y: 709, endPoint x: 671, endPoint y: 713, distance: 30.3
click at [671, 713] on input "text" at bounding box center [714, 710] width 106 height 31
type textarea "x"
type input "1"
type textarea "x"
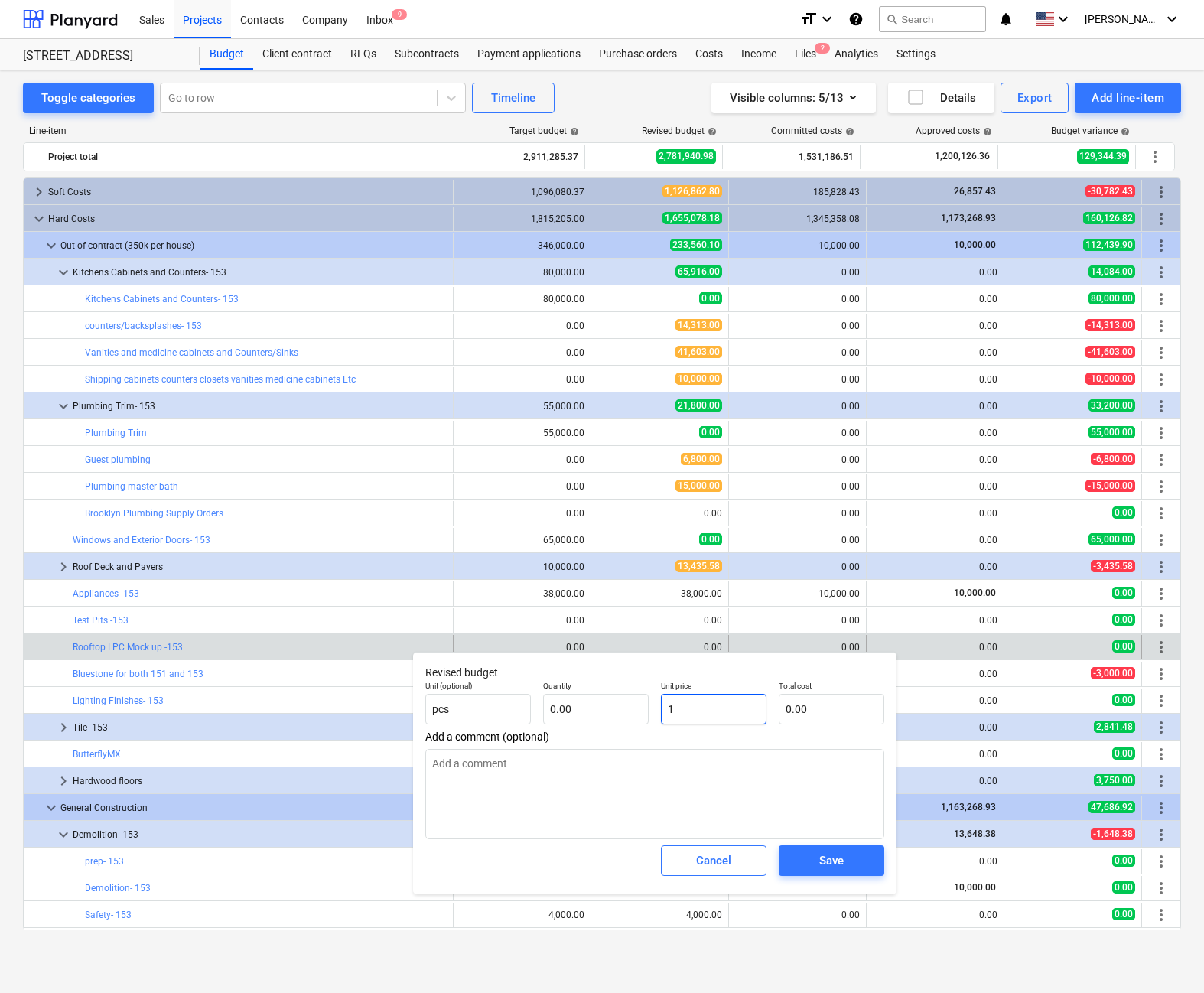
type input "10"
type textarea "x"
type input "100"
type textarea "x"
type input "1000"
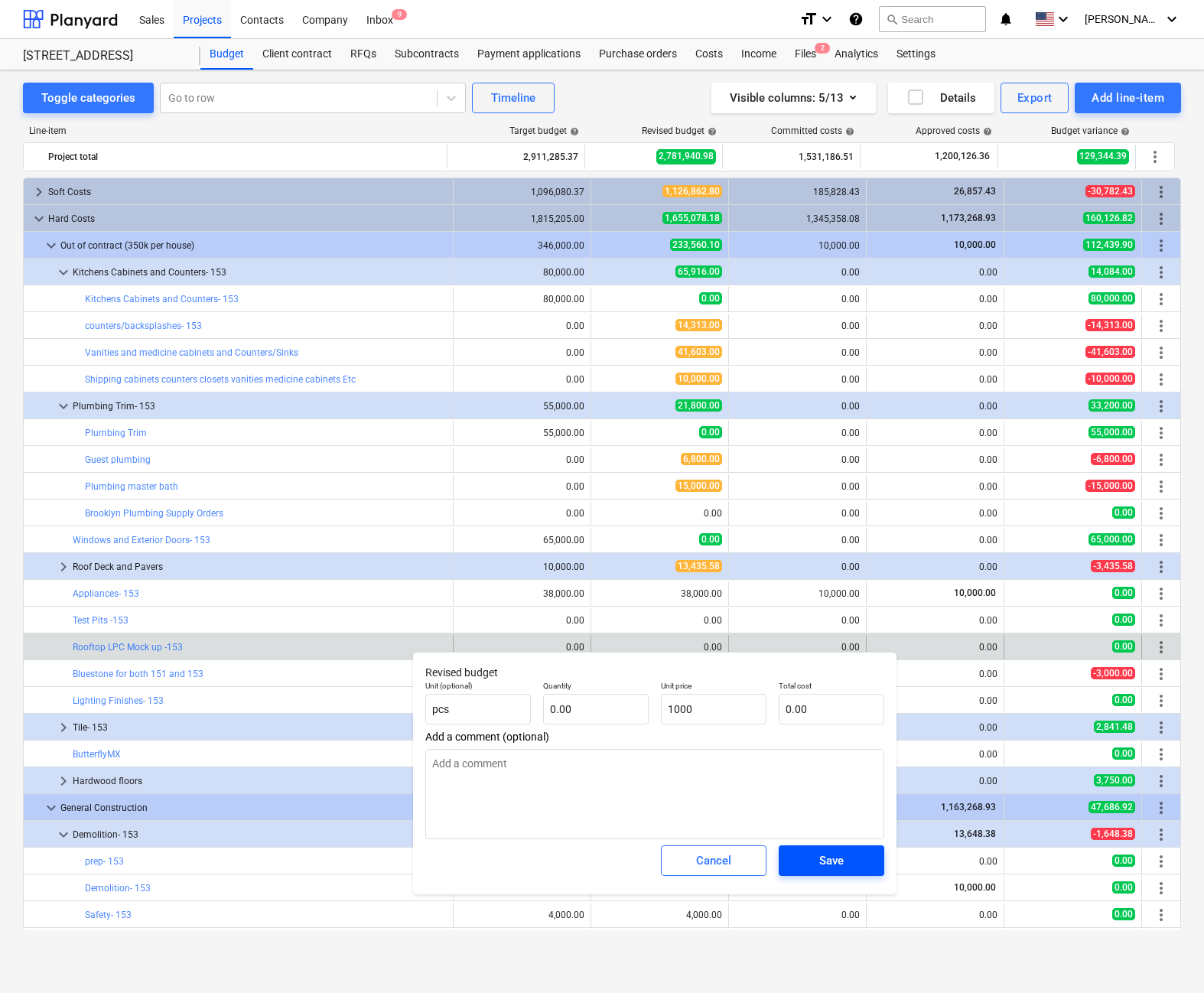
type textarea "x"
type input "1,000.00"
click at [741, 866] on div "Save" at bounding box center [832, 860] width 25 height 20
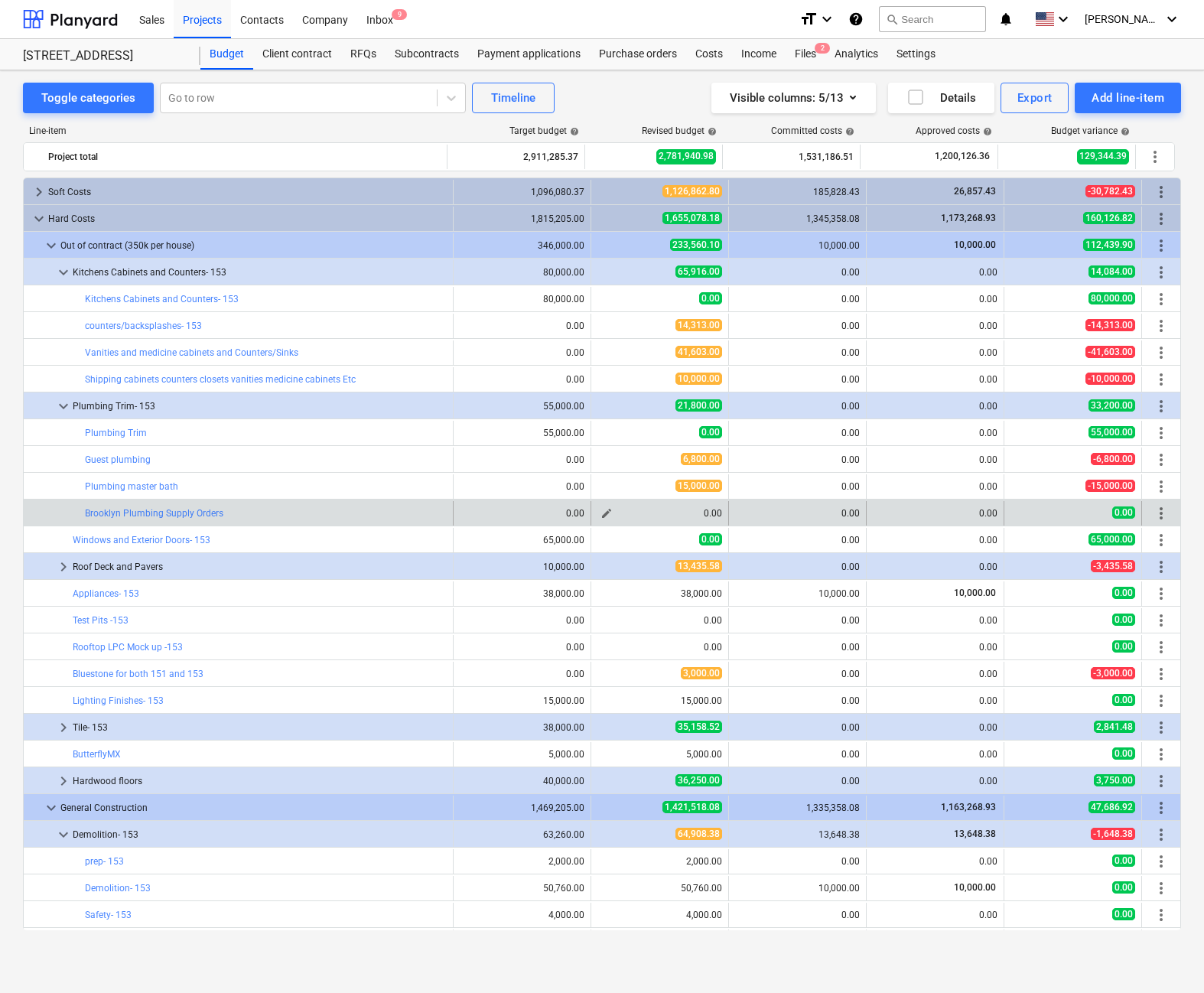
click at [601, 514] on span "edit" at bounding box center [607, 513] width 12 height 12
type textarea "x"
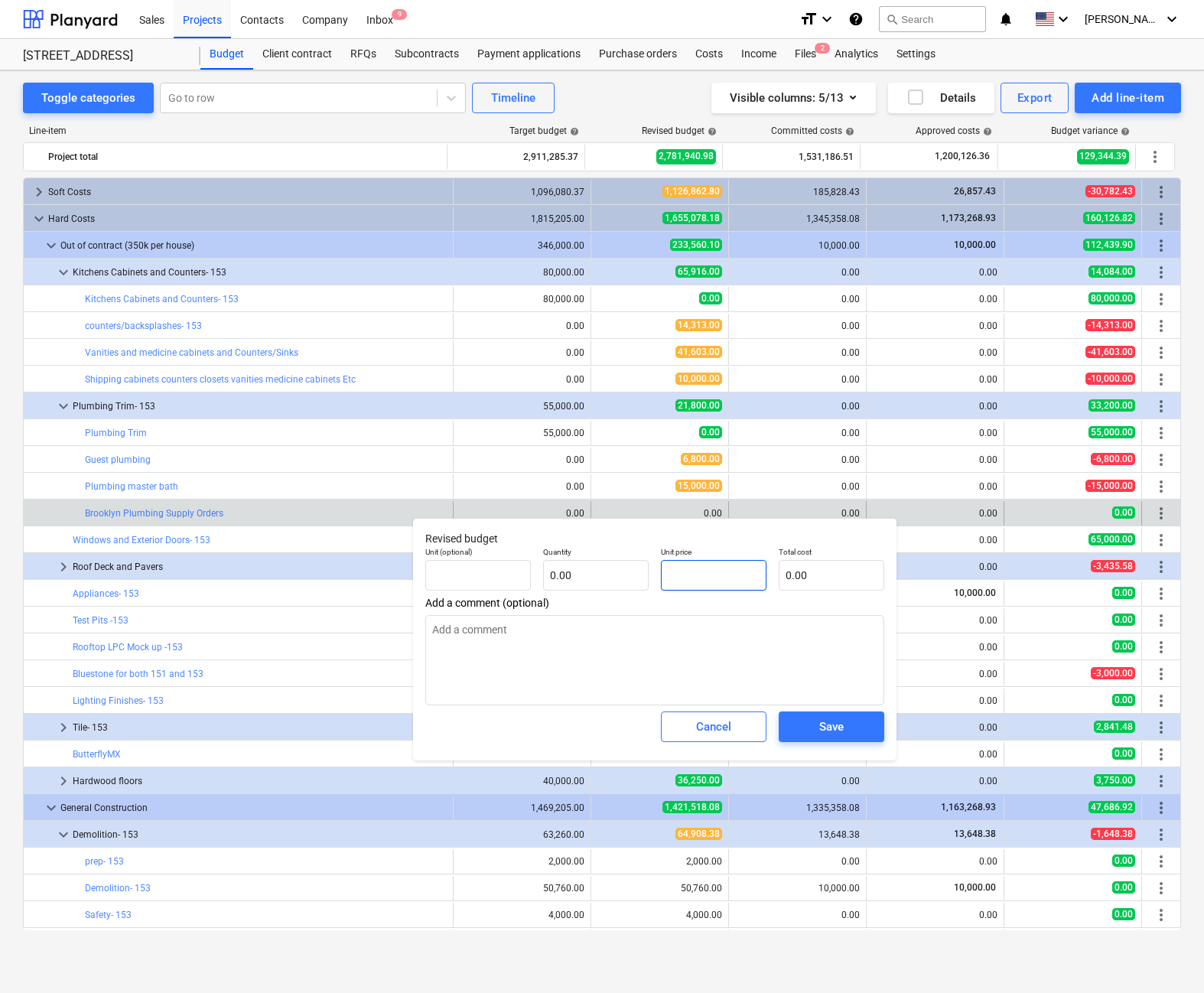
click at [713, 577] on input "text" at bounding box center [714, 575] width 106 height 31
type textarea "x"
type input "pcs"
type input "1"
type input "1.00"
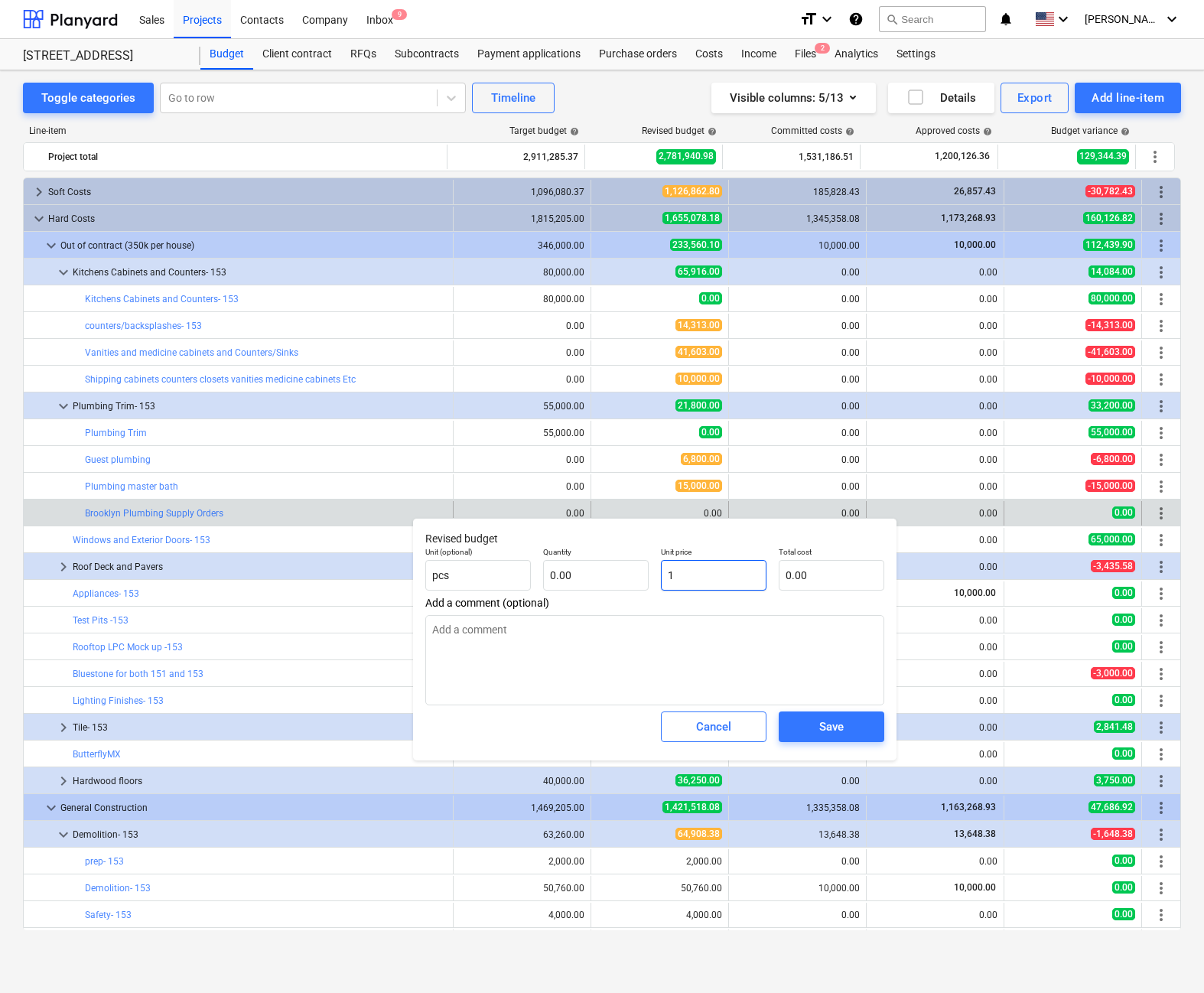
type input "1.00"
type textarea "x"
type input "10"
type input "10.00"
type textarea "x"
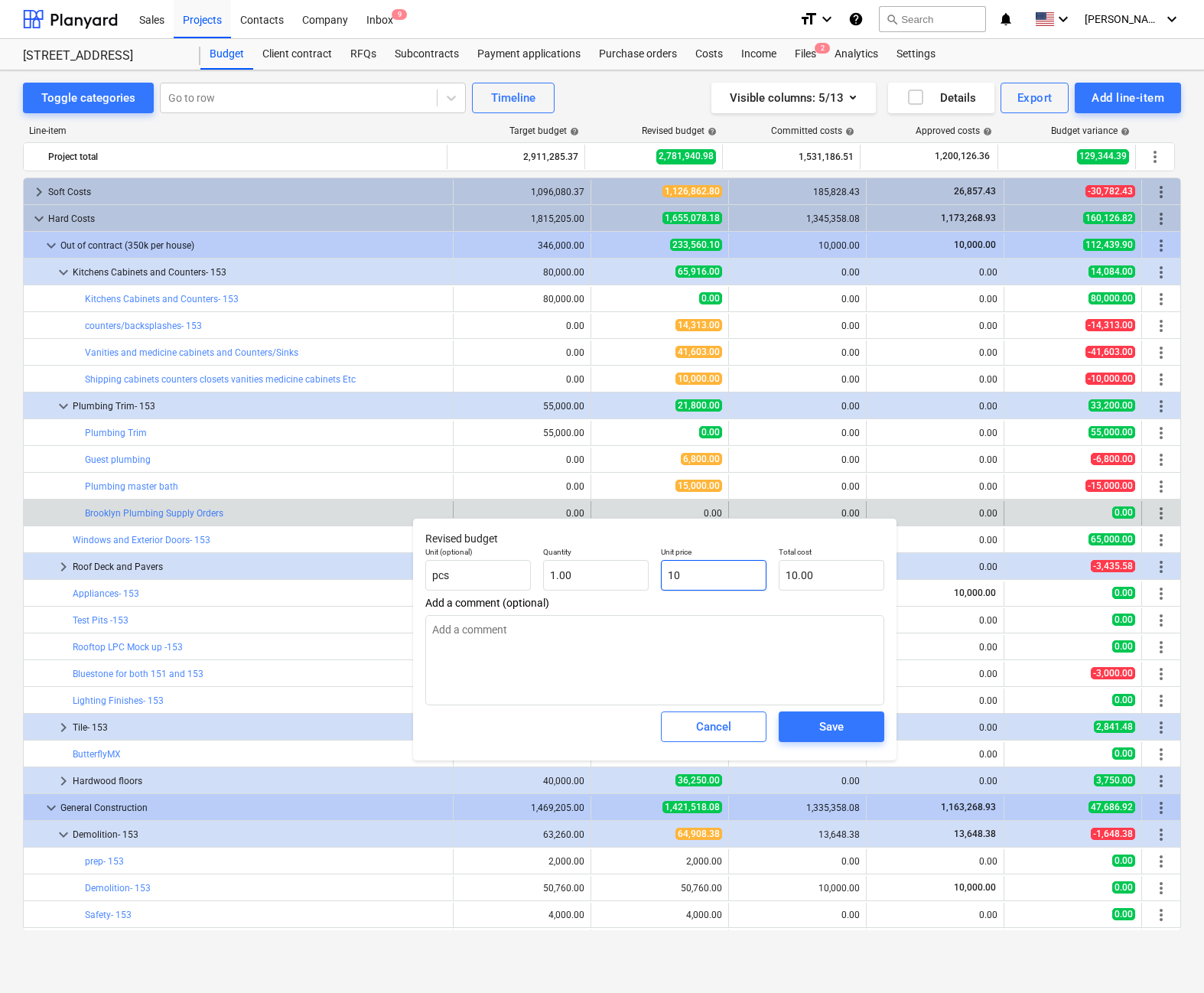
type input "100"
type input "100.00"
type textarea "x"
type input "1000"
type input "1,000.00"
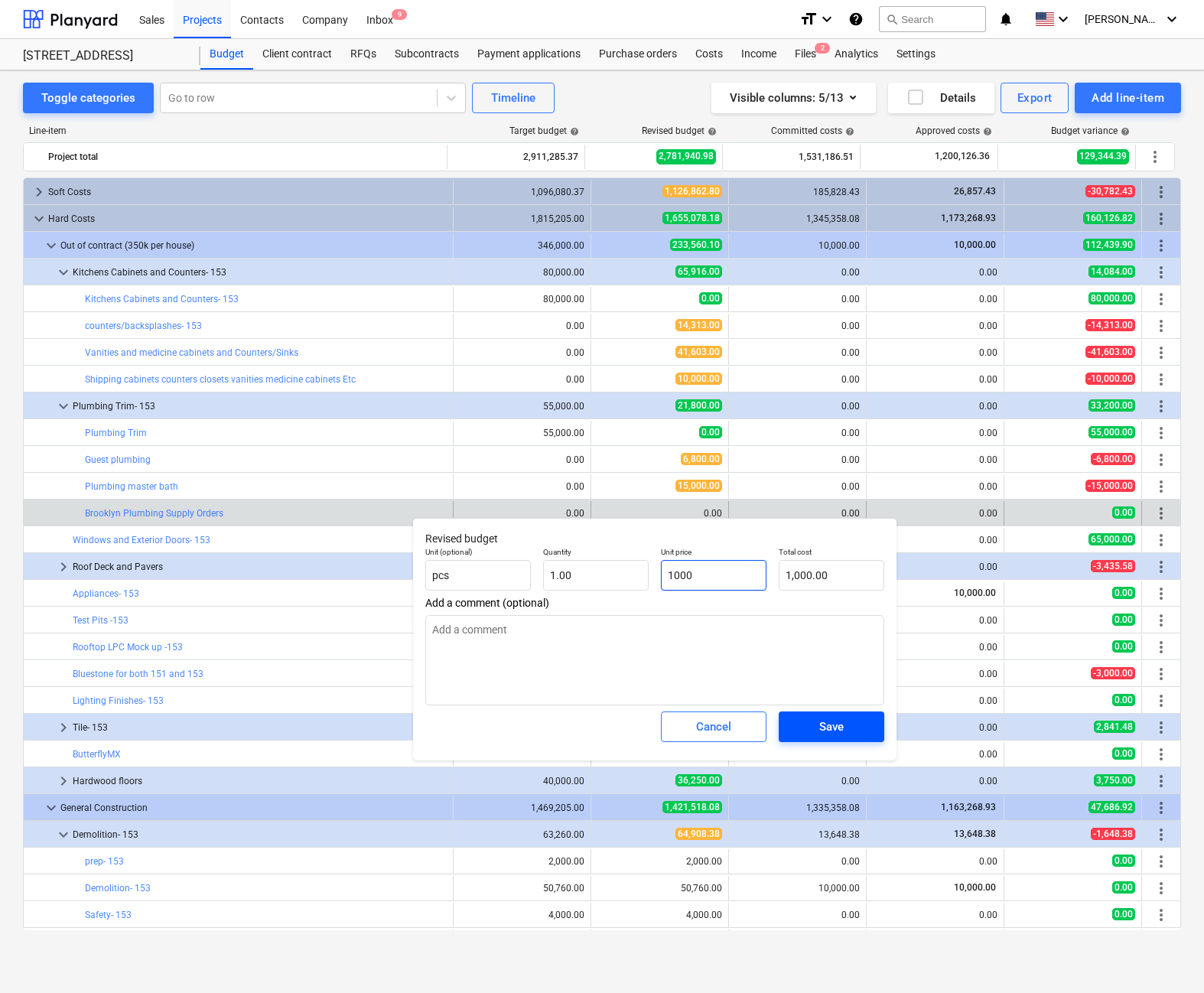
type textarea "x"
type input "10000"
type input "10,000.00"
type input "10000"
type textarea "x"
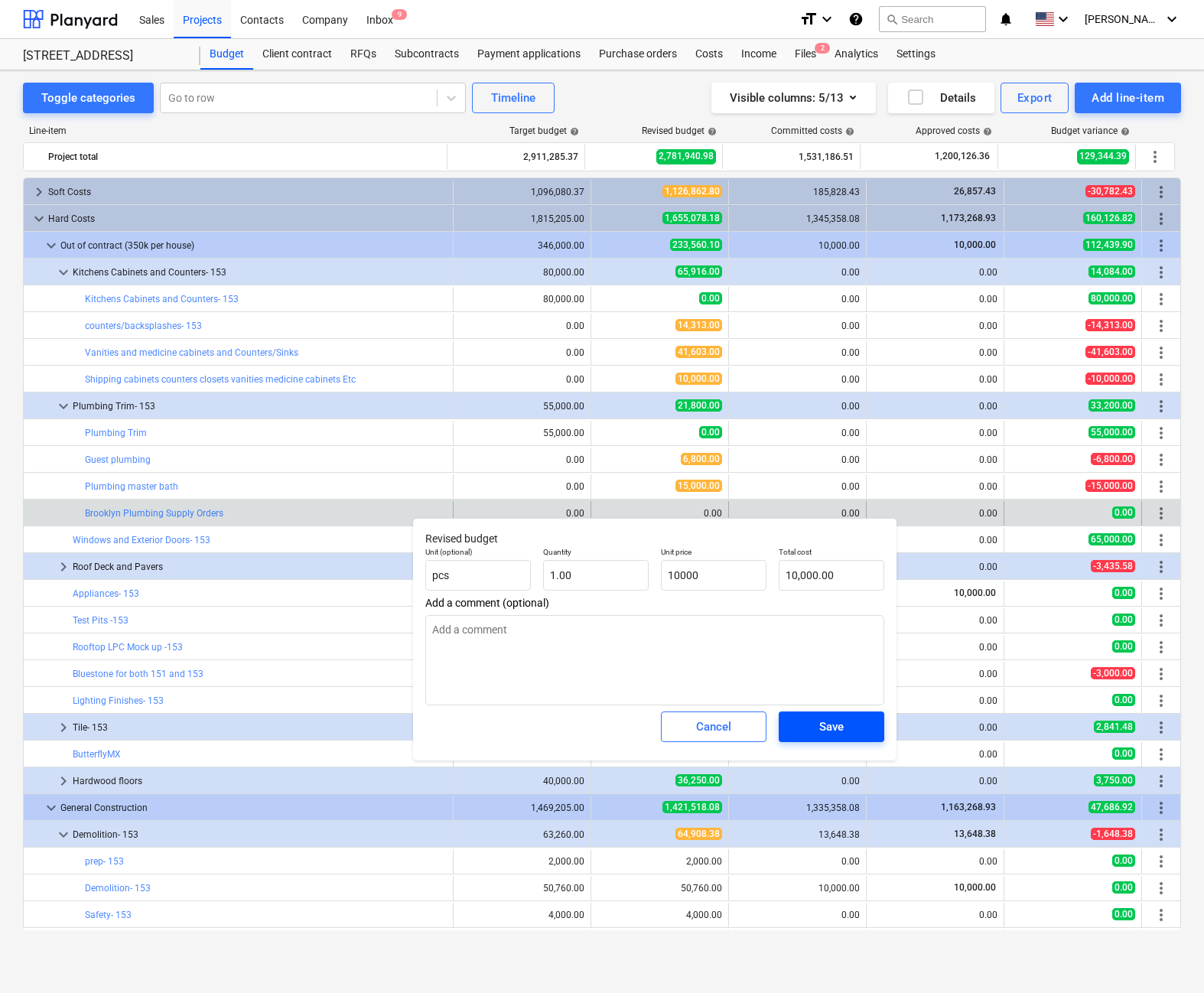
type input "10,000.00"
click at [741, 723] on div "Save" at bounding box center [832, 727] width 25 height 20
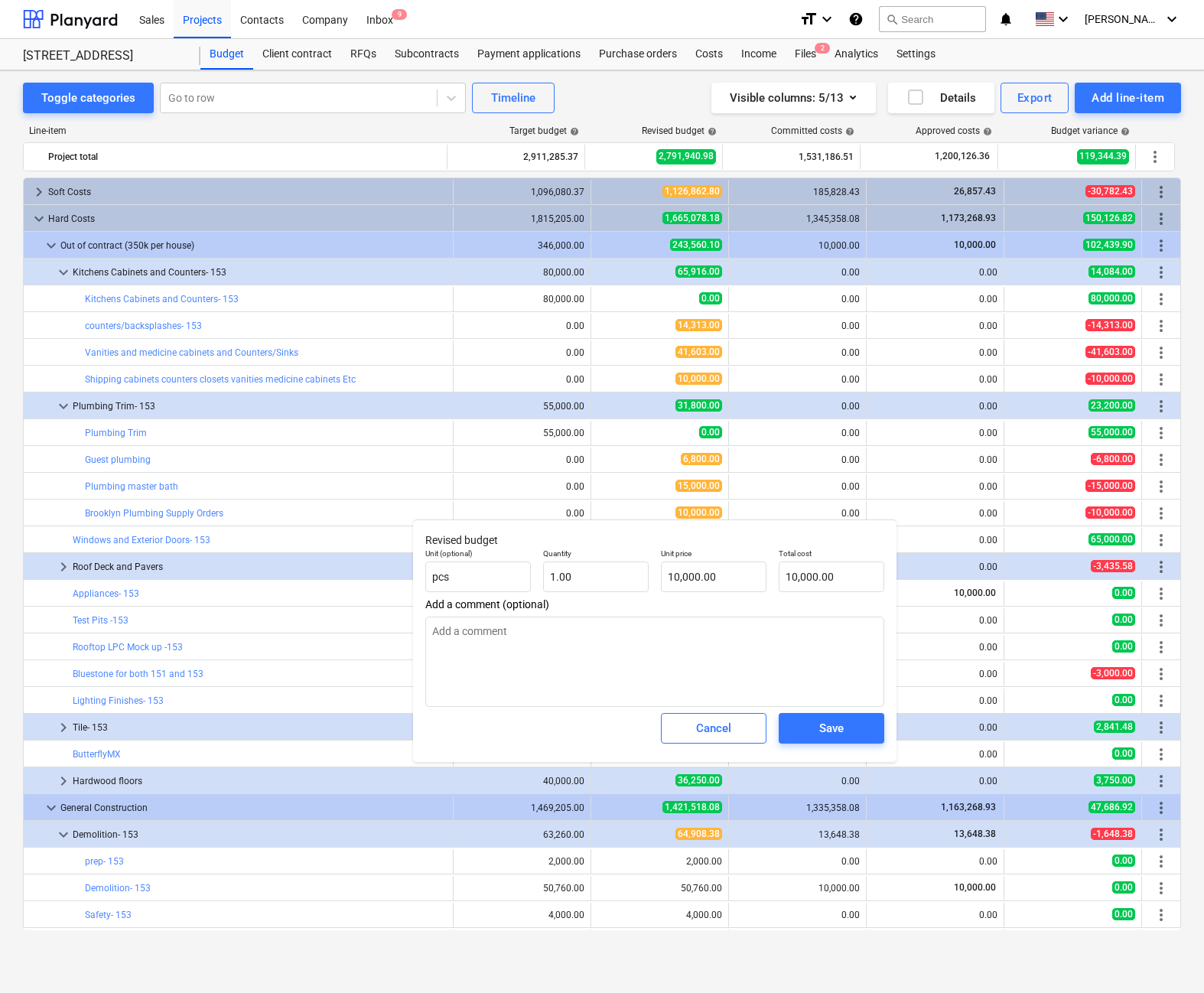
type textarea "x"
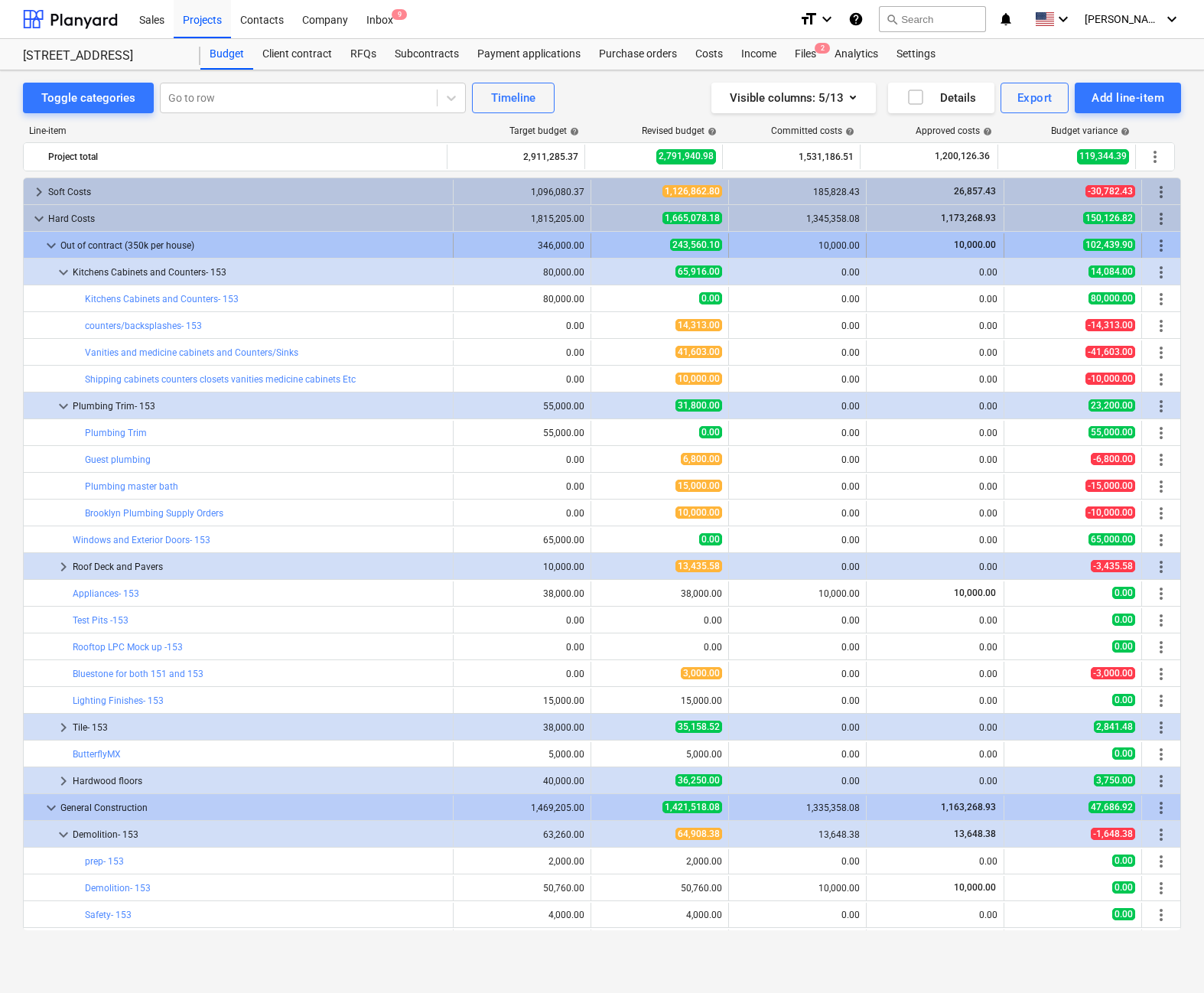
click at [48, 242] on span "keyboard_arrow_down" at bounding box center [51, 246] width 18 height 18
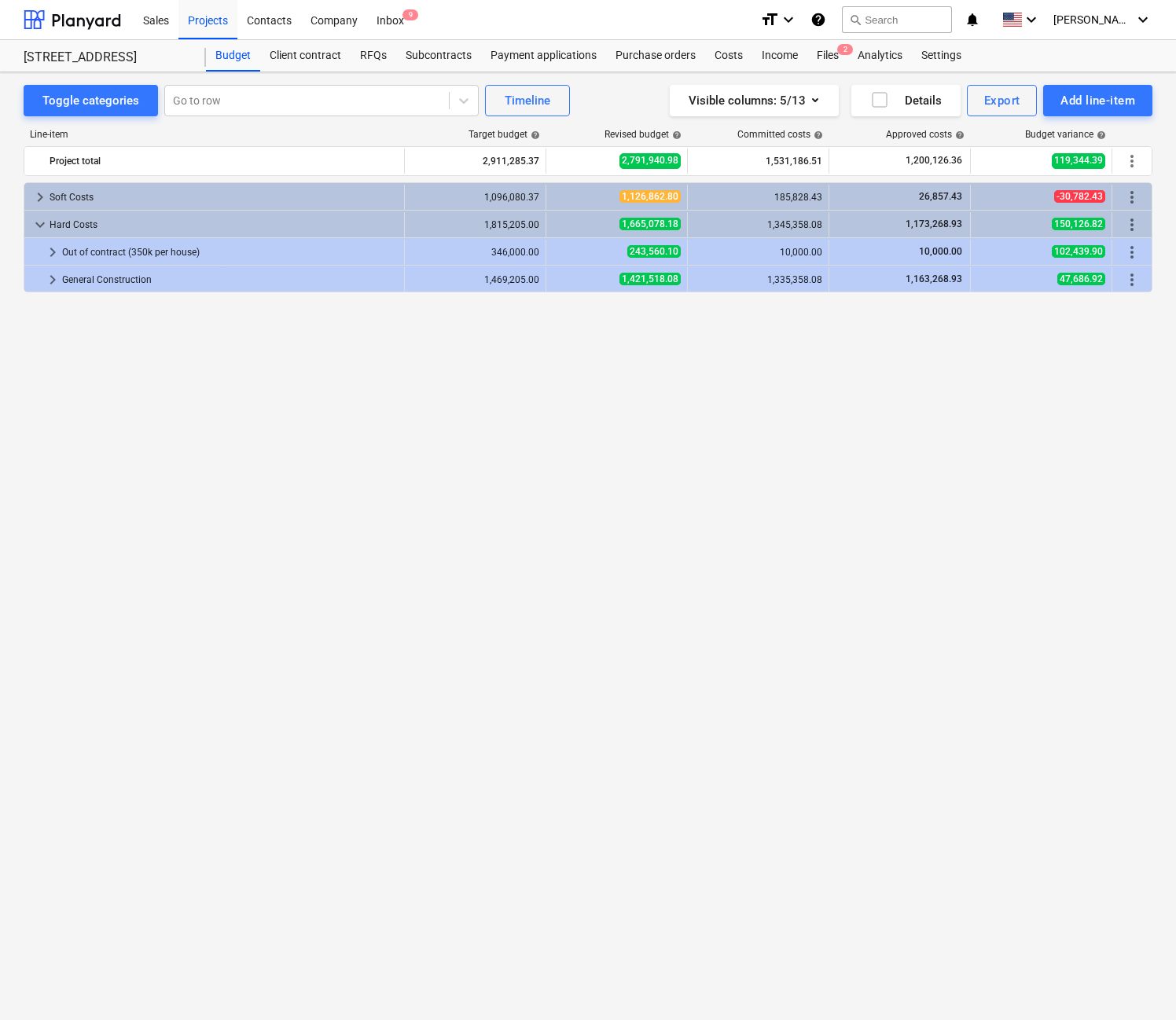
drag, startPoint x: 0, startPoint y: 40, endPoint x: -61, endPoint y: 51, distance: 62.0
click at [0, 51] on html "Sales Projects Contacts Company Inbox 9 format_size keyboard_arrow_down help se…" at bounding box center [588, 510] width 1176 height 1020
